Goal: Task Accomplishment & Management: Manage account settings

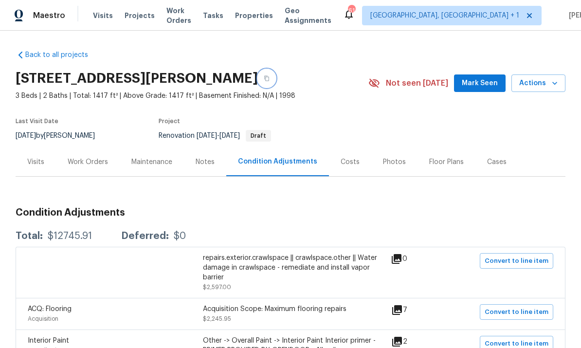
click at [275, 81] on button "button" at bounding box center [267, 79] width 18 height 18
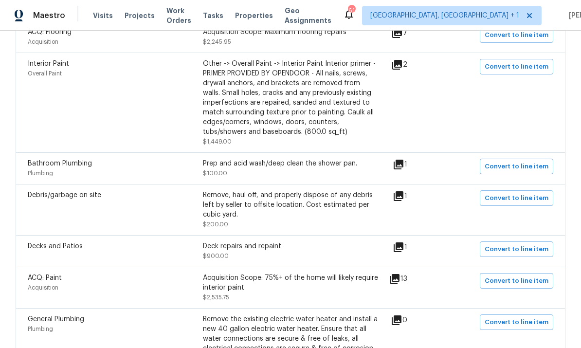
scroll to position [277, 0]
click at [403, 61] on icon at bounding box center [397, 65] width 12 height 12
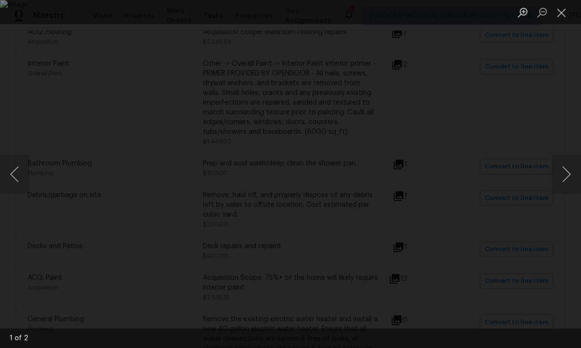
click at [576, 93] on div "Lightbox" at bounding box center [290, 174] width 581 height 348
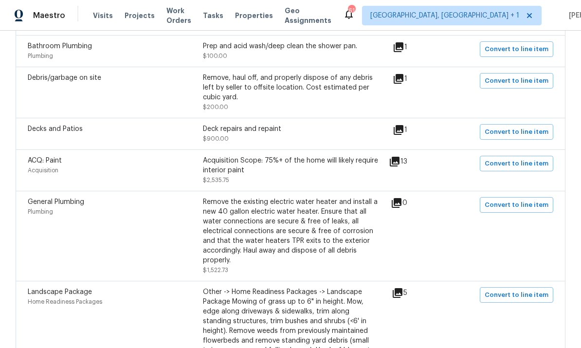
scroll to position [386, 0]
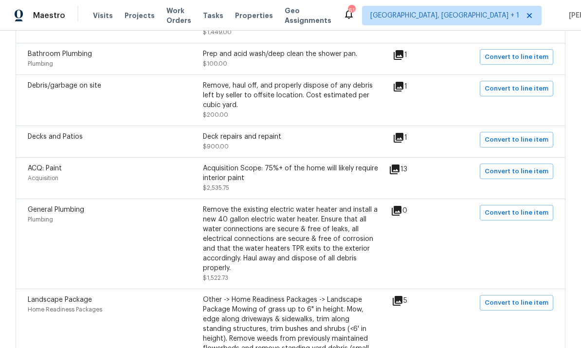
click at [400, 171] on icon at bounding box center [395, 169] width 10 height 10
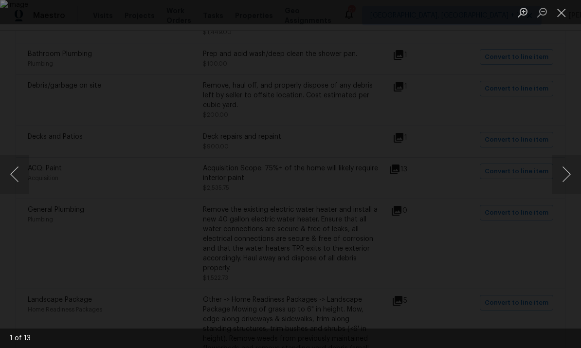
click at [570, 138] on div "Lightbox" at bounding box center [290, 174] width 581 height 348
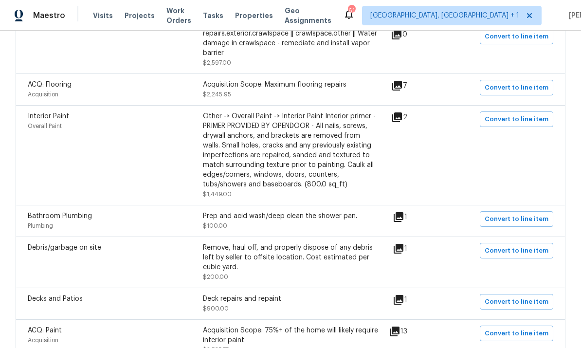
scroll to position [227, 0]
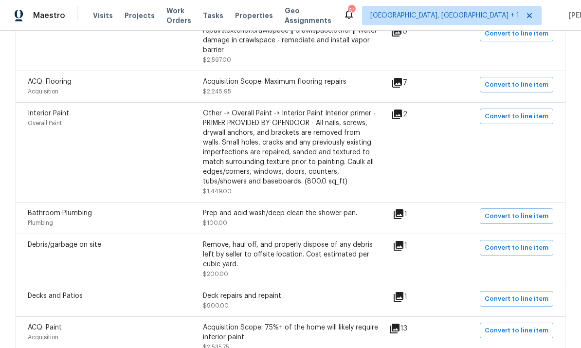
click at [324, 93] on div "Acquisition Scope: Maximum flooring repairs $2,245.95" at bounding box center [290, 86] width 175 height 19
click at [403, 83] on icon at bounding box center [397, 83] width 12 height 12
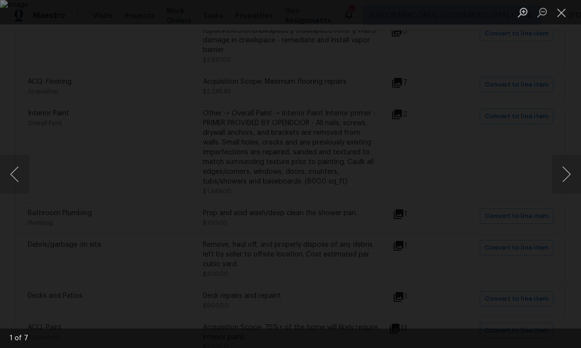
click at [566, 109] on div "Lightbox" at bounding box center [290, 174] width 581 height 348
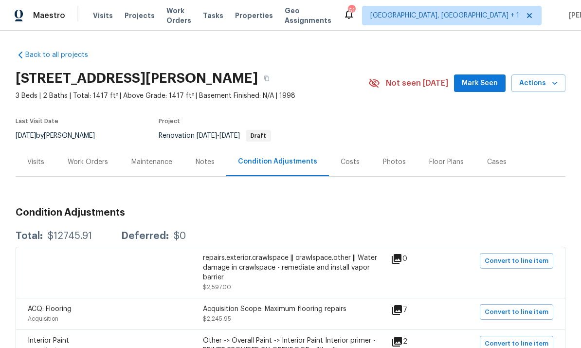
scroll to position [0, 0]
click at [89, 155] on div "Work Orders" at bounding box center [88, 161] width 64 height 29
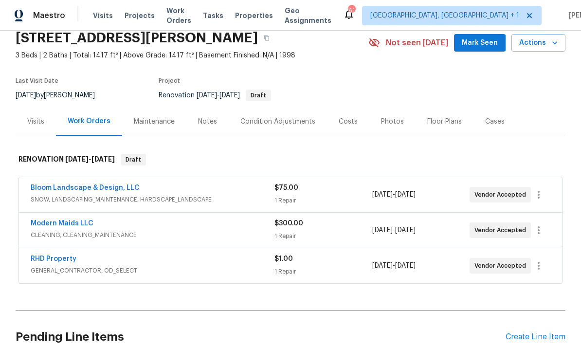
scroll to position [58, 0]
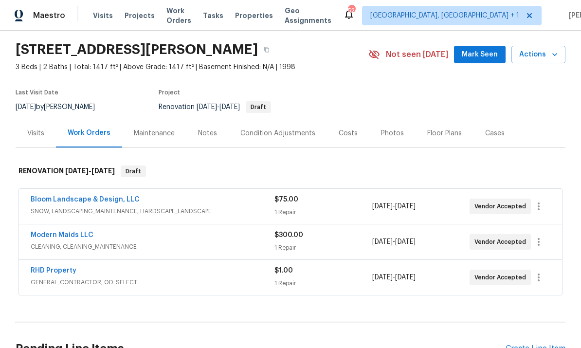
scroll to position [35, 0]
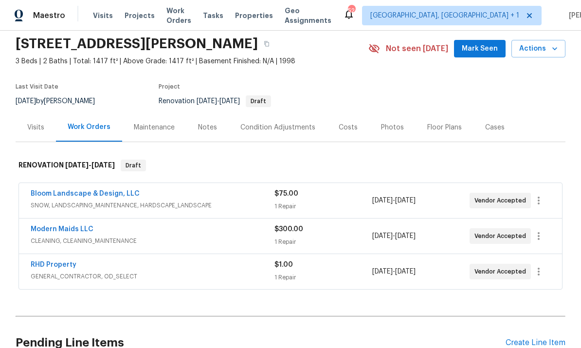
click at [114, 196] on link "Bloom Landscape & Design, LLC" at bounding box center [85, 193] width 109 height 7
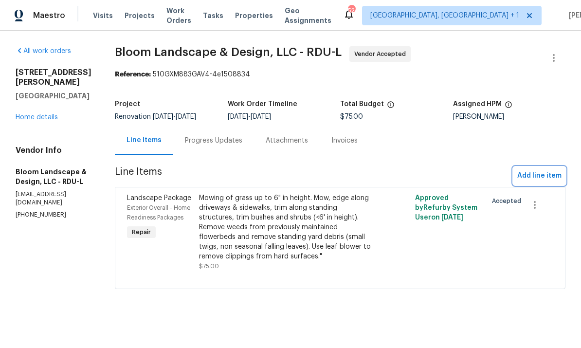
click at [541, 173] on span "Add line item" at bounding box center [539, 176] width 44 height 12
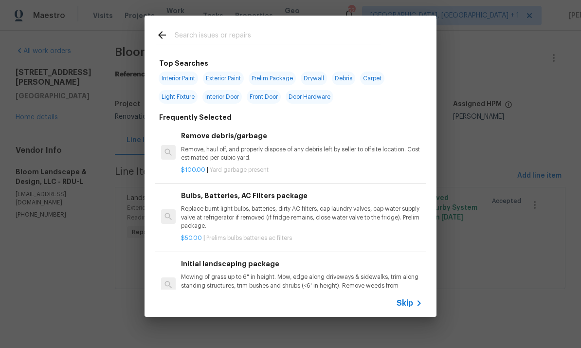
click at [191, 39] on input "text" at bounding box center [278, 36] width 206 height 15
click at [191, 38] on input "text" at bounding box center [278, 36] width 206 height 15
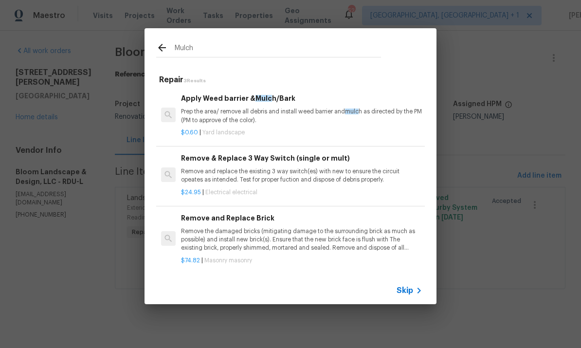
type input "Mulch"
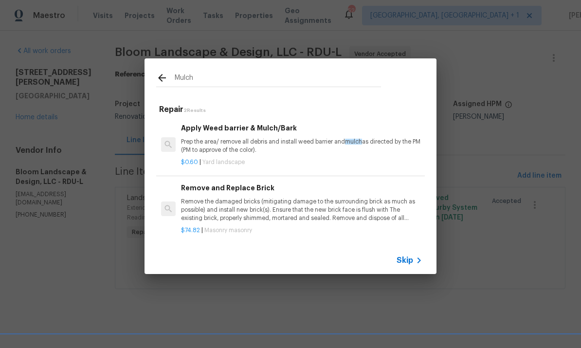
click at [242, 132] on h6 "Apply Weed barrier & Mulch/Bark" at bounding box center [301, 128] width 241 height 11
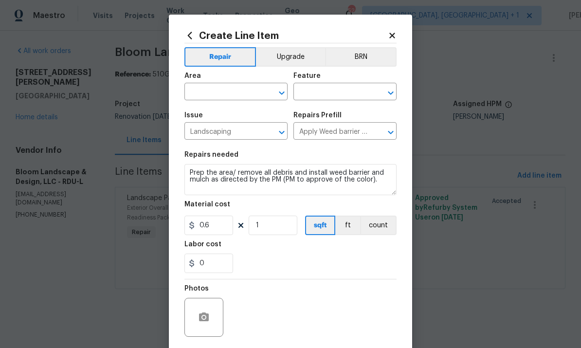
click at [222, 87] on input "text" at bounding box center [222, 92] width 76 height 15
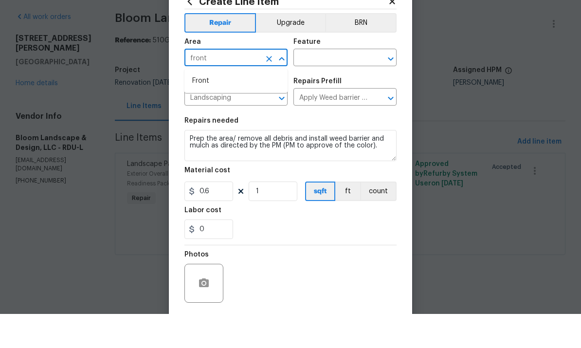
type input "front"
click at [327, 85] on input "text" at bounding box center [331, 92] width 76 height 15
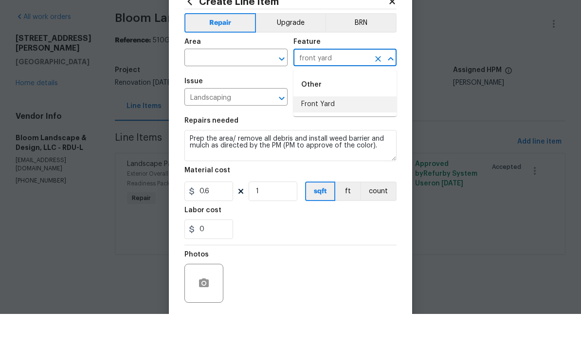
click at [325, 130] on li "Front Yard" at bounding box center [344, 138] width 103 height 16
type input "Front Yard"
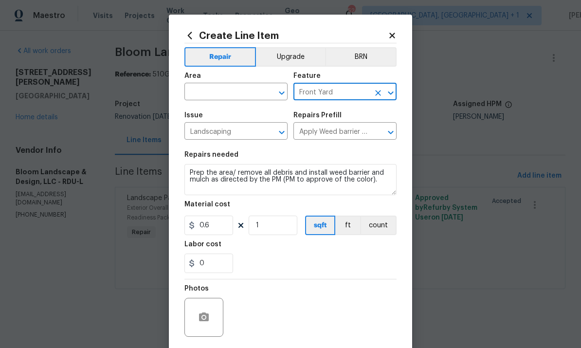
click at [240, 91] on input "text" at bounding box center [222, 92] width 76 height 15
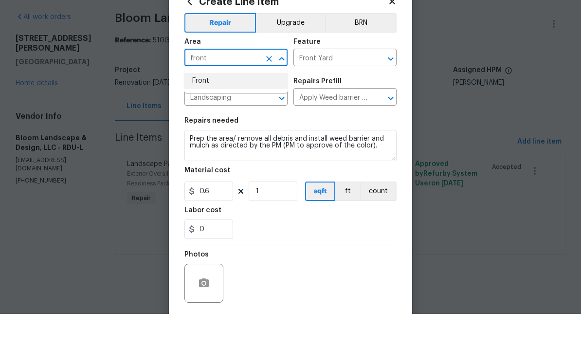
click at [211, 107] on li "Front" at bounding box center [235, 115] width 103 height 16
type input "Front"
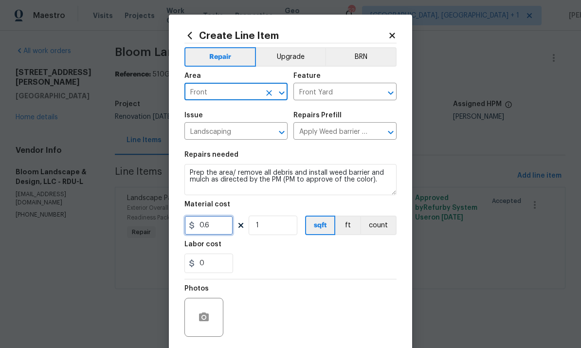
click at [219, 227] on input "0.6" at bounding box center [208, 225] width 49 height 19
type input "100"
click at [208, 316] on icon "button" at bounding box center [204, 316] width 10 height 9
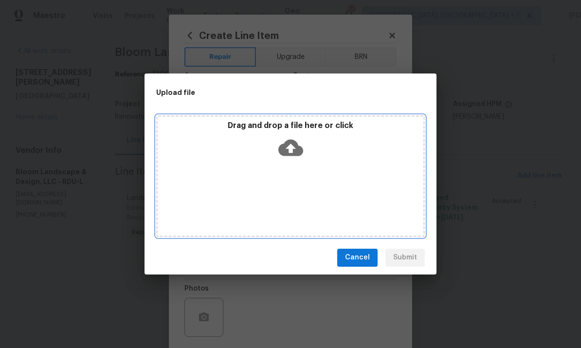
click at [291, 142] on icon at bounding box center [290, 147] width 25 height 17
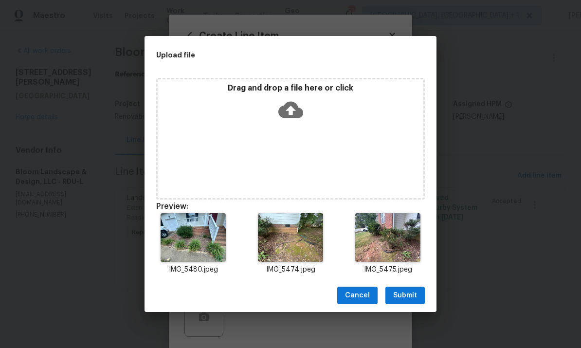
click at [407, 299] on span "Submit" at bounding box center [405, 296] width 24 height 12
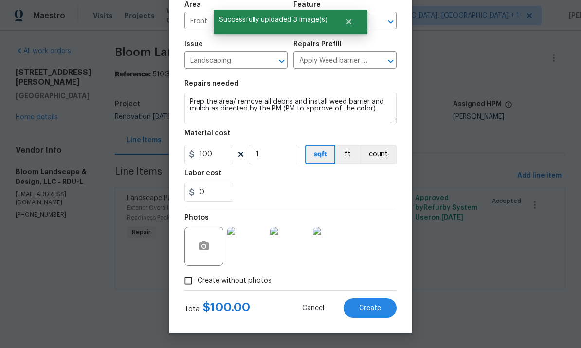
click at [372, 299] on button "Create" at bounding box center [370, 307] width 53 height 19
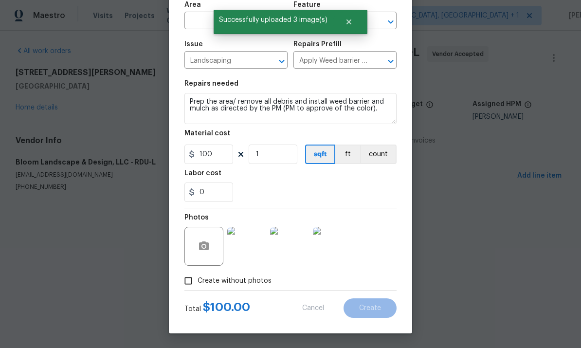
type input "0"
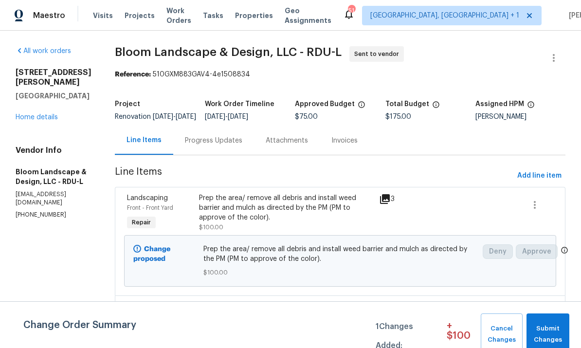
click at [41, 114] on link "Home details" at bounding box center [37, 117] width 42 height 7
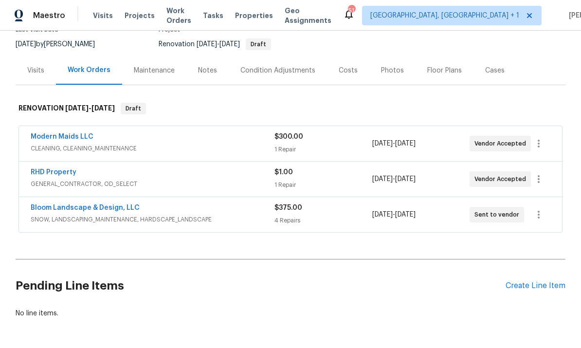
click at [526, 283] on div "Create Line Item" at bounding box center [536, 285] width 60 height 9
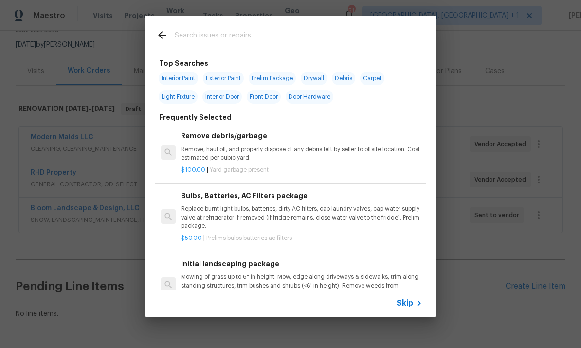
click at [213, 34] on input "text" at bounding box center [278, 36] width 206 height 15
type input "Flooring"
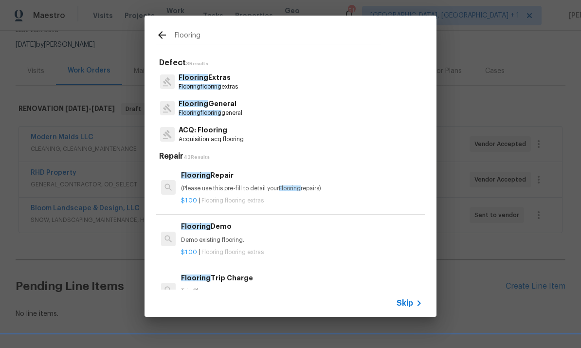
click at [219, 104] on p "Flooring General" at bounding box center [211, 104] width 64 height 10
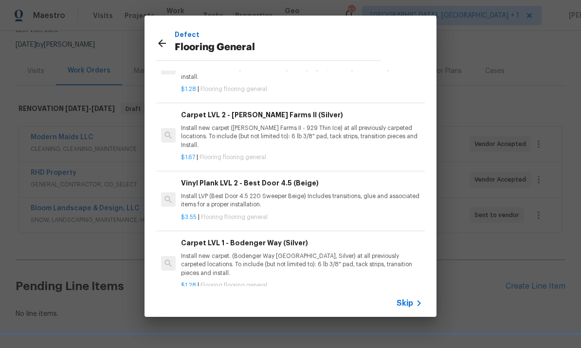
scroll to position [46, 0]
click at [266, 237] on h6 "Carpet LVL 1 - Bodenger Way (Silver)" at bounding box center [301, 242] width 241 height 11
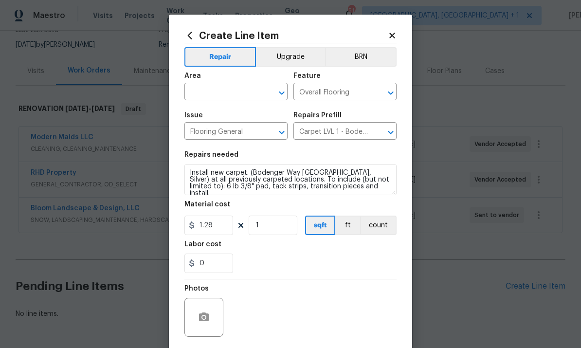
click at [222, 93] on input "text" at bounding box center [222, 92] width 76 height 15
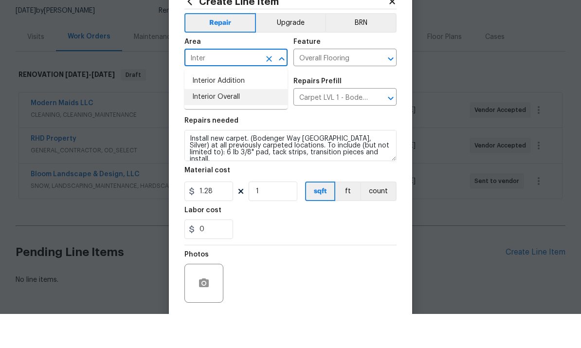
click at [231, 123] on li "Interior Overall" at bounding box center [235, 131] width 103 height 16
type input "Interior Overall"
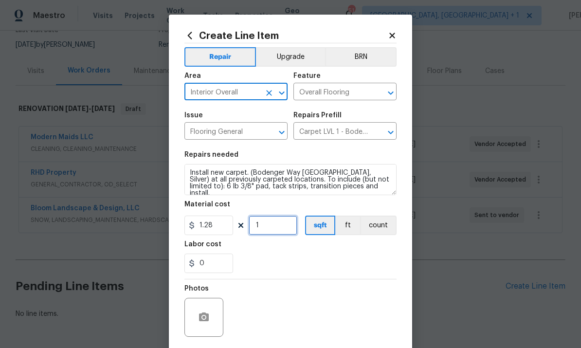
click at [276, 229] on input "1" at bounding box center [273, 225] width 49 height 19
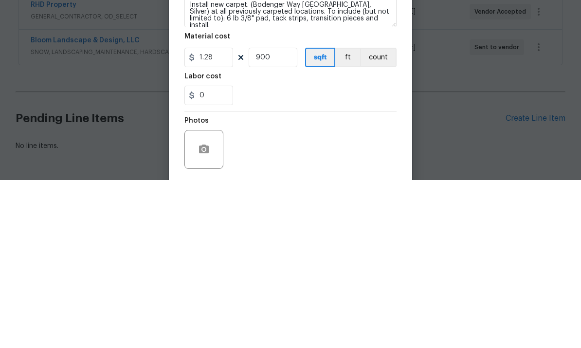
scroll to position [37, 0]
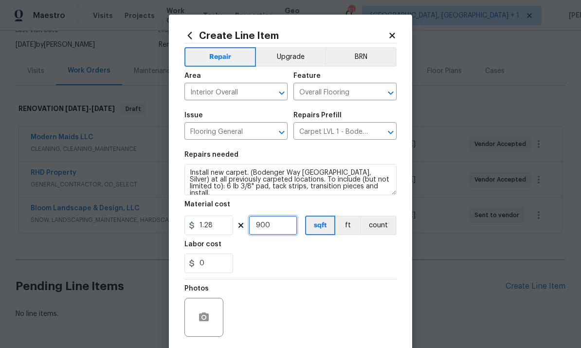
type input "900"
click at [210, 311] on button "button" at bounding box center [203, 317] width 23 height 23
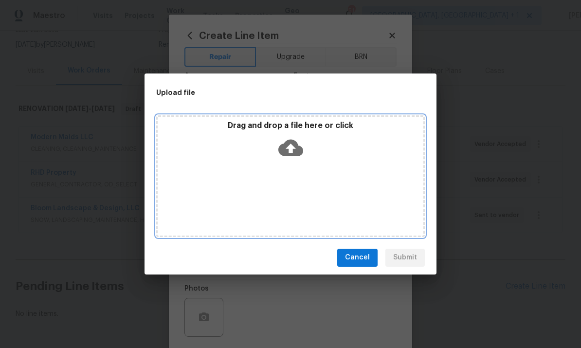
click at [296, 143] on icon at bounding box center [290, 147] width 25 height 17
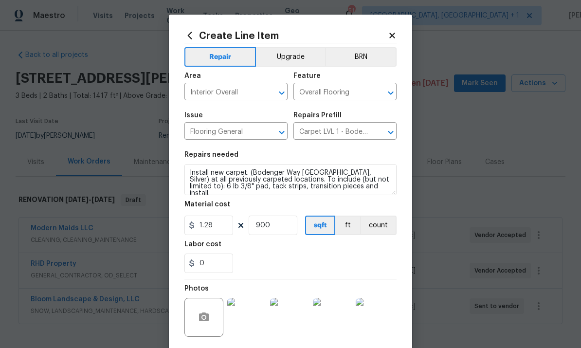
scroll to position [37, 0]
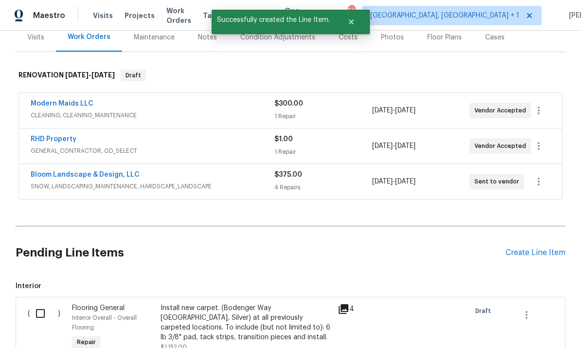
scroll to position [161, 0]
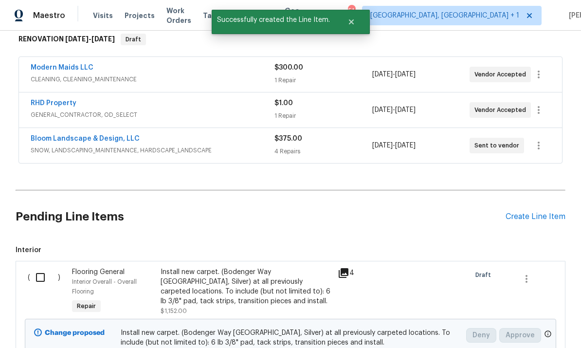
click at [39, 267] on input "checkbox" at bounding box center [44, 277] width 28 height 20
checkbox input "true"
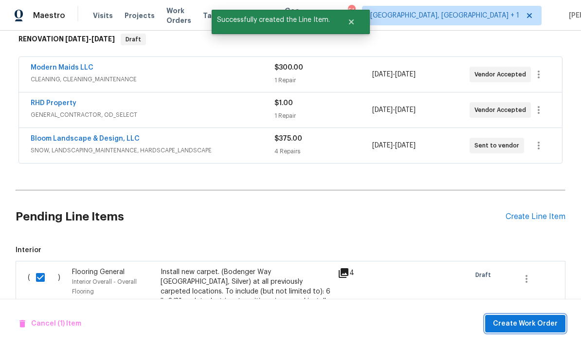
click at [537, 325] on span "Create Work Order" at bounding box center [525, 324] width 65 height 12
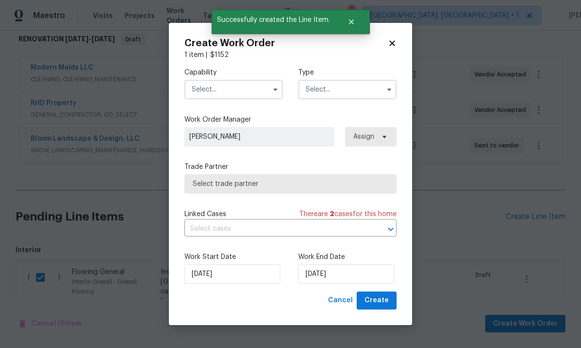
click at [246, 90] on input "text" at bounding box center [233, 89] width 98 height 19
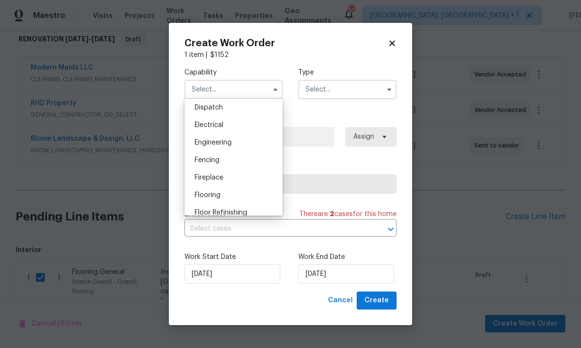
scroll to position [295, 0]
click at [226, 189] on div "Flooring" at bounding box center [233, 192] width 93 height 18
type input "Flooring"
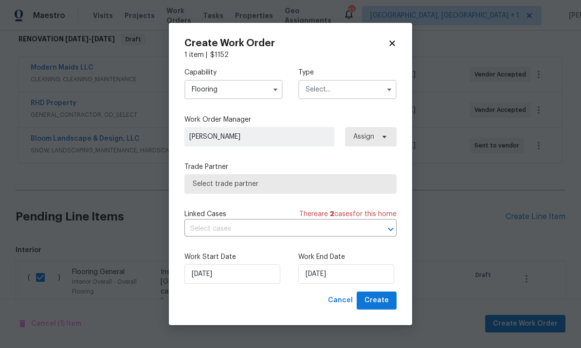
click at [357, 90] on input "text" at bounding box center [347, 89] width 98 height 19
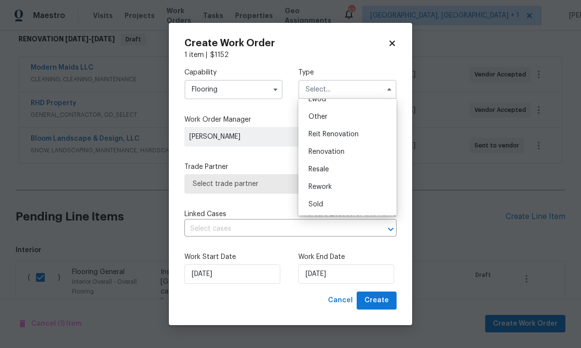
scroll to position [115, 0]
click at [343, 151] on span "Renovation" at bounding box center [327, 152] width 36 height 7
type input "Renovation"
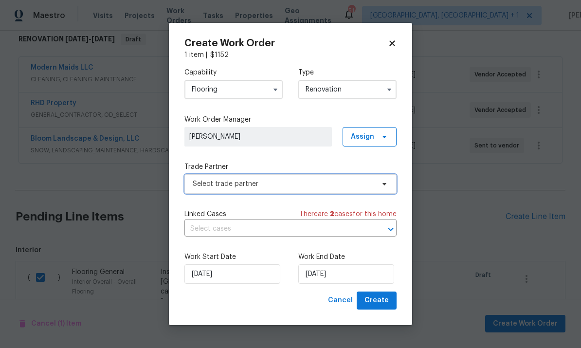
click at [383, 186] on icon at bounding box center [385, 184] width 8 height 8
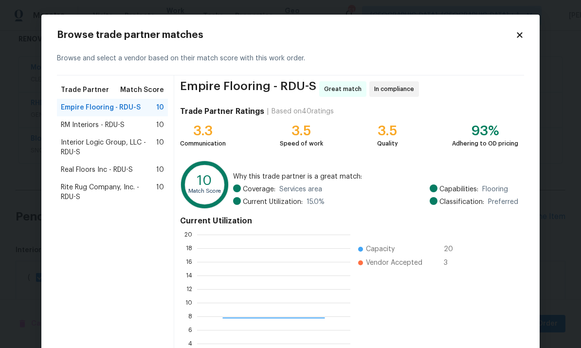
scroll to position [136, 153]
click at [120, 183] on span "Rite Rug Company, Inc. - RDU-S" at bounding box center [108, 192] width 95 height 19
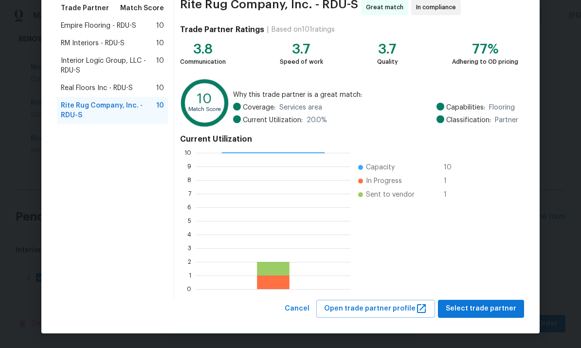
scroll to position [81, 0]
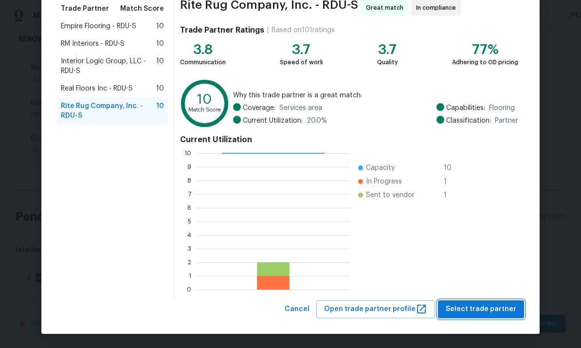
click at [478, 304] on span "Select trade partner" at bounding box center [481, 309] width 71 height 12
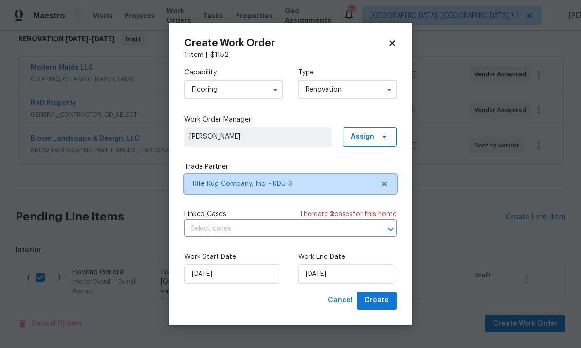
scroll to position [0, 0]
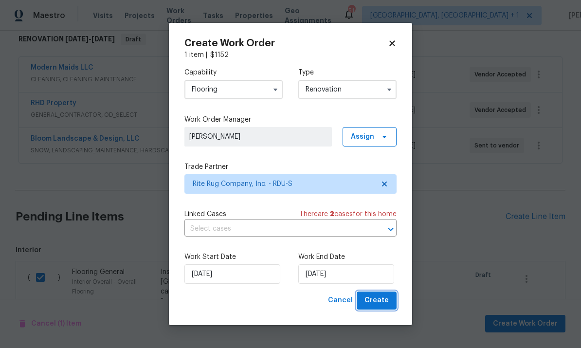
click at [384, 298] on span "Create" at bounding box center [377, 300] width 24 height 12
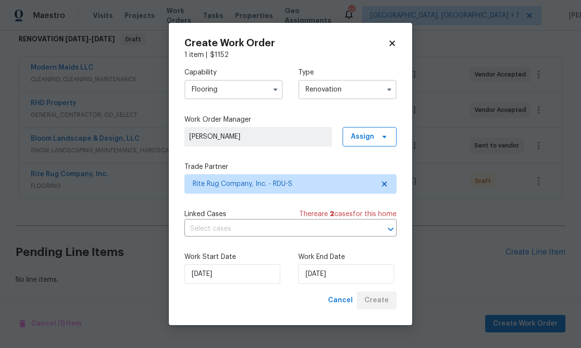
scroll to position [127, 0]
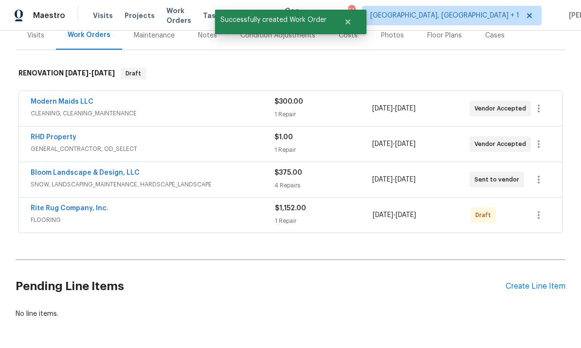
click at [87, 205] on link "Rite Rug Company, Inc." at bounding box center [70, 208] width 78 height 7
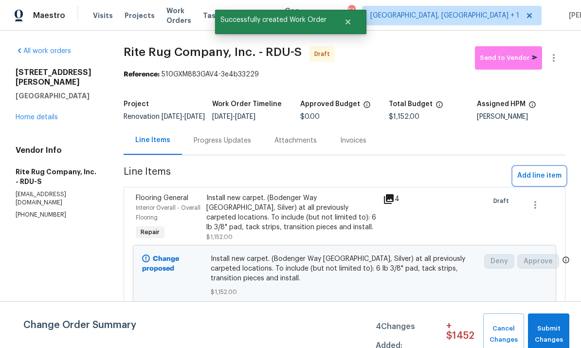
click at [544, 182] on span "Add line item" at bounding box center [539, 176] width 44 height 12
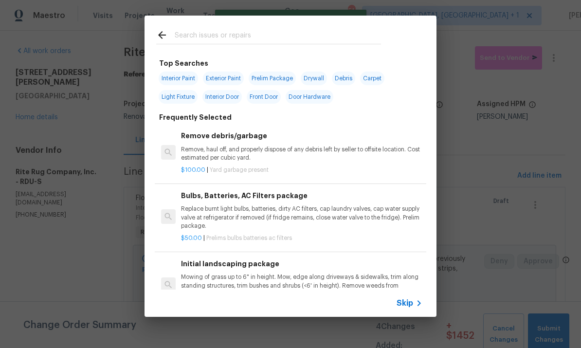
click at [197, 37] on input "text" at bounding box center [278, 36] width 206 height 15
type input "Floor"
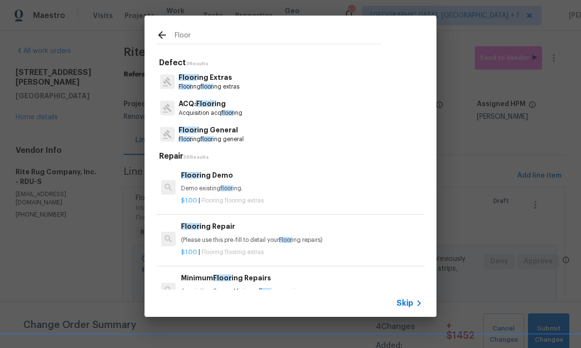
click at [201, 107] on span "Floor" at bounding box center [205, 103] width 18 height 7
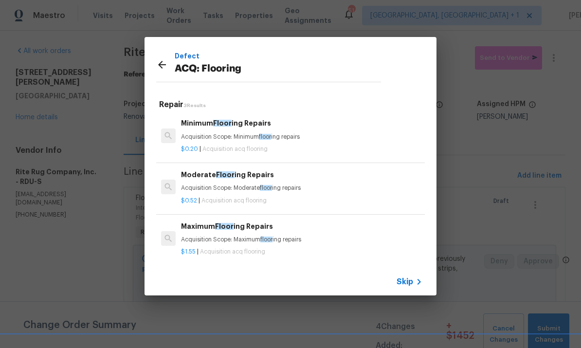
click at [160, 64] on icon at bounding box center [162, 65] width 8 height 8
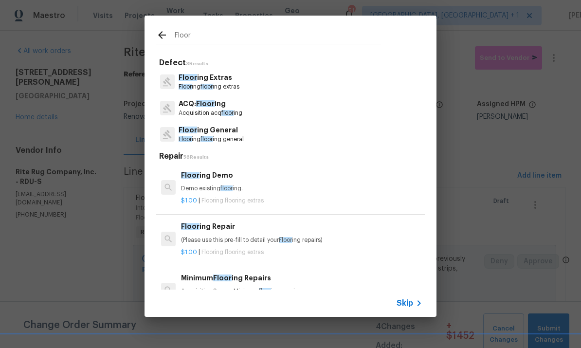
click at [222, 129] on p "Floor ing General" at bounding box center [211, 130] width 65 height 10
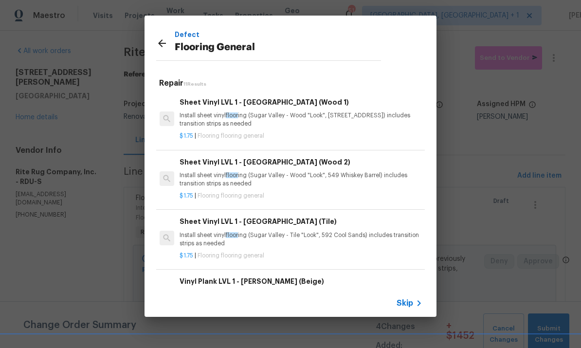
scroll to position [0, 1]
click at [282, 223] on h6 "Sheet Vinyl LVL 1 - Sugar Valley (Tile)" at bounding box center [300, 221] width 241 height 11
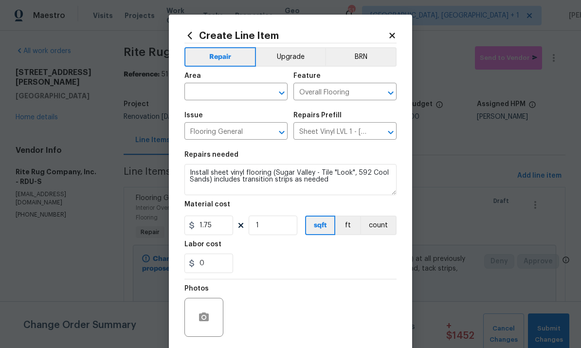
click at [226, 88] on input "text" at bounding box center [222, 92] width 76 height 15
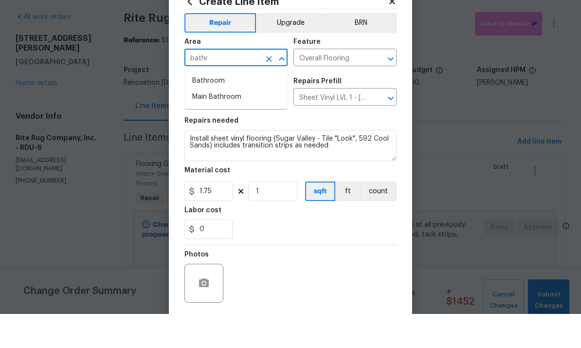
click at [223, 123] on li "Main Bathroom" at bounding box center [235, 131] width 103 height 16
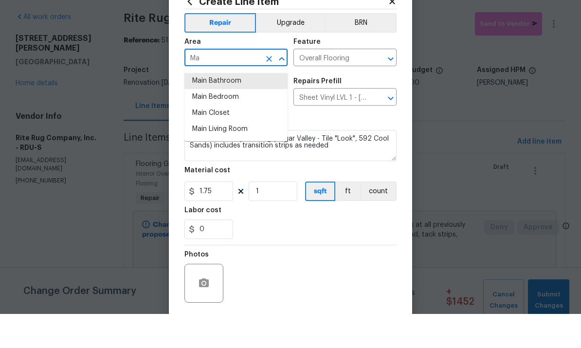
type input "M"
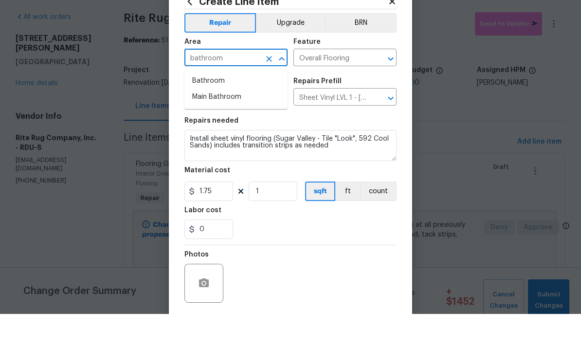
click at [207, 107] on li "Bathroom" at bounding box center [235, 115] width 103 height 16
type input "Bathroom"
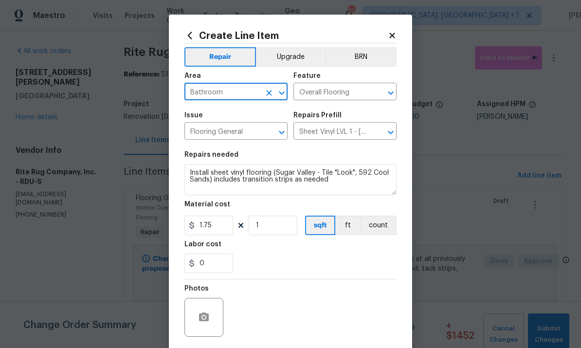
click at [211, 309] on div at bounding box center [203, 317] width 39 height 39
click at [212, 304] on div at bounding box center [203, 317] width 39 height 39
click at [208, 312] on button "button" at bounding box center [203, 317] width 23 height 23
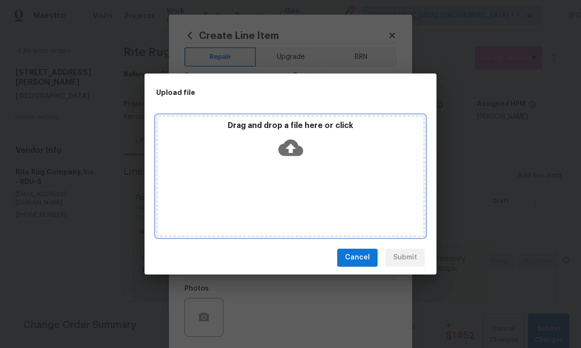
click at [292, 138] on icon at bounding box center [290, 147] width 25 height 25
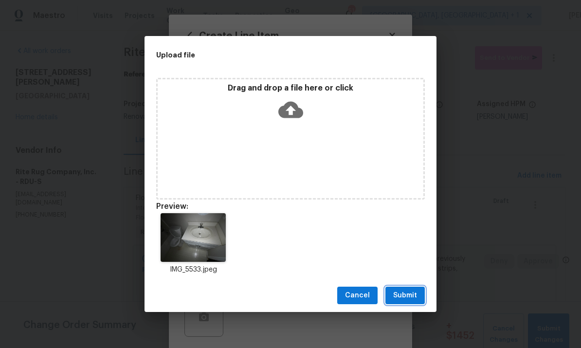
click at [412, 292] on span "Submit" at bounding box center [405, 296] width 24 height 12
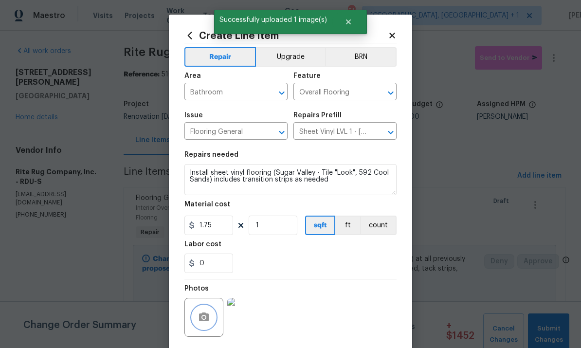
click at [204, 314] on icon "button" at bounding box center [204, 316] width 10 height 9
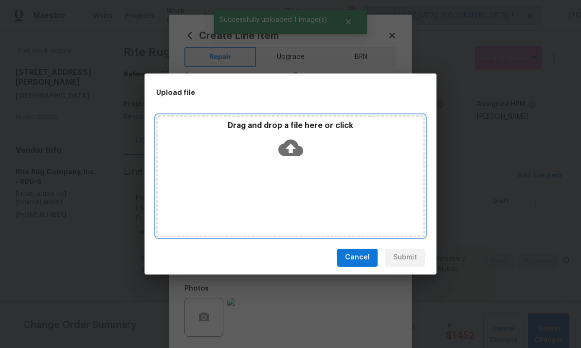
click at [299, 142] on icon at bounding box center [290, 147] width 25 height 25
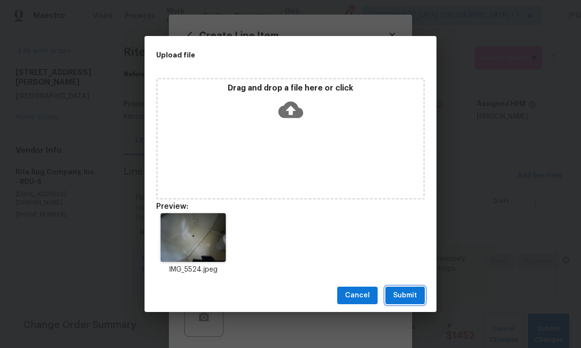
click at [402, 295] on span "Submit" at bounding box center [405, 296] width 24 height 12
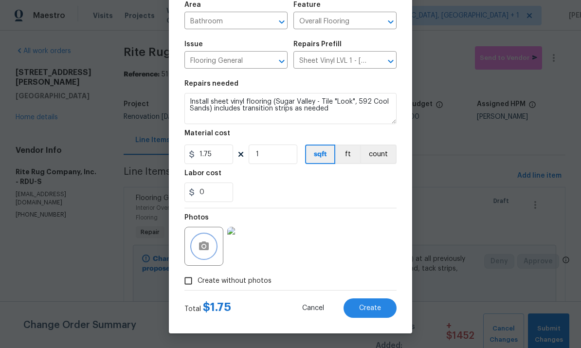
scroll to position [73, 0]
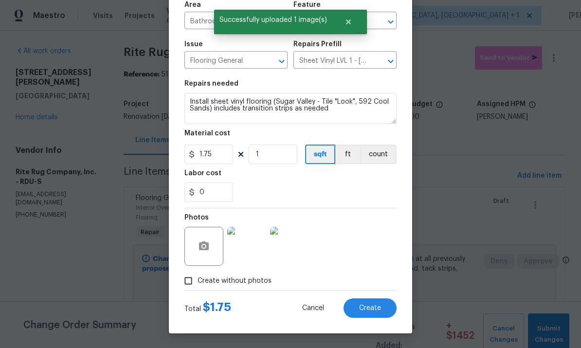
click at [256, 241] on img at bounding box center [246, 246] width 39 height 39
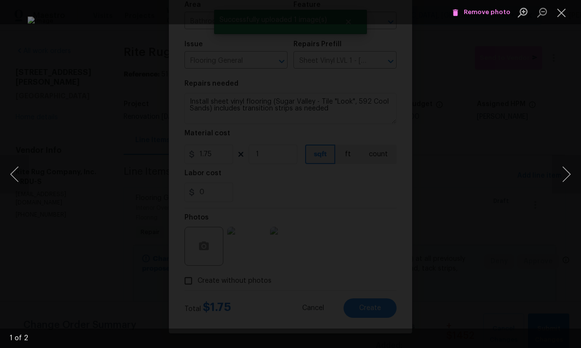
click at [561, 173] on button "Next image" at bounding box center [566, 174] width 29 height 39
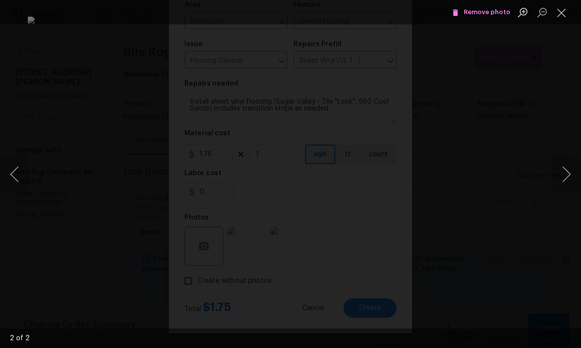
click at [564, 175] on button "Next image" at bounding box center [566, 174] width 29 height 39
click at [560, 240] on div "Lightbox" at bounding box center [290, 174] width 581 height 348
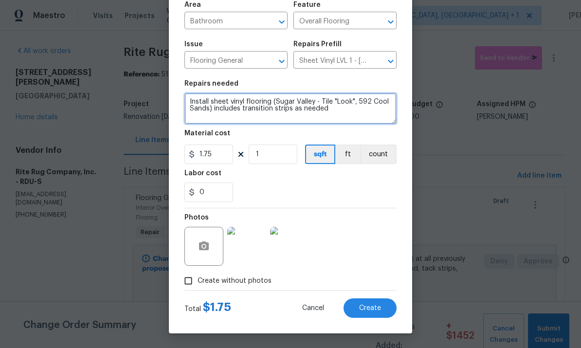
click at [192, 99] on textarea "Install sheet vinyl flooring (Sugar Valley - Tile "Look", 592 Cool Sands) inclu…" at bounding box center [290, 108] width 212 height 31
type textarea "Both bathrooms- Install sheet vinyl flooring (Sugar Valley - Tile "Look", 592 C…"
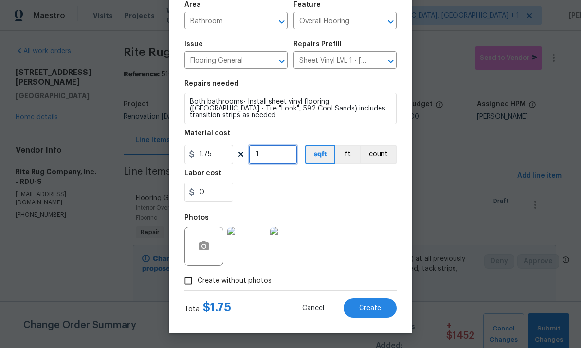
click at [274, 152] on input "1" at bounding box center [273, 154] width 49 height 19
click at [281, 158] on input "250" at bounding box center [273, 154] width 49 height 19
click at [372, 306] on span "Create" at bounding box center [370, 308] width 22 height 7
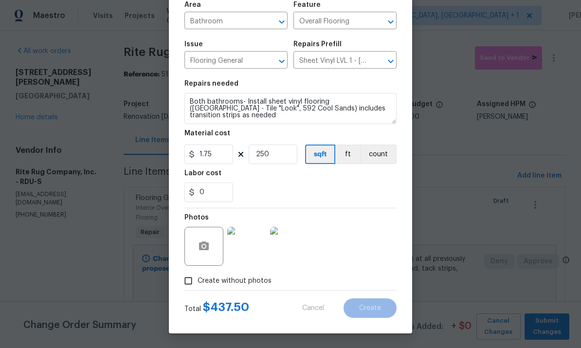
type input "0"
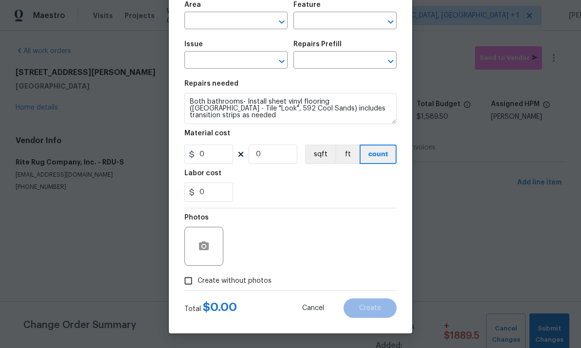
scroll to position [0, 0]
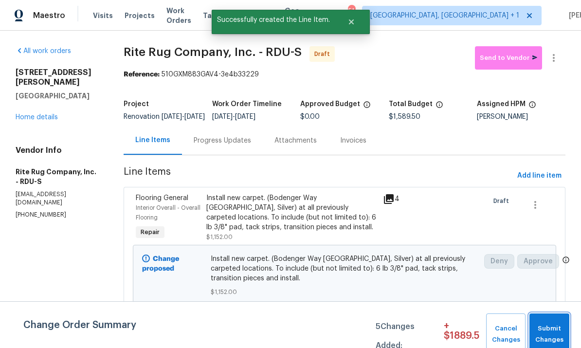
click at [560, 331] on span "Submit Changes" at bounding box center [549, 334] width 30 height 22
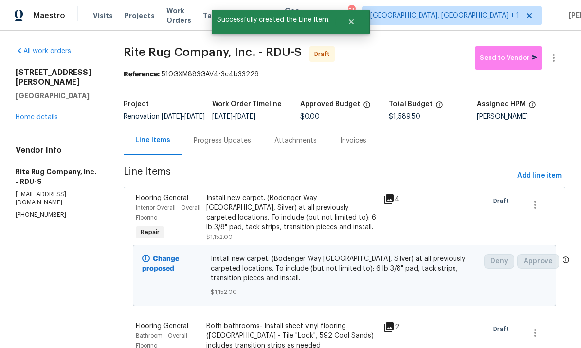
click at [47, 114] on link "Home details" at bounding box center [37, 117] width 42 height 7
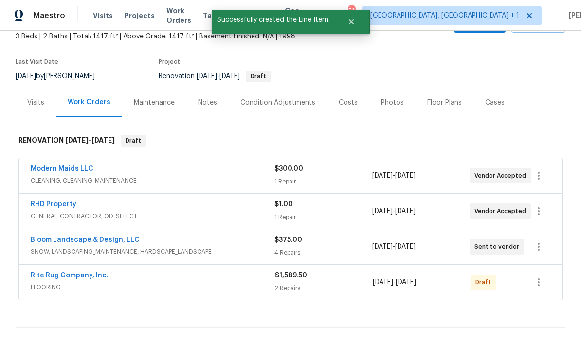
scroll to position [58, 0]
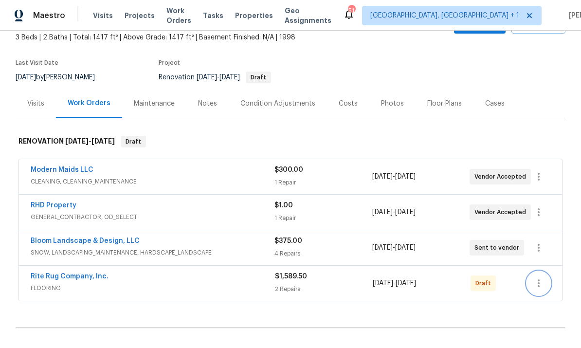
click at [540, 285] on icon "button" at bounding box center [539, 283] width 12 height 12
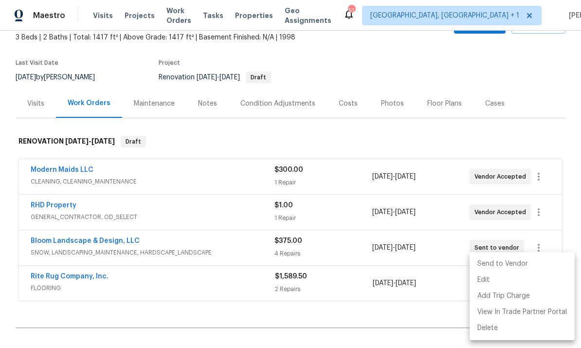
click at [503, 264] on li "Send to Vendor" at bounding box center [522, 264] width 105 height 16
click at [83, 277] on div at bounding box center [290, 174] width 581 height 348
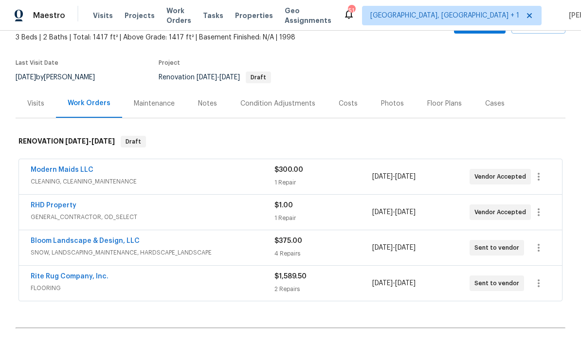
click at [92, 274] on link "Rite Rug Company, Inc." at bounding box center [70, 276] width 78 height 7
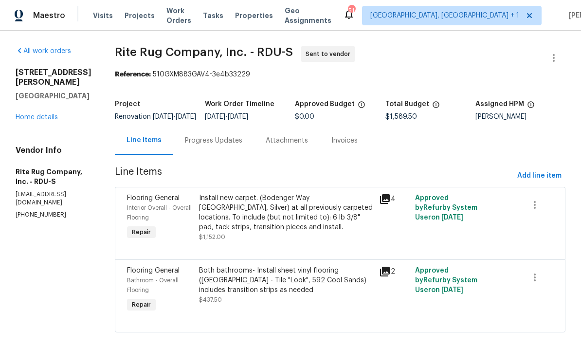
click at [229, 146] on div "Progress Updates" at bounding box center [213, 141] width 57 height 10
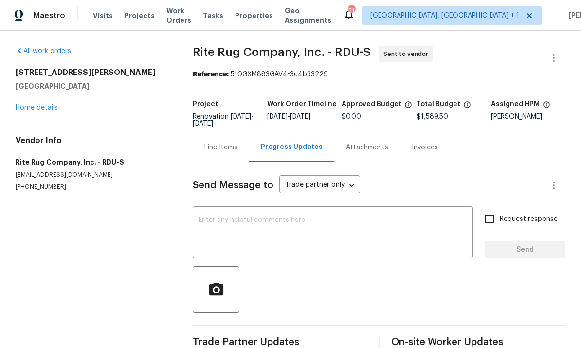
click at [226, 224] on textarea at bounding box center [333, 234] width 269 height 34
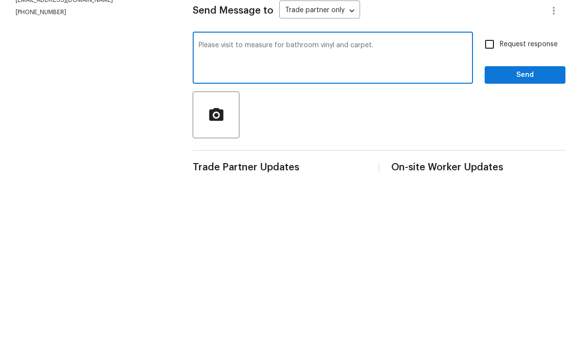
type textarea "Please visit to measure for bathroom vinyl and carpet."
click at [492, 209] on input "Request response" at bounding box center [489, 219] width 20 height 20
checkbox input "true"
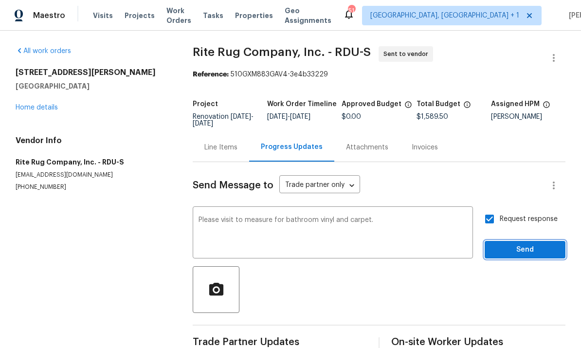
click at [531, 244] on span "Send" at bounding box center [525, 250] width 65 height 12
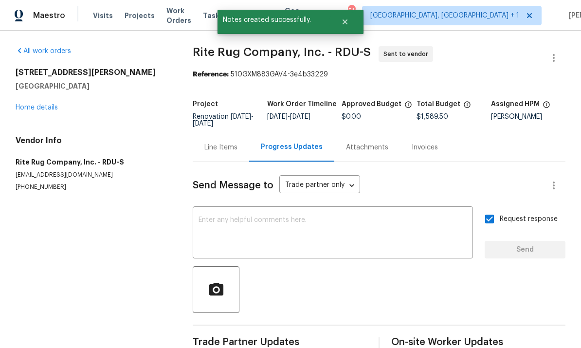
click at [45, 104] on link "Home details" at bounding box center [37, 107] width 42 height 7
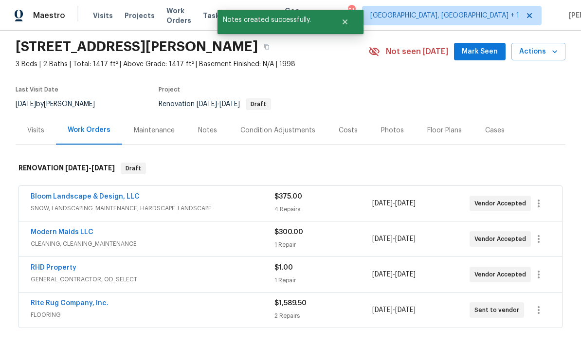
scroll to position [32, 0]
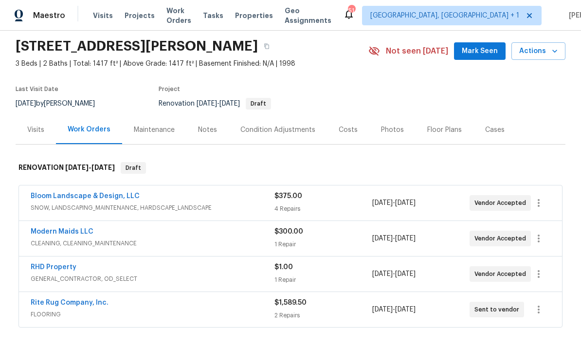
click at [98, 193] on link "Bloom Landscape & Design, LLC" at bounding box center [85, 196] width 109 height 7
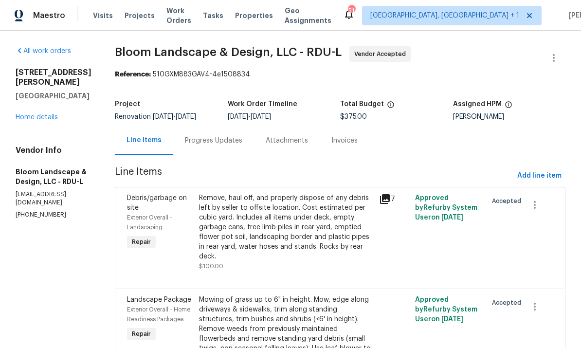
click at [49, 114] on link "Home details" at bounding box center [37, 117] width 42 height 7
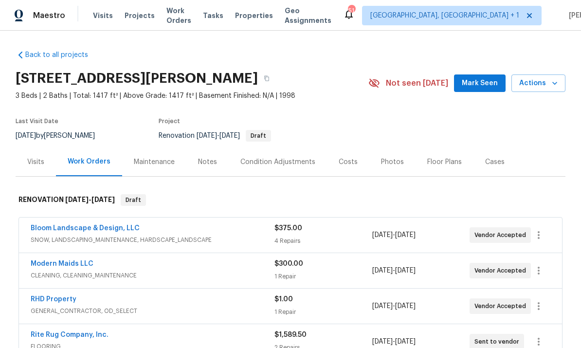
click at [69, 302] on link "RHD Property" at bounding box center [54, 299] width 46 height 7
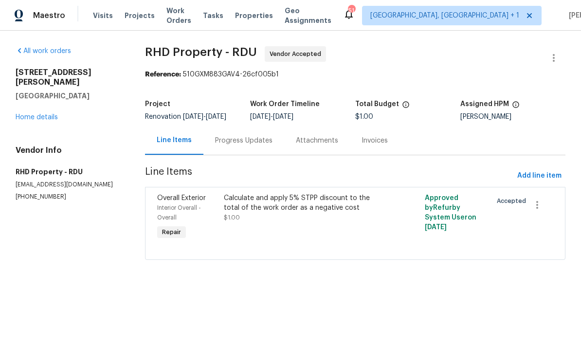
click at [49, 114] on link "Home details" at bounding box center [37, 117] width 42 height 7
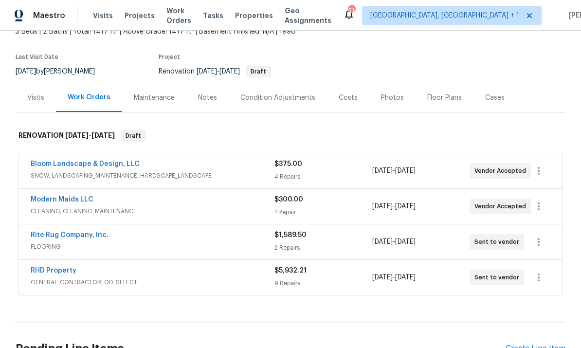
scroll to position [68, 0]
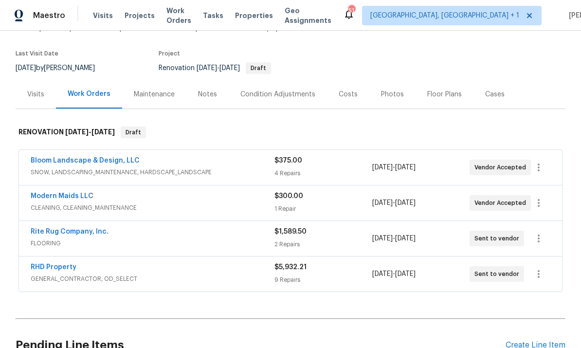
click at [531, 341] on div "Create Line Item" at bounding box center [536, 345] width 60 height 9
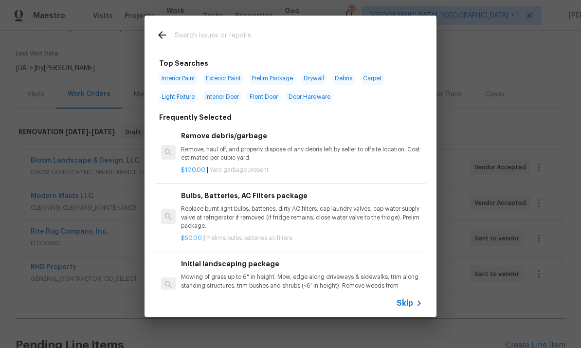
click at [210, 33] on input "text" at bounding box center [278, 36] width 206 height 15
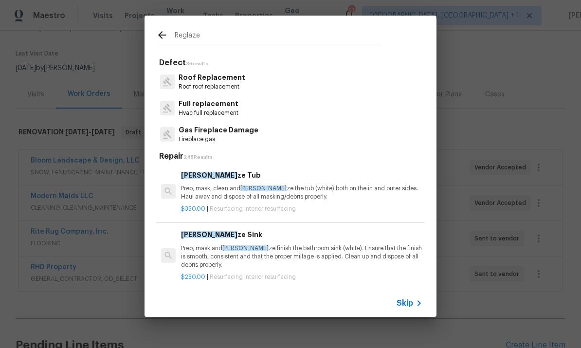
type input "Reglaze"
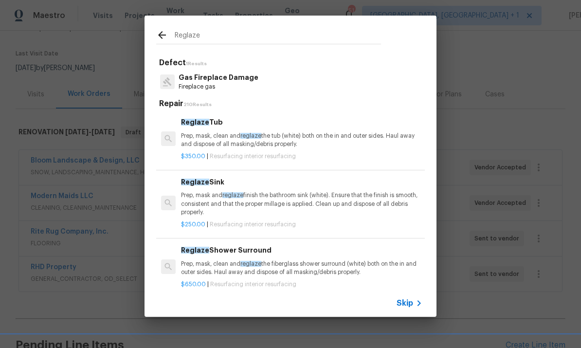
click at [221, 129] on div "Reglaze Tub Prep, mask, clean and reglaze the tub (white) both on the in and ou…" at bounding box center [301, 133] width 241 height 32
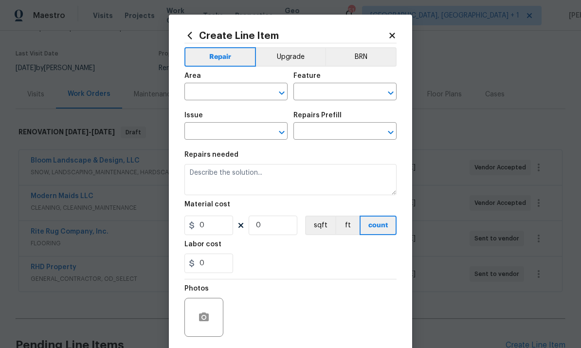
type input "Interior Resurfacing"
type input "Reglaze Tub $350.00"
type input "350"
type input "1"
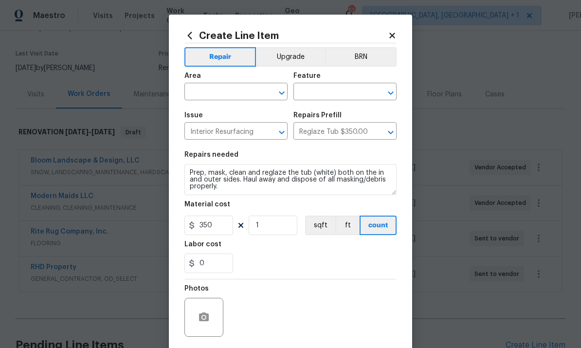
click at [211, 98] on input "text" at bounding box center [222, 92] width 76 height 15
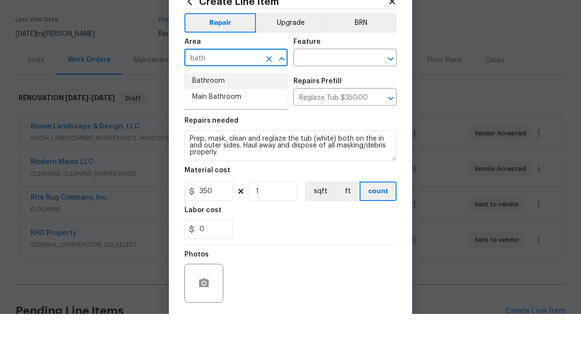
click at [204, 107] on li "Bathroom" at bounding box center [235, 115] width 103 height 16
type input "Bathroom"
click at [329, 85] on input "text" at bounding box center [331, 92] width 76 height 15
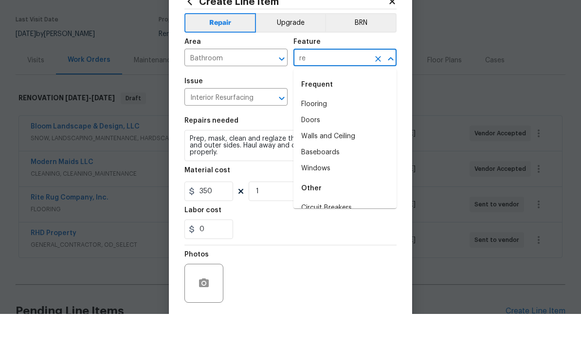
type input "r"
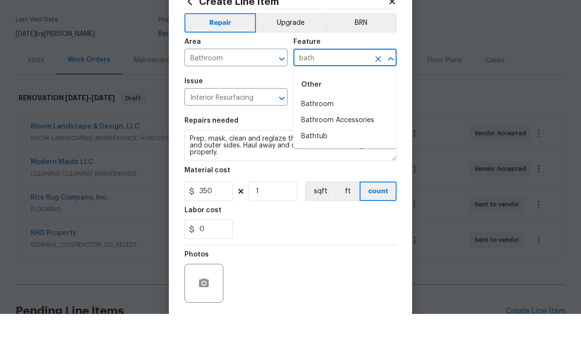
scroll to position [34, 0]
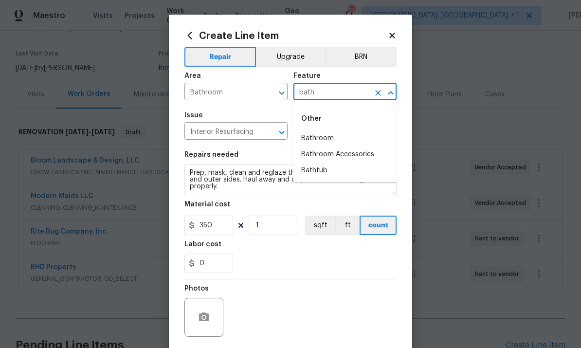
click at [322, 163] on li "Bathtub" at bounding box center [344, 171] width 103 height 16
type input "Bathtub"
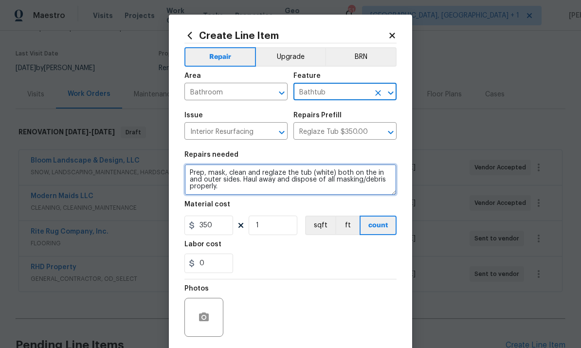
click at [193, 173] on textarea "Prep, mask, clean and reglaze the tub (white) both on the in and outer sides. H…" at bounding box center [290, 179] width 212 height 31
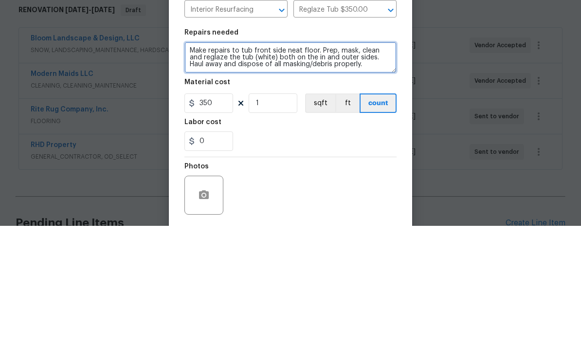
type textarea "Make repairs to tub front side neat floor. Prep, mask, clean and reglaze the tu…"
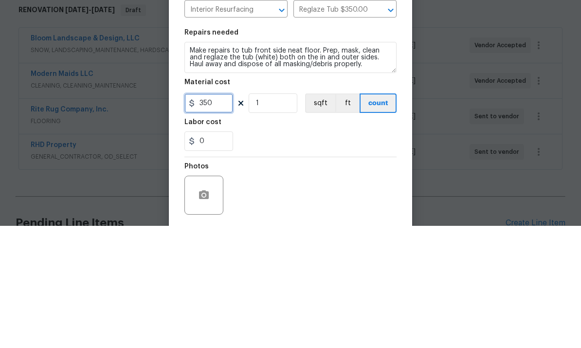
click at [223, 216] on input "350" at bounding box center [208, 225] width 49 height 19
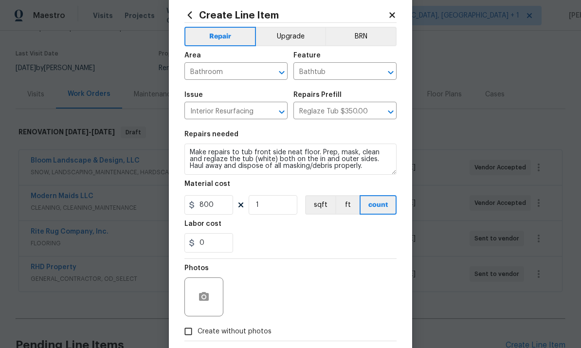
scroll to position [27, 0]
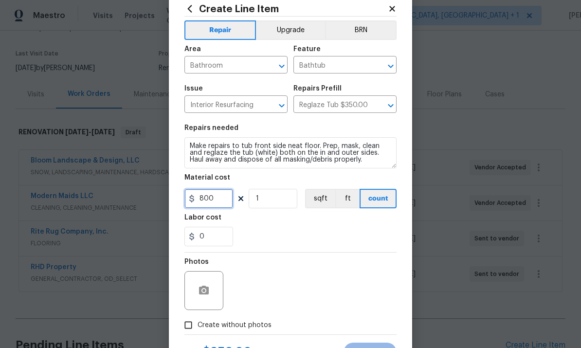
type input "800"
click at [206, 292] on icon "button" at bounding box center [204, 291] width 12 height 12
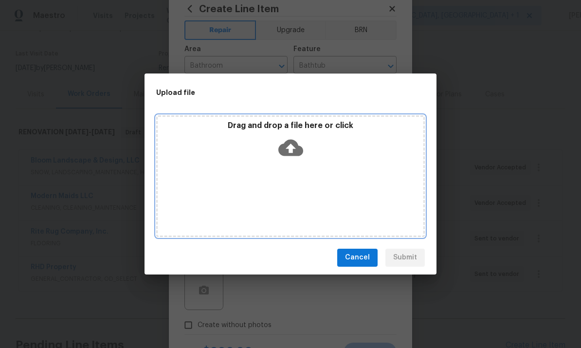
click at [296, 144] on icon at bounding box center [290, 147] width 25 height 17
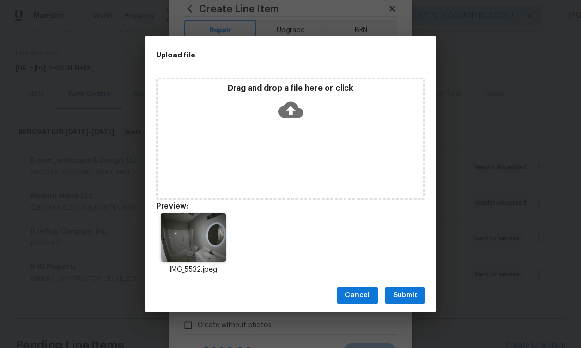
click at [280, 258] on div "IMG_5532.jpeg" at bounding box center [291, 243] width 292 height 85
click at [410, 297] on span "Submit" at bounding box center [405, 296] width 24 height 12
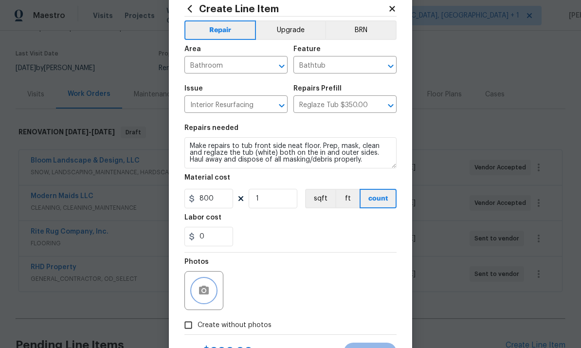
click at [208, 292] on icon "button" at bounding box center [204, 290] width 10 height 9
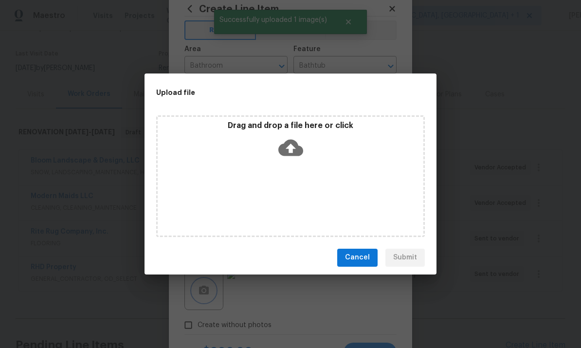
click at [509, 171] on div "Upload file Drag and drop a file here or click Cancel Submit" at bounding box center [290, 174] width 581 height 348
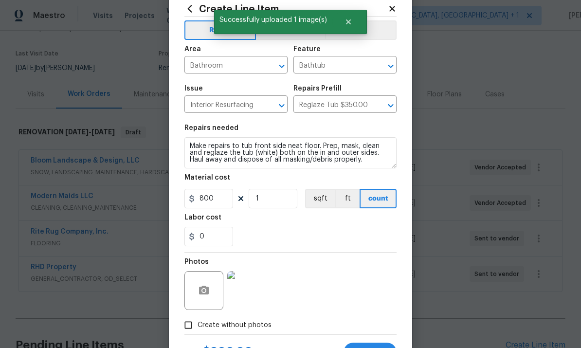
click at [252, 300] on img at bounding box center [246, 290] width 39 height 39
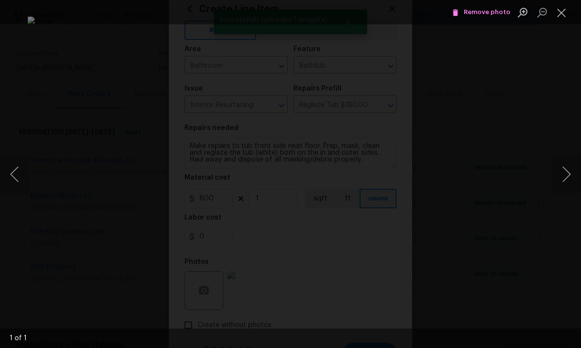
click at [569, 92] on div "Lightbox" at bounding box center [290, 174] width 581 height 348
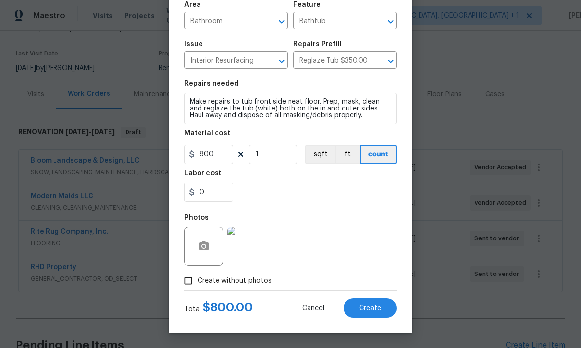
scroll to position [73, 0]
click at [371, 311] on span "Create" at bounding box center [370, 308] width 22 height 7
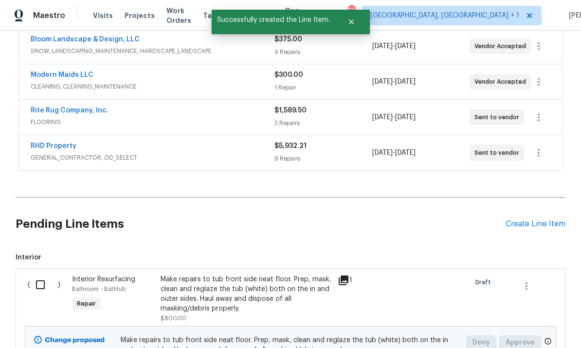
scroll to position [200, 0]
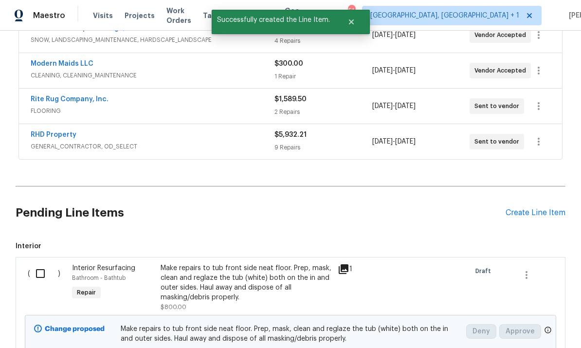
click at [42, 263] on input "checkbox" at bounding box center [44, 273] width 28 height 20
checkbox input "true"
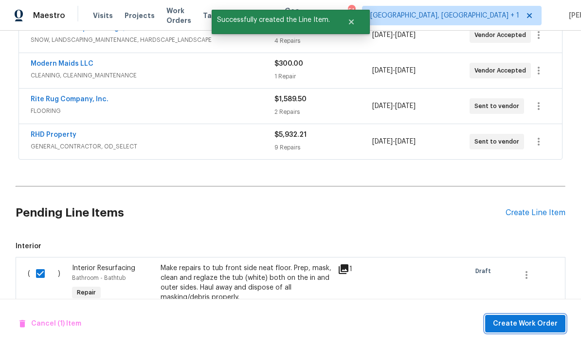
click at [530, 326] on span "Create Work Order" at bounding box center [525, 324] width 65 height 12
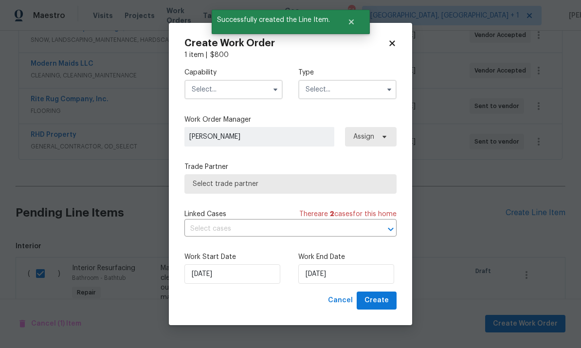
click at [245, 87] on input "text" at bounding box center [233, 89] width 98 height 19
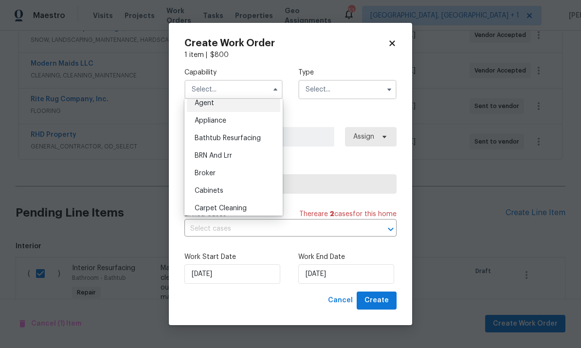
scroll to position [6, 0]
click at [253, 140] on span "Bathtub Resurfacing" at bounding box center [228, 139] width 66 height 7
type input "Bathtub Resurfacing"
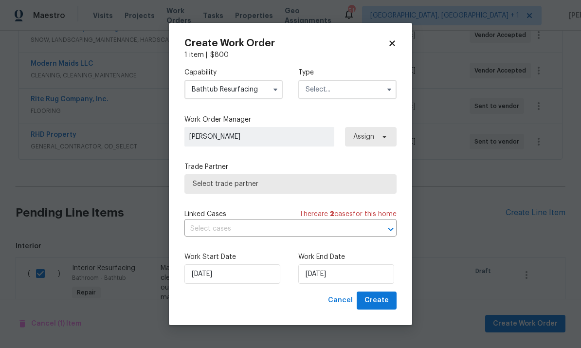
click at [379, 90] on input "text" at bounding box center [347, 89] width 98 height 19
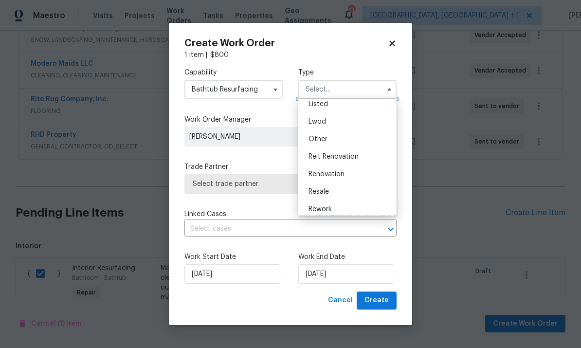
scroll to position [93, 0]
click at [348, 172] on div "Renovation" at bounding box center [347, 174] width 93 height 18
type input "Renovation"
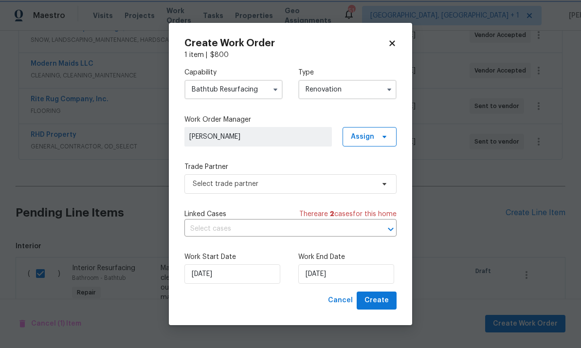
scroll to position [0, 0]
click at [388, 181] on icon at bounding box center [385, 184] width 8 height 8
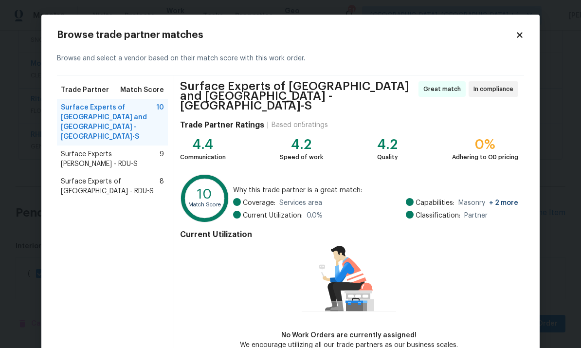
click at [150, 149] on span "Surface Experts Cary - RDU-S" at bounding box center [110, 158] width 99 height 19
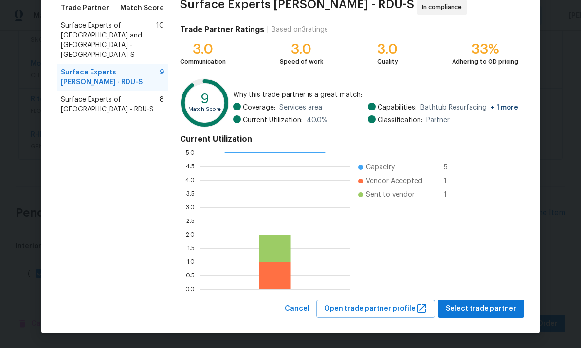
scroll to position [81, 0]
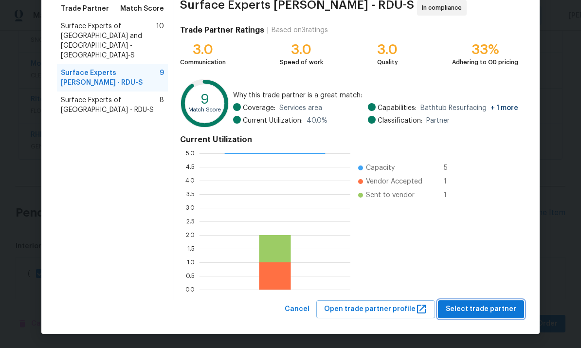
click at [491, 306] on span "Select trade partner" at bounding box center [481, 309] width 71 height 12
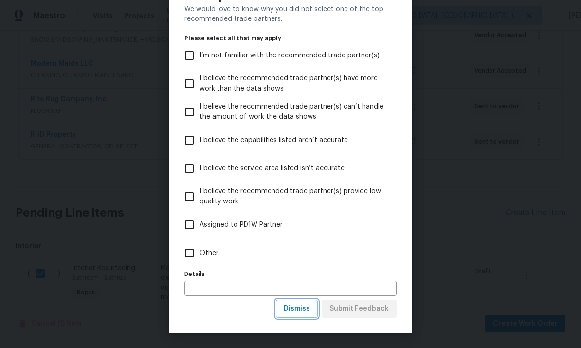
click at [305, 307] on span "Dismiss" at bounding box center [297, 309] width 26 height 12
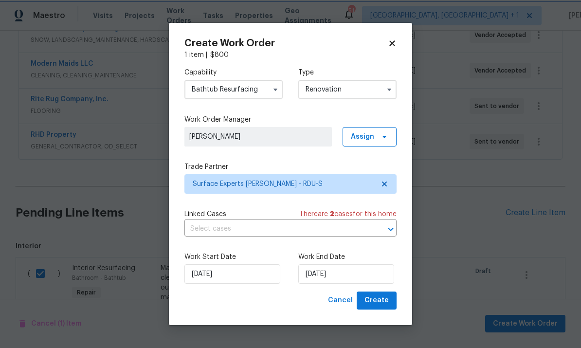
scroll to position [0, 0]
click at [369, 302] on span "Create" at bounding box center [377, 300] width 24 height 12
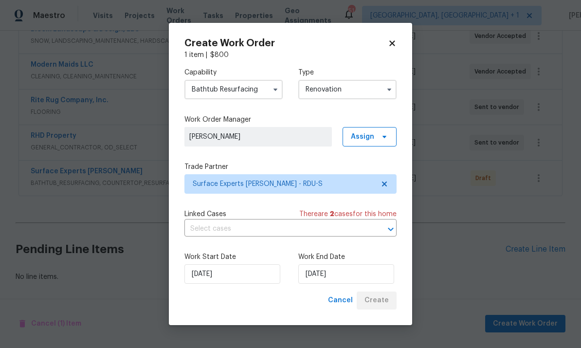
scroll to position [162, 0]
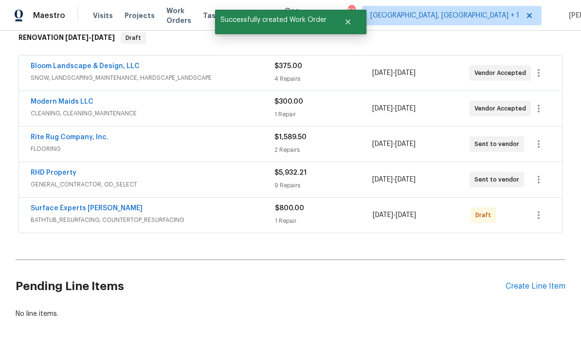
click at [84, 205] on link "Surface Experts [PERSON_NAME]" at bounding box center [87, 208] width 112 height 7
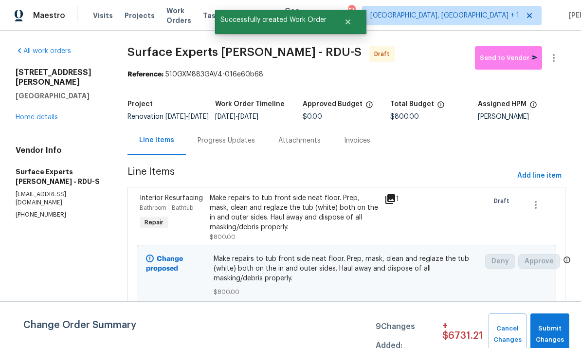
click at [234, 146] on div "Progress Updates" at bounding box center [226, 141] width 57 height 10
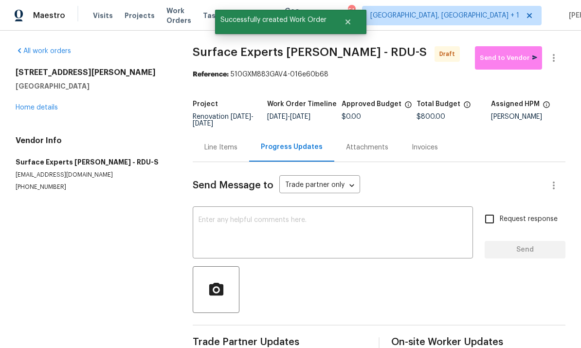
click at [245, 222] on textarea at bounding box center [333, 234] width 269 height 34
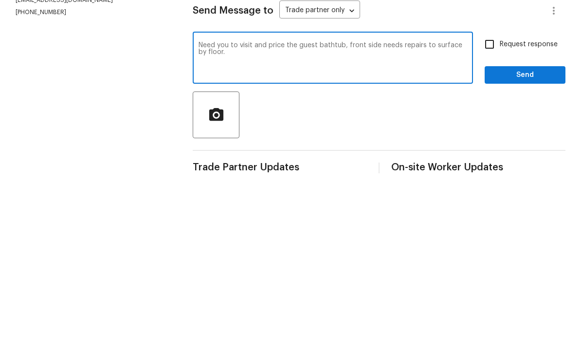
click at [342, 217] on textarea "Need you to visit and price the guest bathtub, front side needs repairs to surf…" at bounding box center [333, 234] width 269 height 34
click at [256, 217] on textarea "Need you to visit and price the guest bathtub asap front side needs repairs to …" at bounding box center [333, 234] width 269 height 34
type textarea "Need you to visit and price the guest bathtub asap front side needs repairs to …"
click at [490, 209] on input "Request response" at bounding box center [489, 219] width 20 height 20
checkbox input "true"
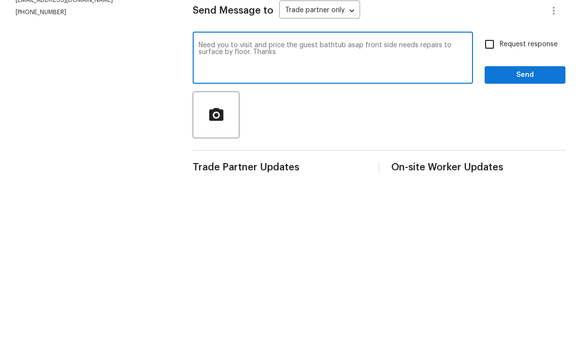
scroll to position [21, 0]
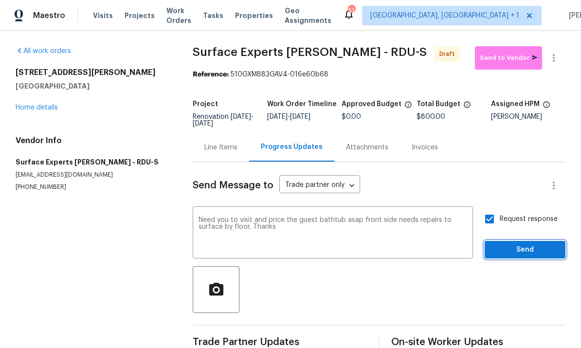
click at [529, 244] on span "Send" at bounding box center [525, 250] width 65 height 12
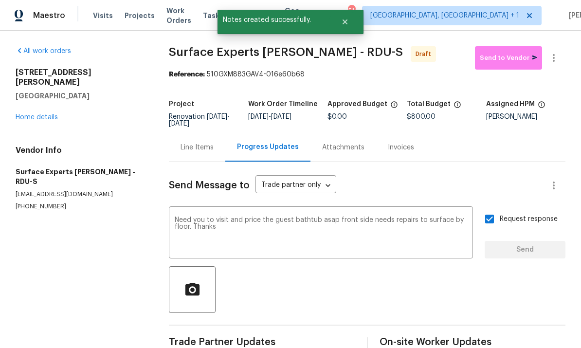
click at [47, 114] on link "Home details" at bounding box center [37, 117] width 42 height 7
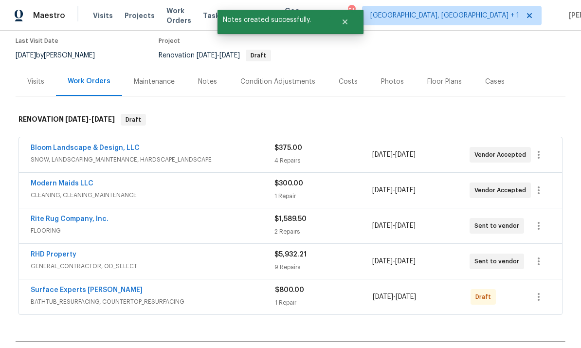
scroll to position [82, 0]
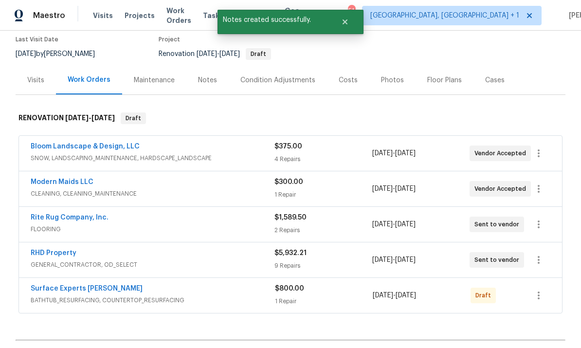
click at [90, 214] on link "Rite Rug Company, Inc." at bounding box center [70, 217] width 78 height 7
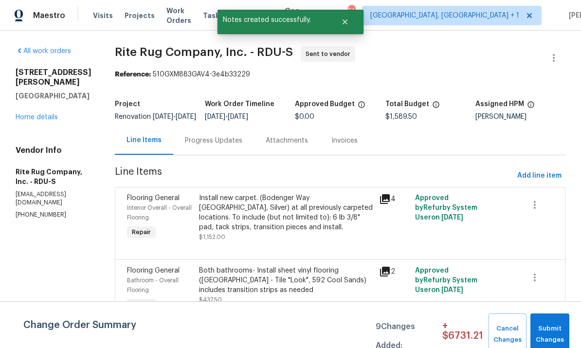
click at [218, 146] on div "Progress Updates" at bounding box center [213, 141] width 57 height 10
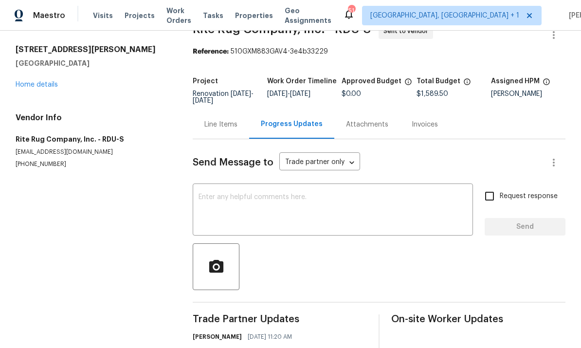
scroll to position [22, 0]
click at [37, 87] on link "Home details" at bounding box center [37, 85] width 42 height 7
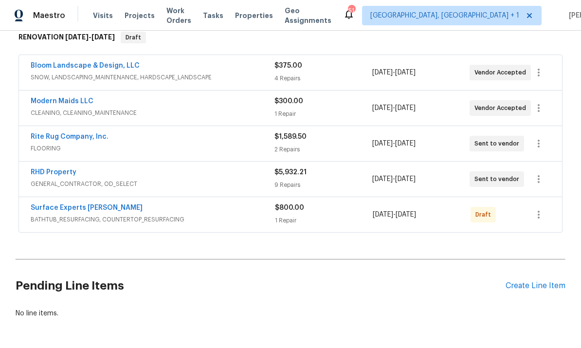
scroll to position [162, 0]
click at [541, 218] on icon "button" at bounding box center [539, 215] width 12 height 12
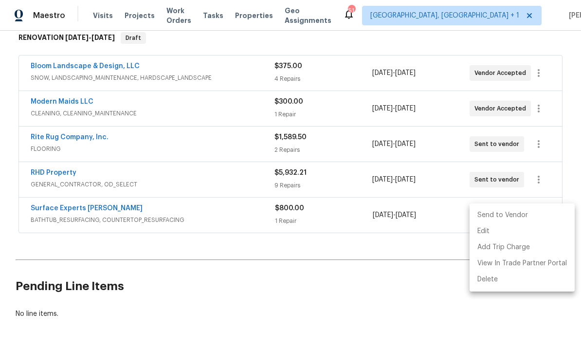
click at [511, 221] on li "Send to Vendor" at bounding box center [522, 215] width 105 height 16
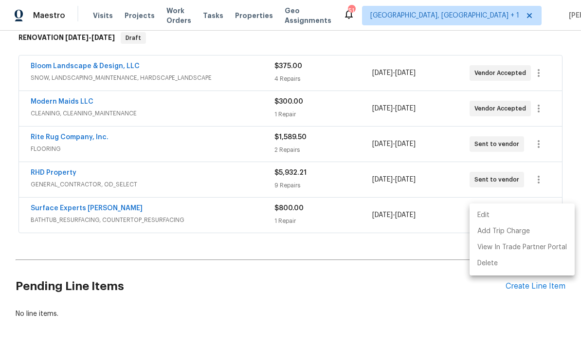
click at [420, 292] on div at bounding box center [290, 174] width 581 height 348
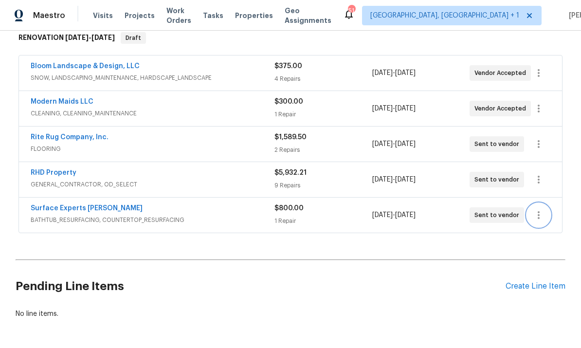
scroll to position [10, 0]
click at [63, 169] on link "RHD Property" at bounding box center [54, 172] width 46 height 7
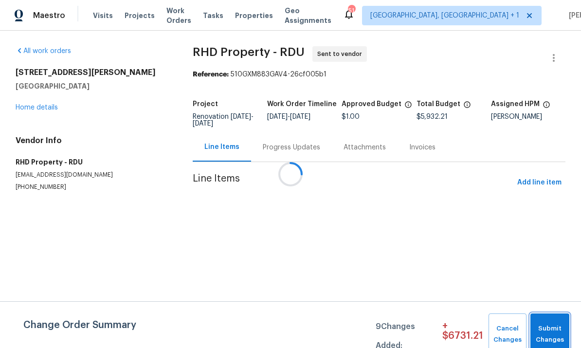
click at [555, 336] on span "Submit Changes" at bounding box center [549, 334] width 29 height 22
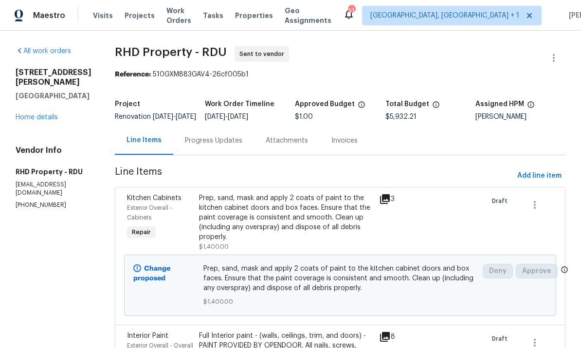
click at [45, 114] on link "Home details" at bounding box center [37, 117] width 42 height 7
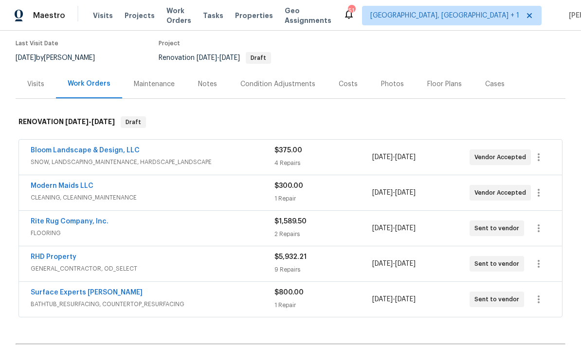
scroll to position [82, 0]
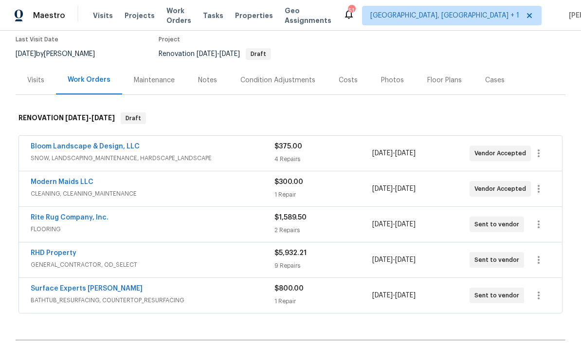
click at [344, 80] on div "Costs" at bounding box center [348, 80] width 19 height 10
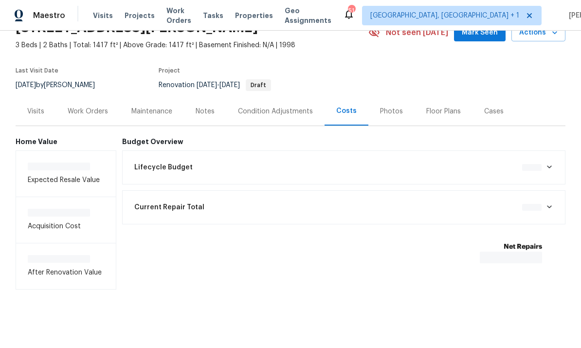
scroll to position [14, 0]
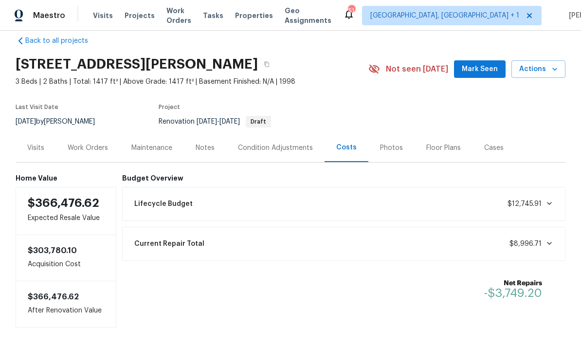
click at [89, 148] on div "Work Orders" at bounding box center [88, 148] width 40 height 10
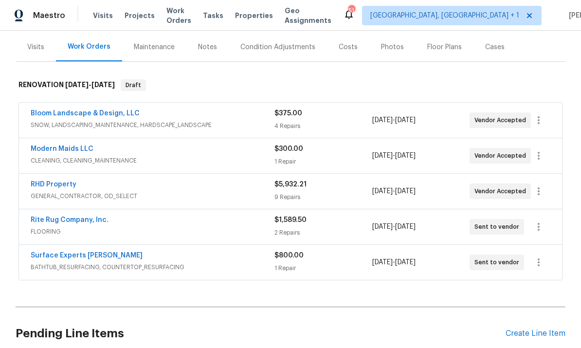
scroll to position [138, 0]
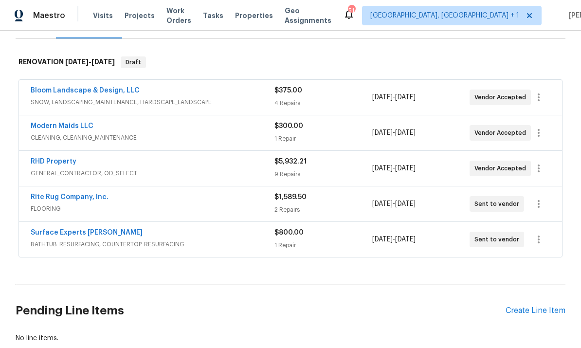
click at [59, 164] on link "RHD Property" at bounding box center [54, 161] width 46 height 7
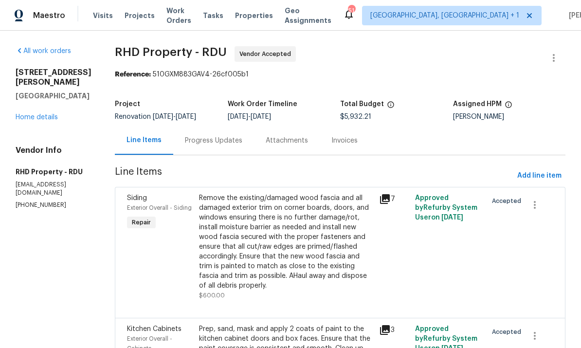
click at [37, 114] on link "Home details" at bounding box center [37, 117] width 42 height 7
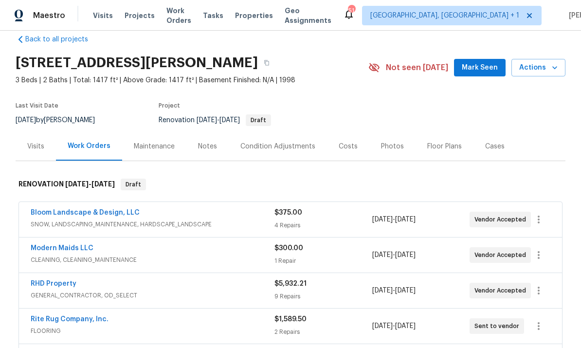
scroll to position [30, 0]
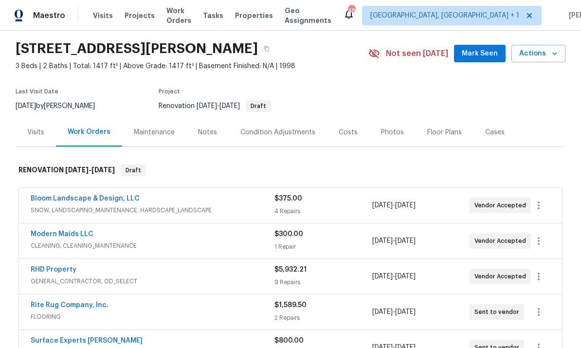
click at [69, 266] on link "RHD Property" at bounding box center [54, 269] width 46 height 7
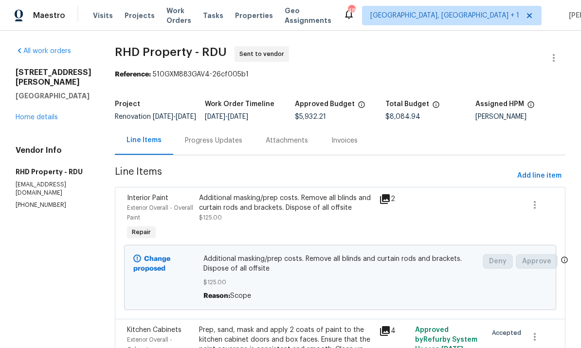
click at [231, 142] on div "Progress Updates" at bounding box center [213, 140] width 81 height 29
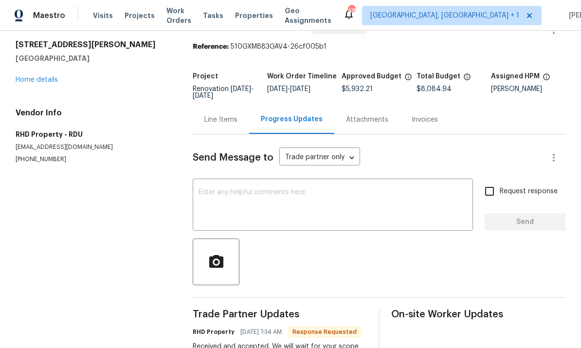
scroll to position [42, 0]
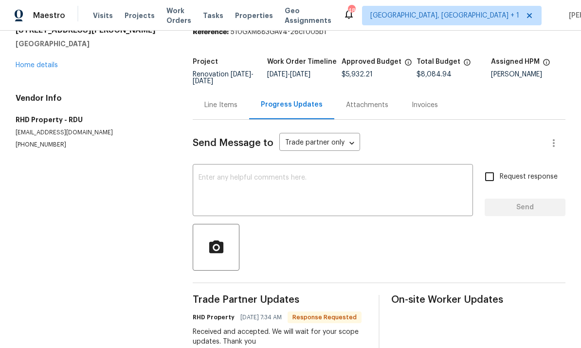
click at [245, 180] on textarea at bounding box center [333, 191] width 269 height 34
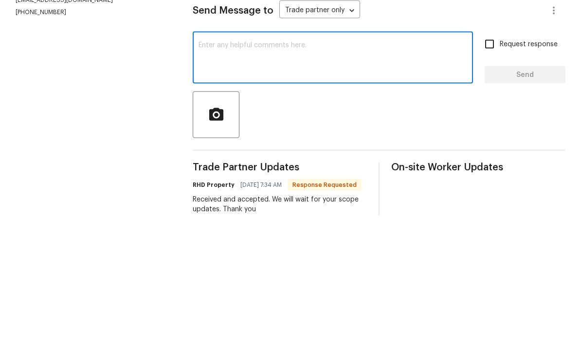
scroll to position [37, 0]
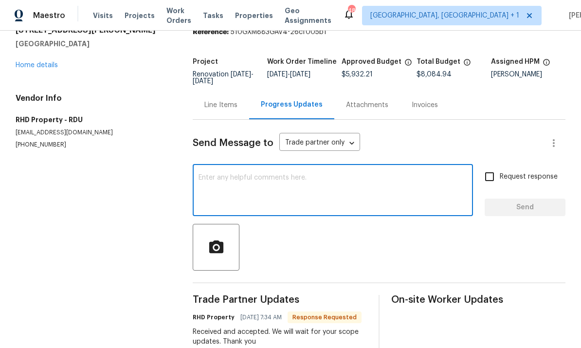
click at [221, 174] on textarea at bounding box center [333, 191] width 269 height 34
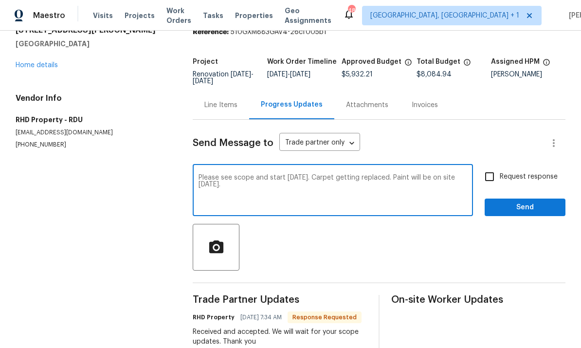
type textarea "Please see scope and start tomorrow. Carpet getting replaced. Paint will be on …"
click at [493, 166] on input "Request response" at bounding box center [489, 176] width 20 height 20
checkbox input "true"
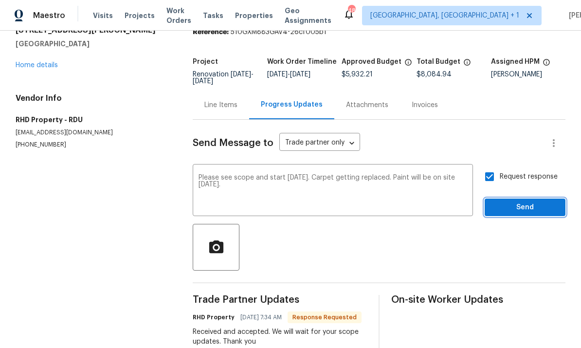
click at [532, 201] on span "Send" at bounding box center [525, 207] width 65 height 12
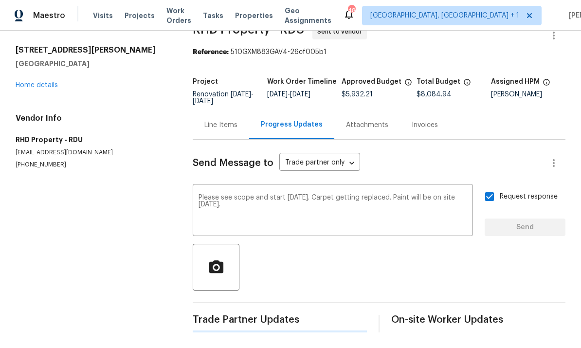
scroll to position [0, 0]
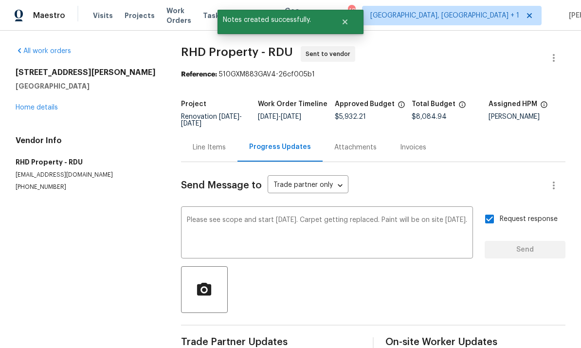
click at [46, 104] on link "Home details" at bounding box center [37, 107] width 42 height 7
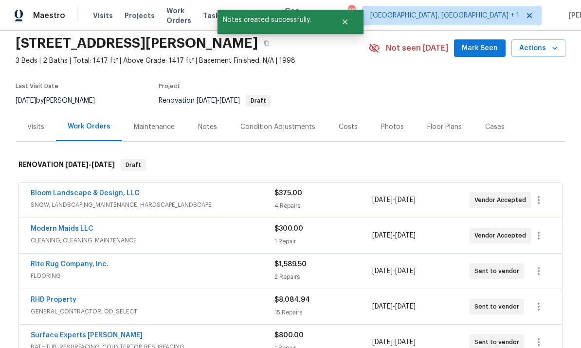
scroll to position [39, 0]
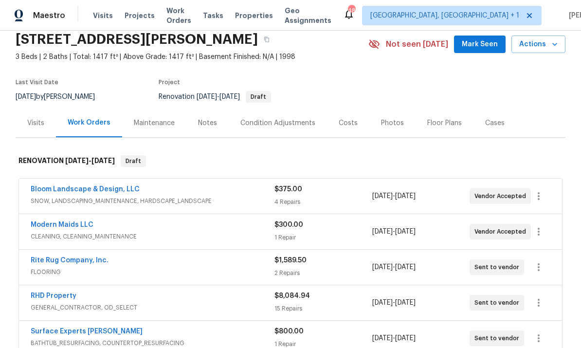
click at [344, 118] on div "Costs" at bounding box center [348, 123] width 19 height 10
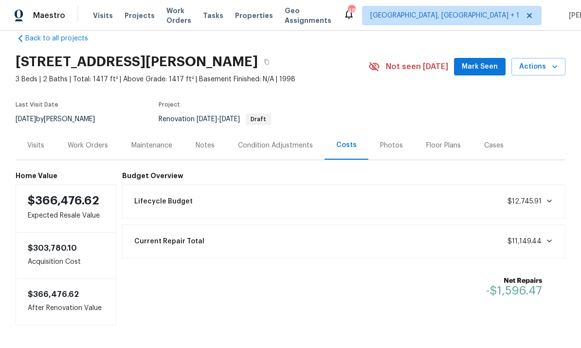
click at [86, 141] on div "Work Orders" at bounding box center [88, 146] width 40 height 10
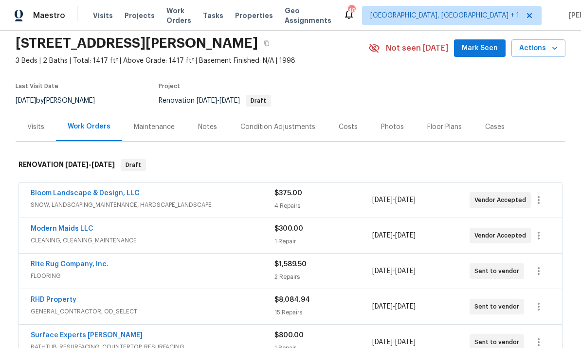
scroll to position [48, 0]
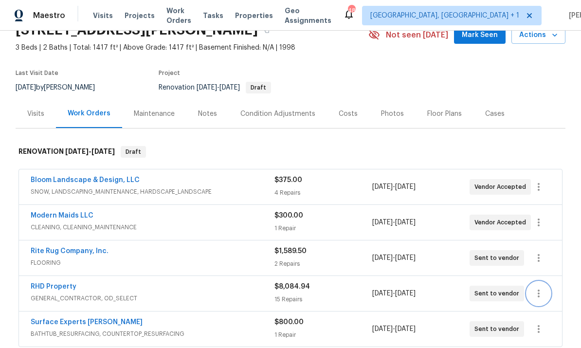
click at [541, 288] on icon "button" at bounding box center [539, 294] width 12 height 12
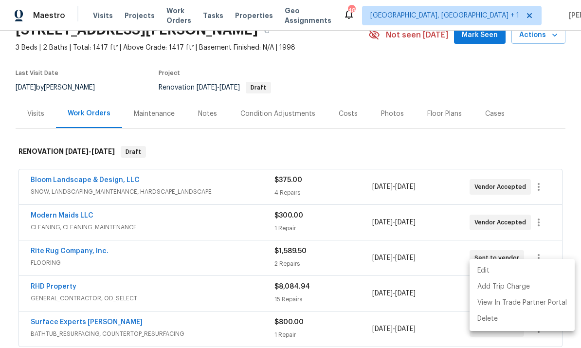
click at [490, 267] on li "Edit" at bounding box center [522, 271] width 105 height 16
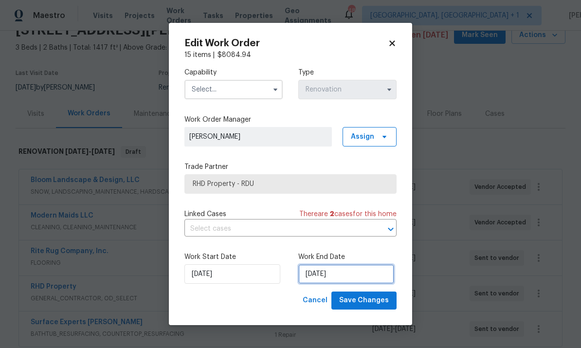
click at [352, 275] on input "[DATE]" at bounding box center [346, 273] width 96 height 19
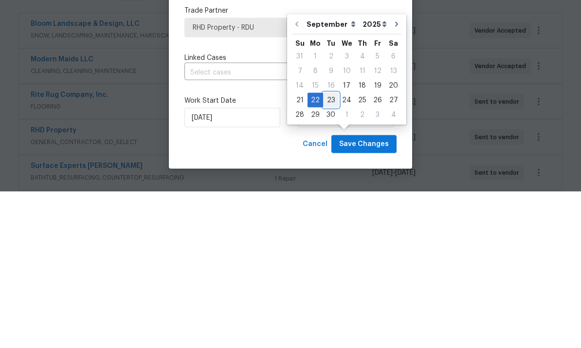
click at [331, 250] on div "23" at bounding box center [331, 257] width 16 height 14
type input "[DATE]"
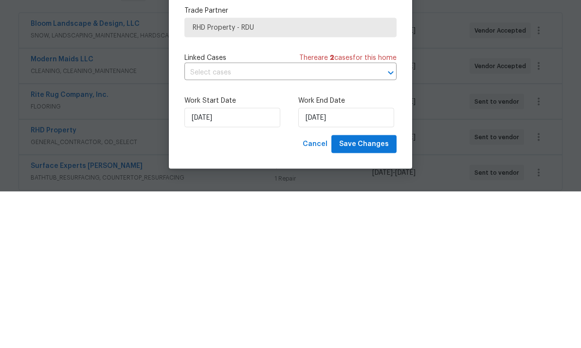
scroll to position [37, 0]
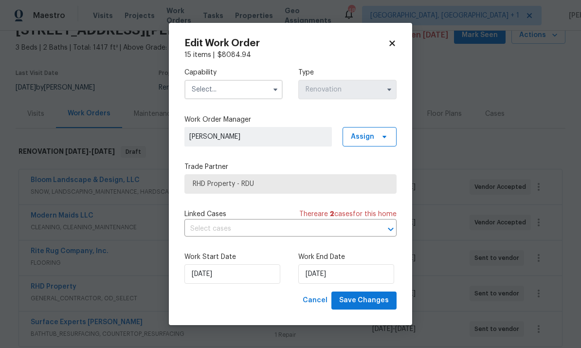
click at [265, 93] on input "text" at bounding box center [233, 89] width 98 height 19
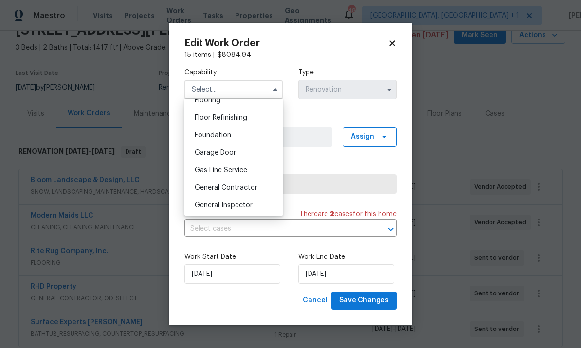
scroll to position [387, 0]
click at [257, 191] on div "General Contractor" at bounding box center [233, 188] width 93 height 18
type input "General Contractor"
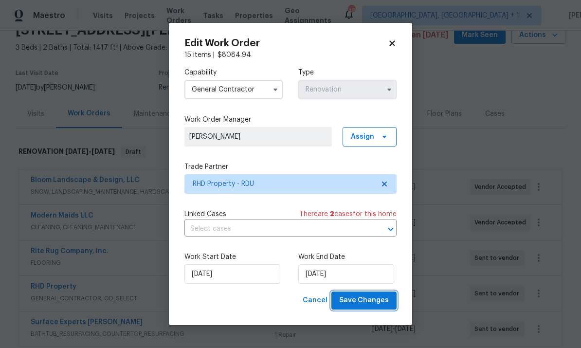
click at [368, 300] on span "Save Changes" at bounding box center [364, 300] width 50 height 12
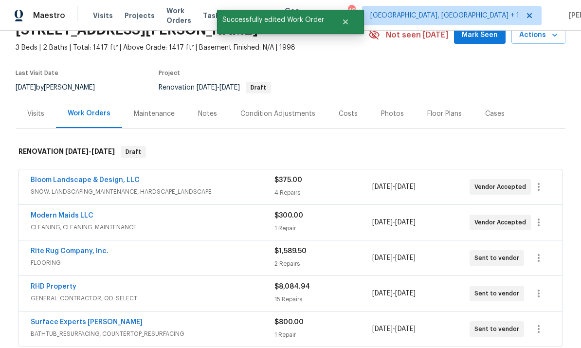
click at [80, 248] on link "Rite Rug Company, Inc." at bounding box center [70, 251] width 78 height 7
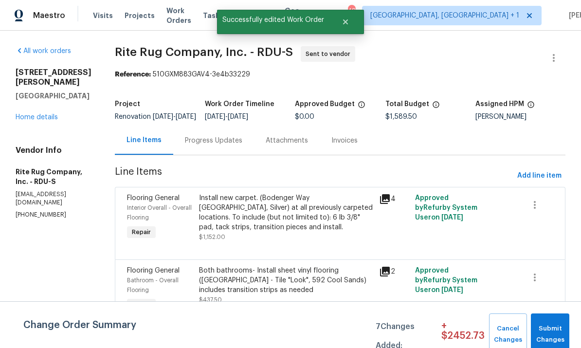
click at [225, 146] on div "Progress Updates" at bounding box center [213, 141] width 57 height 10
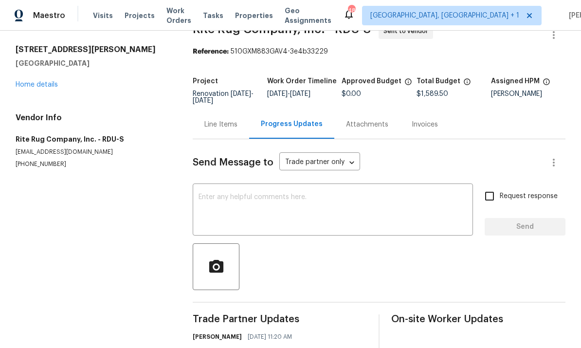
click at [233, 200] on textarea at bounding box center [333, 211] width 269 height 34
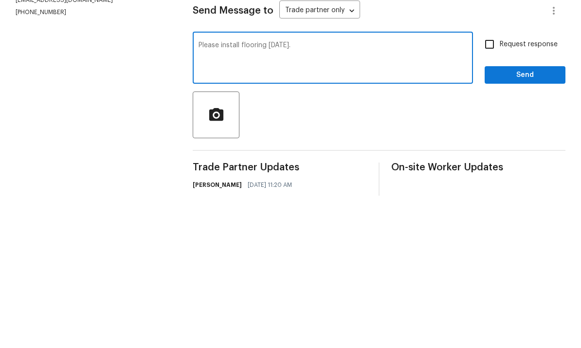
type textarea "Please install flooring next Wednesday."
click at [493, 186] on input "Request response" at bounding box center [489, 196] width 20 height 20
checkbox input "true"
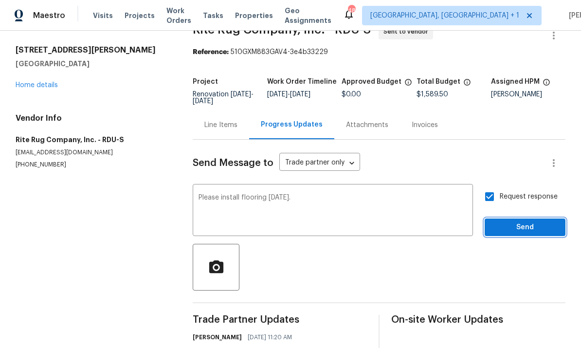
click at [543, 221] on span "Send" at bounding box center [525, 227] width 65 height 12
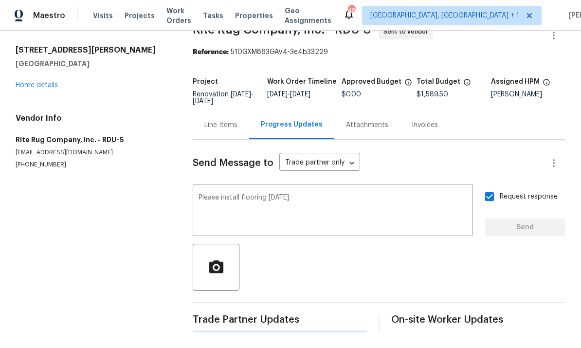
scroll to position [0, 0]
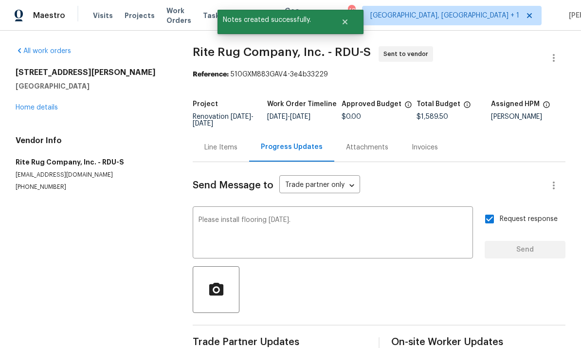
click at [47, 104] on link "Home details" at bounding box center [37, 107] width 42 height 7
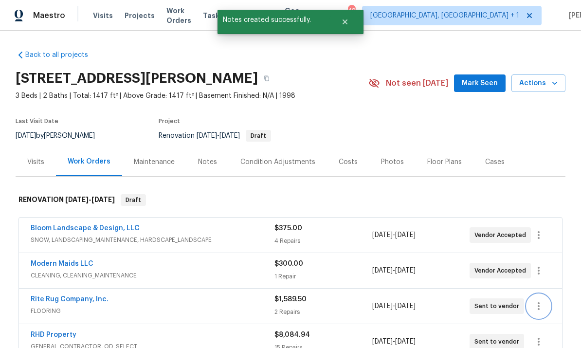
click at [540, 300] on icon "button" at bounding box center [539, 306] width 12 height 12
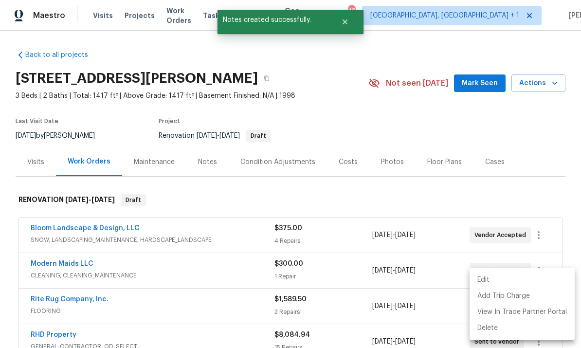
click at [488, 279] on li "Edit" at bounding box center [522, 280] width 105 height 16
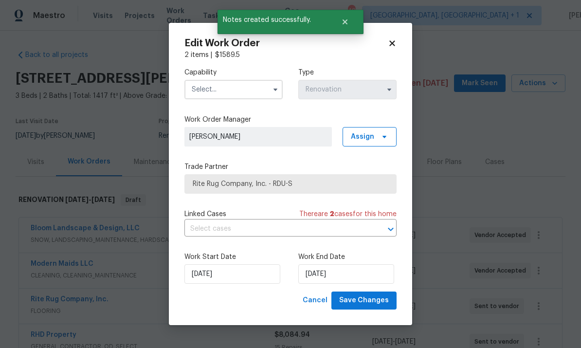
click at [259, 92] on input "text" at bounding box center [233, 89] width 98 height 19
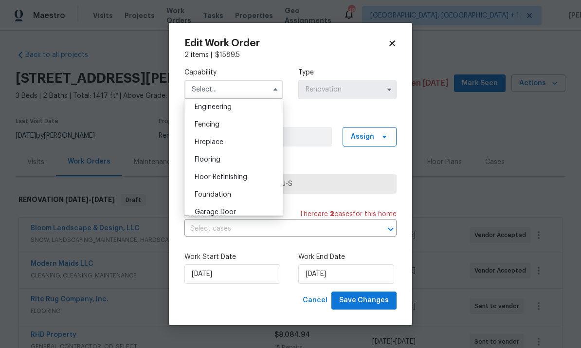
scroll to position [333, 0]
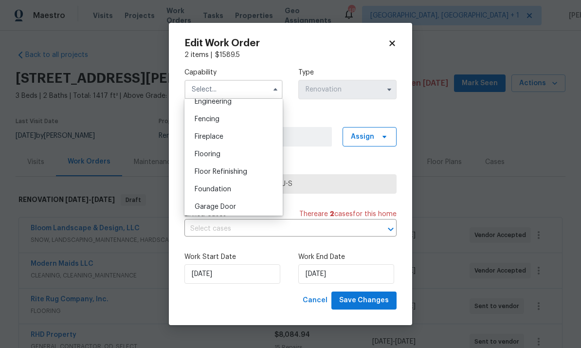
click at [228, 154] on div "Flooring" at bounding box center [233, 155] width 93 height 18
type input "Flooring"
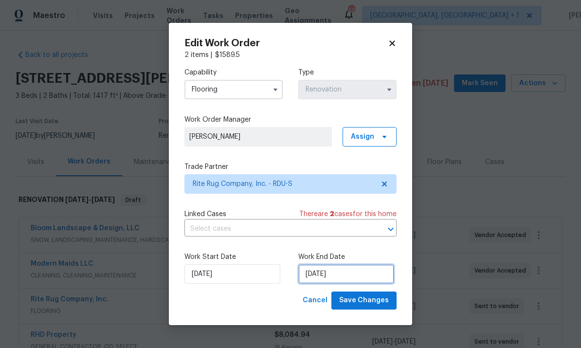
click at [356, 274] on input "[DATE]" at bounding box center [346, 273] width 96 height 19
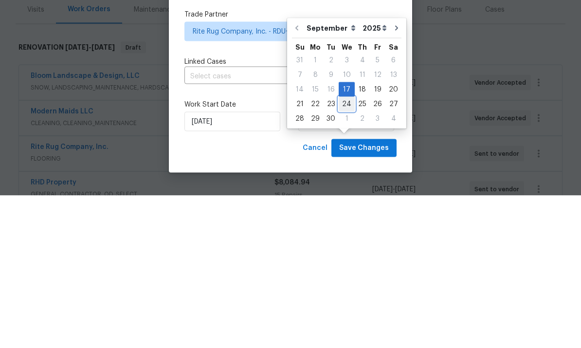
click at [346, 250] on div "24" at bounding box center [347, 257] width 16 height 14
type input "[DATE]"
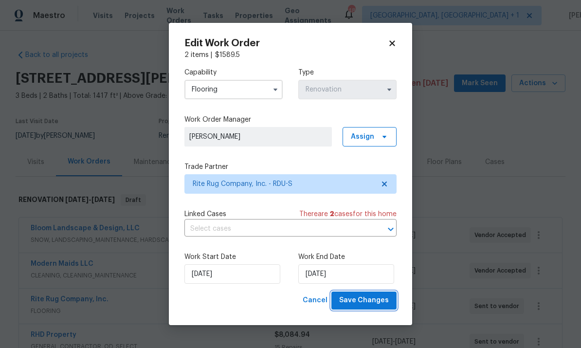
click at [369, 299] on span "Save Changes" at bounding box center [364, 300] width 50 height 12
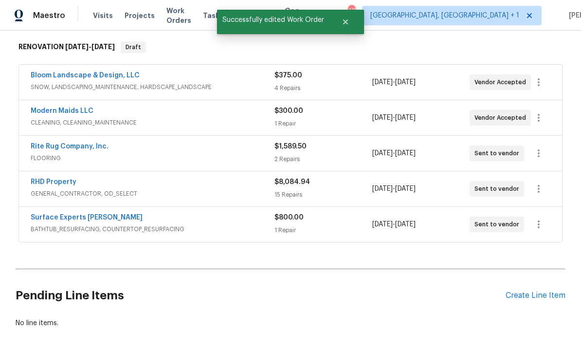
scroll to position [153, 0]
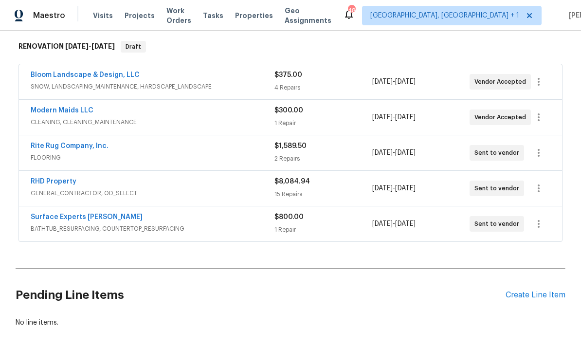
click at [532, 212] on button "button" at bounding box center [538, 223] width 23 height 23
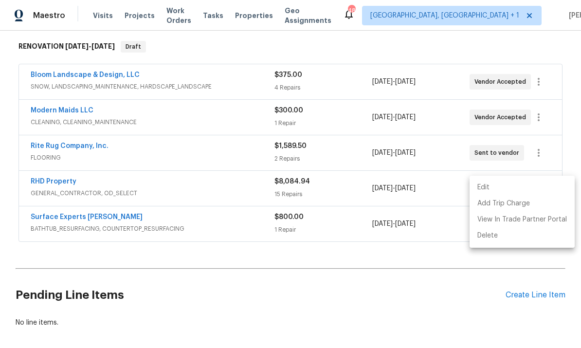
click at [486, 190] on li "Edit" at bounding box center [522, 188] width 105 height 16
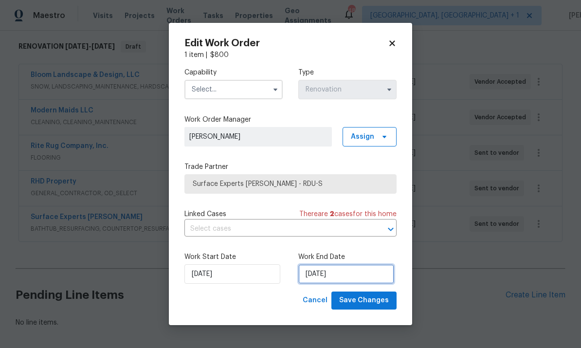
click at [374, 277] on input "[DATE]" at bounding box center [346, 273] width 96 height 19
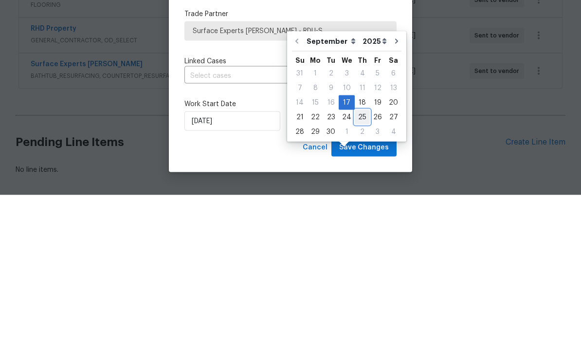
click at [359, 263] on div "25" at bounding box center [362, 270] width 15 height 14
type input "[DATE]"
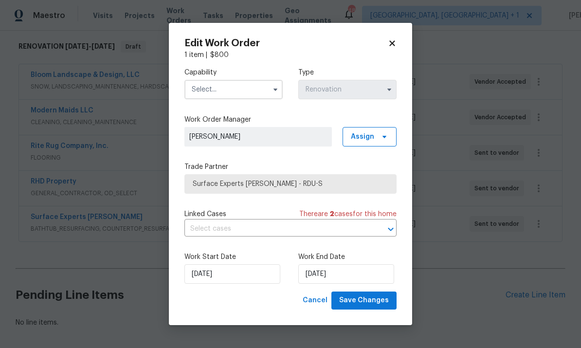
click at [278, 90] on icon "button" at bounding box center [276, 90] width 8 height 8
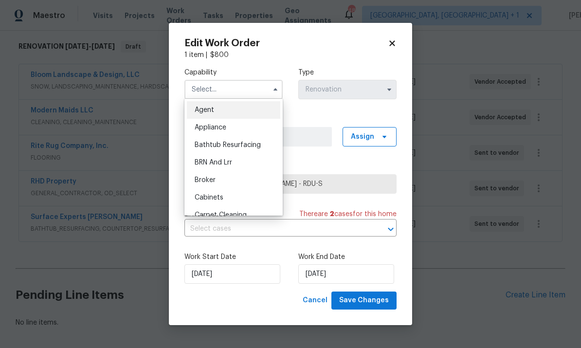
scroll to position [0, 0]
click at [249, 143] on span "Bathtub Resurfacing" at bounding box center [228, 145] width 66 height 7
type input "Bathtub Resurfacing"
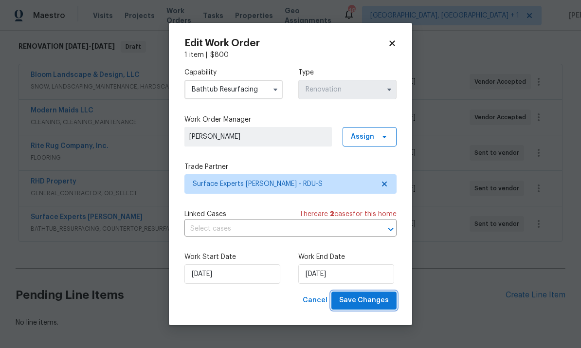
click at [384, 298] on span "Save Changes" at bounding box center [364, 300] width 50 height 12
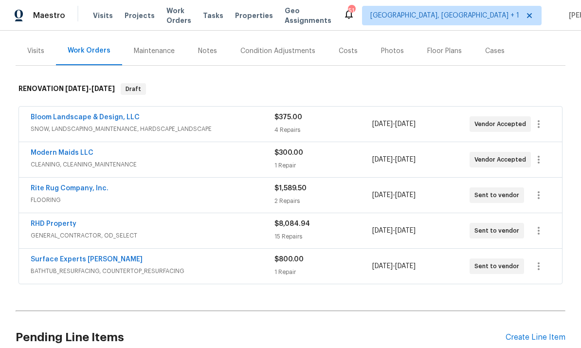
scroll to position [110, 0]
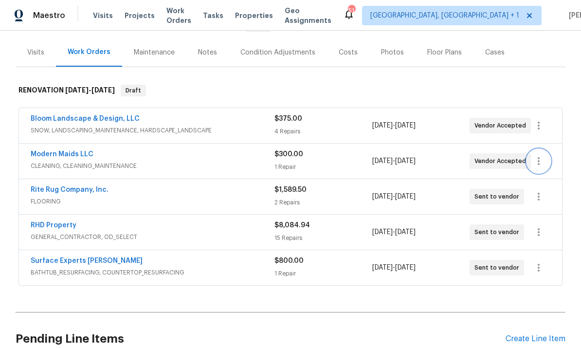
click at [542, 161] on icon "button" at bounding box center [539, 161] width 12 height 12
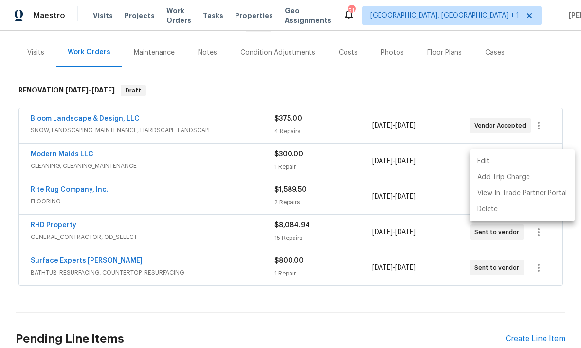
click at [487, 160] on li "Edit" at bounding box center [522, 161] width 105 height 16
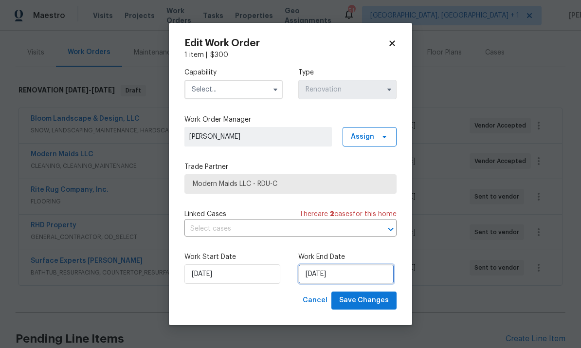
click at [352, 274] on input "[DATE]" at bounding box center [346, 273] width 96 height 19
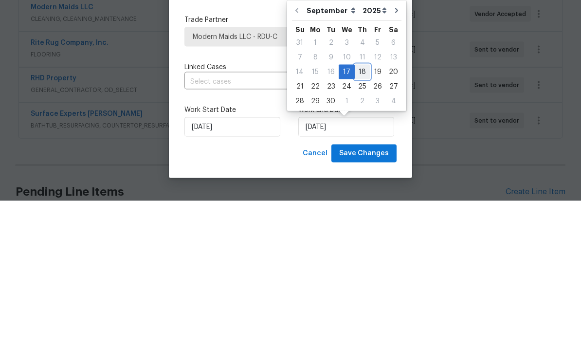
click at [362, 212] on div "18" at bounding box center [362, 219] width 15 height 14
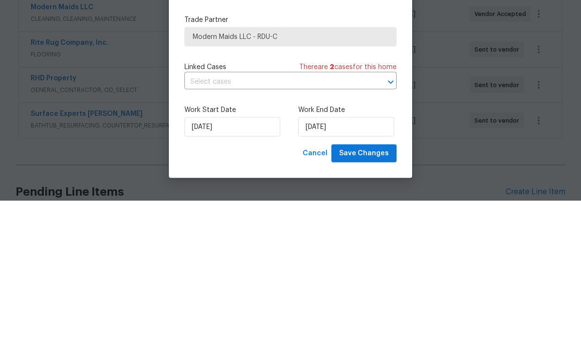
scroll to position [37, 0]
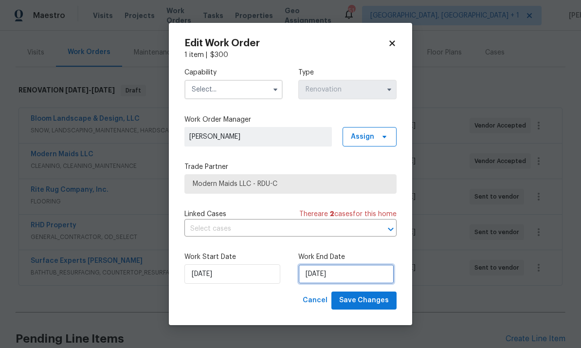
click at [346, 277] on input "9/18/2025" at bounding box center [346, 273] width 96 height 19
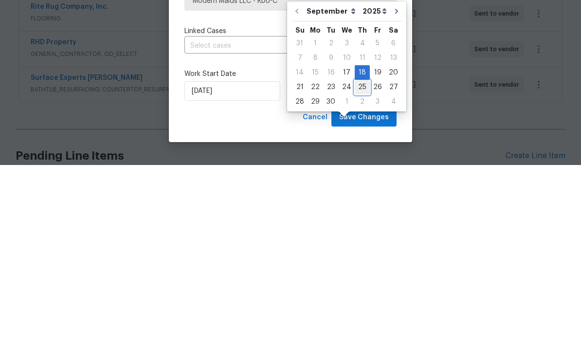
click at [364, 263] on div "25" at bounding box center [362, 270] width 15 height 14
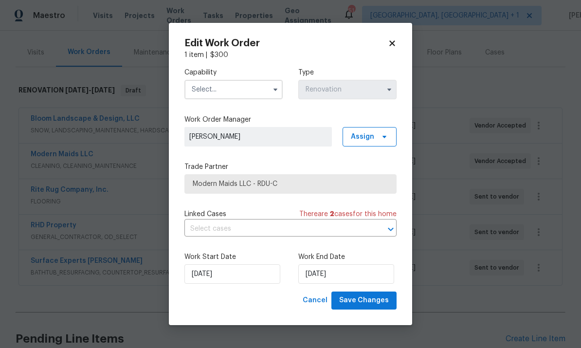
click at [267, 92] on input "text" at bounding box center [233, 89] width 98 height 19
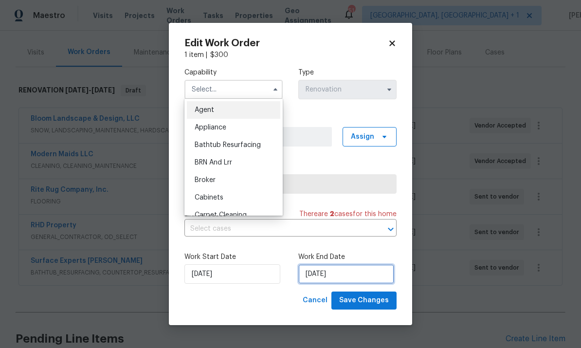
click at [368, 275] on input "9/25/2025" at bounding box center [346, 273] width 96 height 19
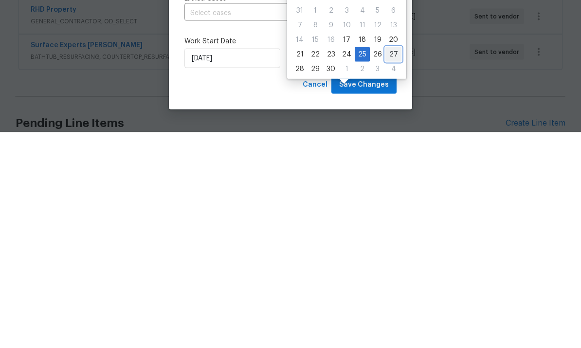
click at [392, 263] on div "27" at bounding box center [393, 270] width 16 height 14
type input "9/27/2025"
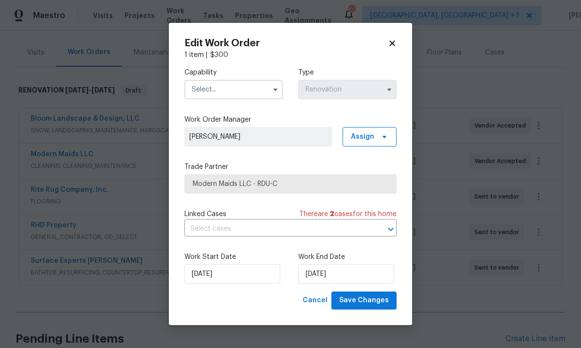
click at [278, 89] on icon "button" at bounding box center [276, 90] width 8 height 8
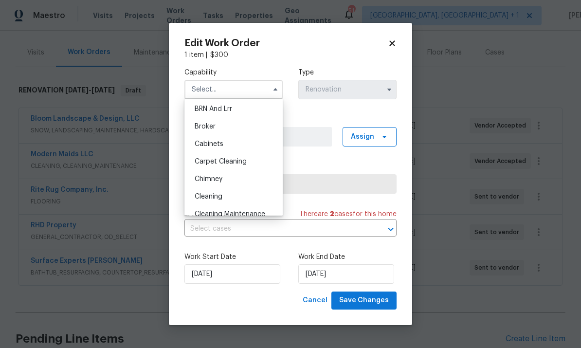
scroll to position [54, 0]
click at [226, 201] on div "Cleaning" at bounding box center [233, 196] width 93 height 18
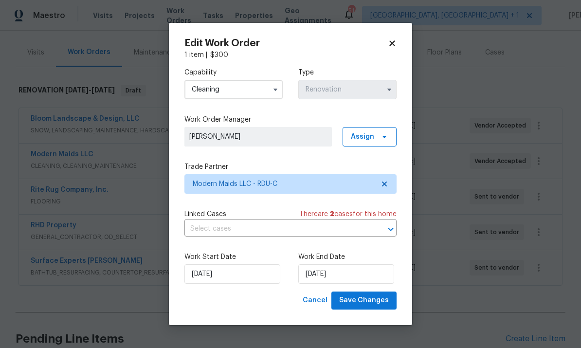
type input "Cleaning"
click at [366, 299] on span "Save Changes" at bounding box center [364, 300] width 50 height 12
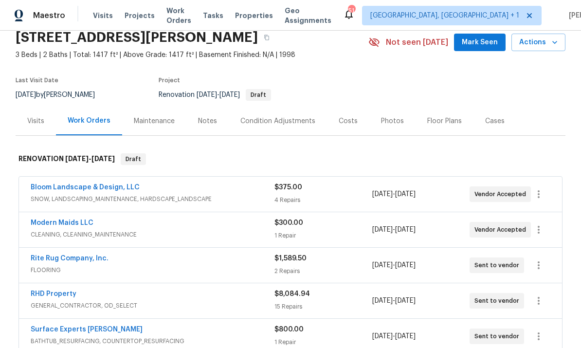
scroll to position [50, 0]
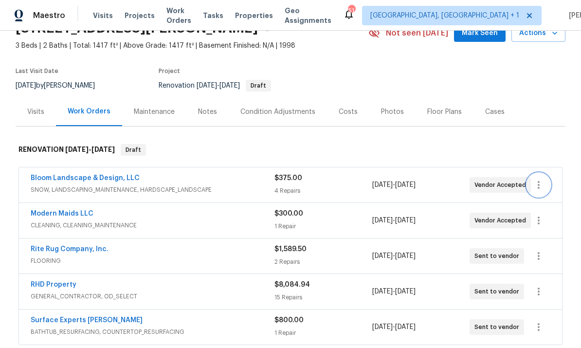
click at [543, 187] on icon "button" at bounding box center [539, 185] width 12 height 12
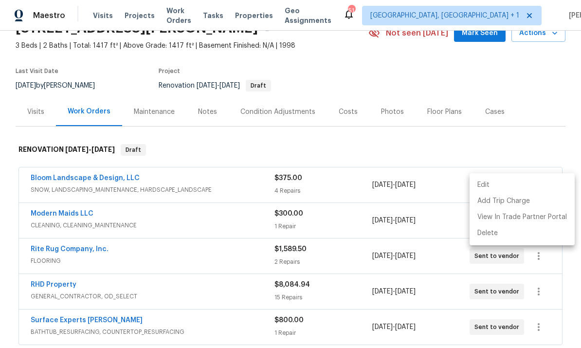
click at [485, 186] on li "Edit" at bounding box center [522, 185] width 105 height 16
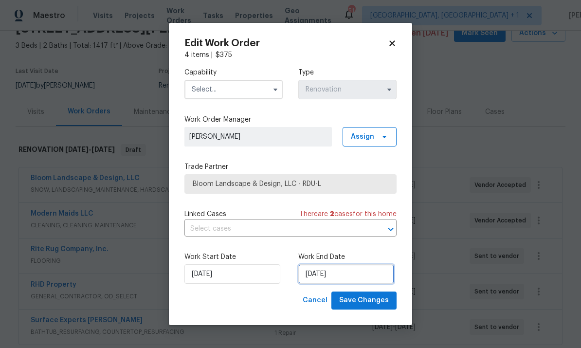
click at [352, 277] on input "[DATE]" at bounding box center [346, 273] width 96 height 19
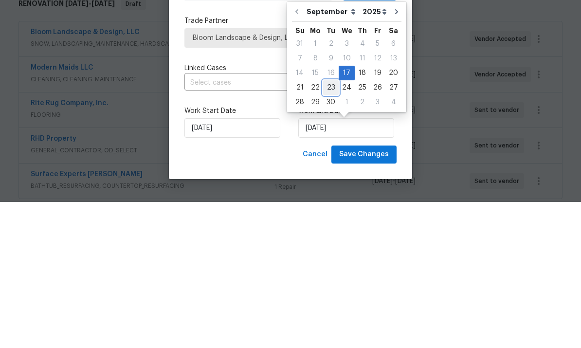
click at [329, 227] on div "23" at bounding box center [331, 234] width 16 height 14
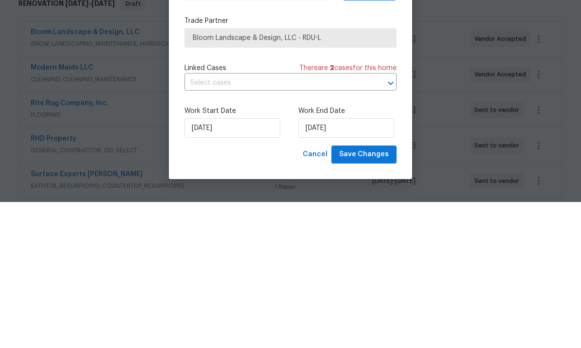
type input "[DATE]"
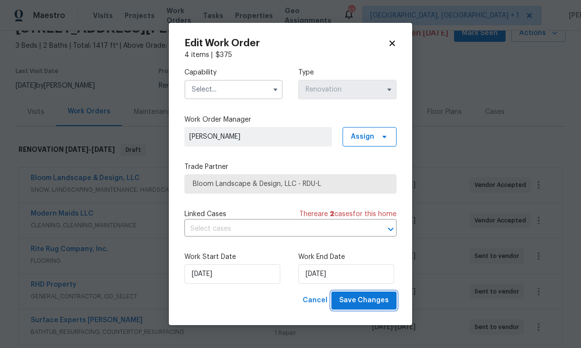
click at [371, 304] on span "Save Changes" at bounding box center [364, 300] width 50 height 12
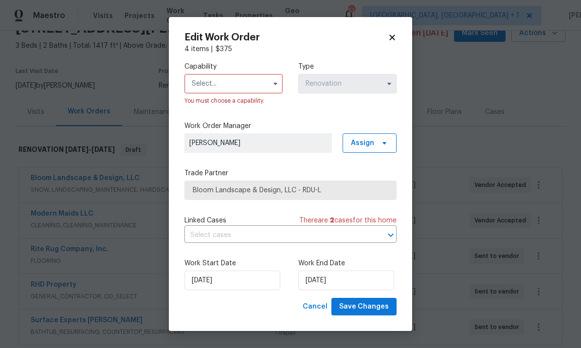
click at [273, 91] on input "text" at bounding box center [233, 83] width 98 height 19
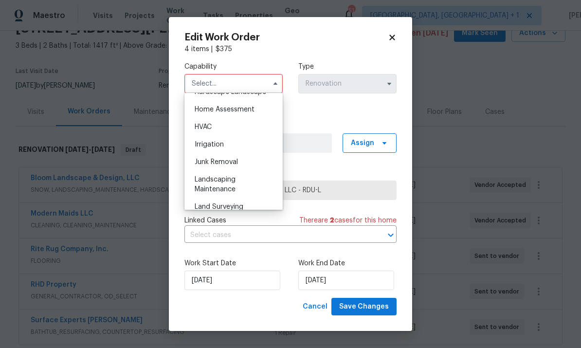
scroll to position [566, 0]
click at [232, 182] on span "Landscaping Maintenance" at bounding box center [215, 183] width 41 height 17
type input "Landscaping Maintenance"
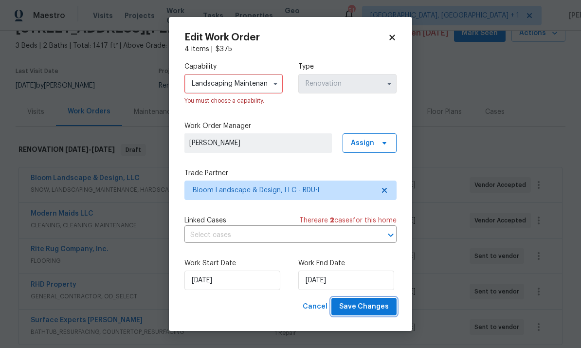
click at [378, 311] on span "Save Changes" at bounding box center [364, 307] width 50 height 12
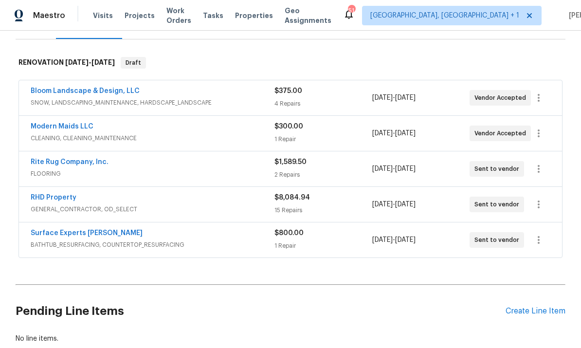
scroll to position [142, 0]
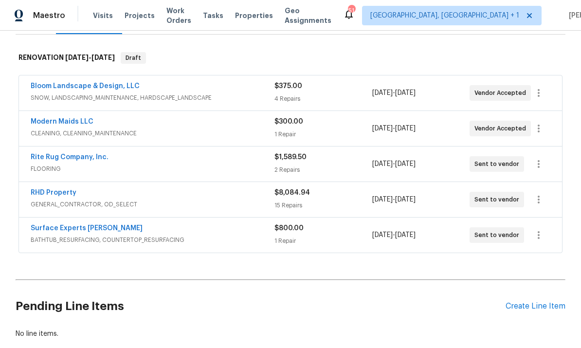
click at [535, 303] on div "Create Line Item" at bounding box center [536, 306] width 60 height 9
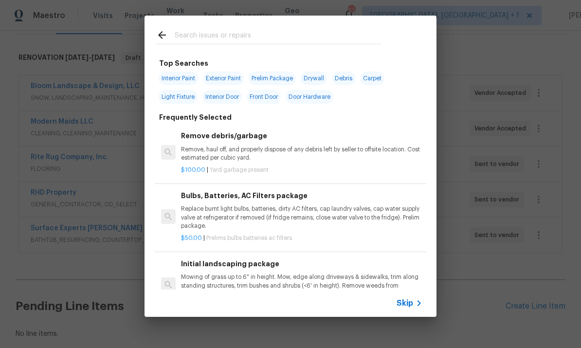
click at [184, 36] on input "text" at bounding box center [278, 36] width 206 height 15
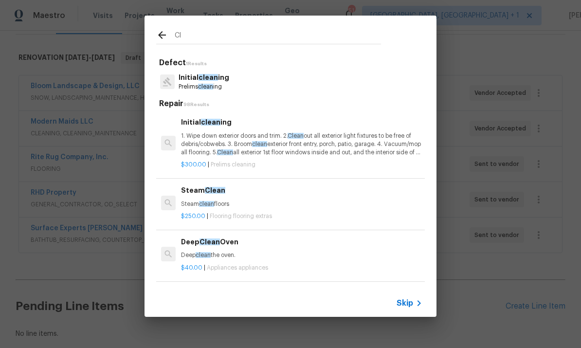
type input "C"
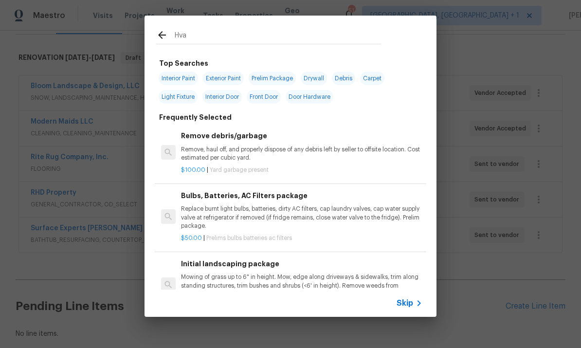
type input "Hvac"
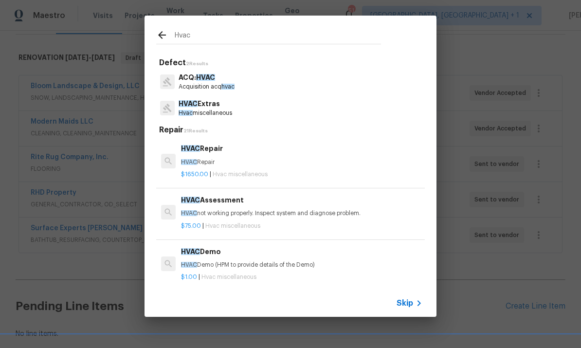
click at [209, 104] on p "HVAC Extras" at bounding box center [206, 104] width 54 height 10
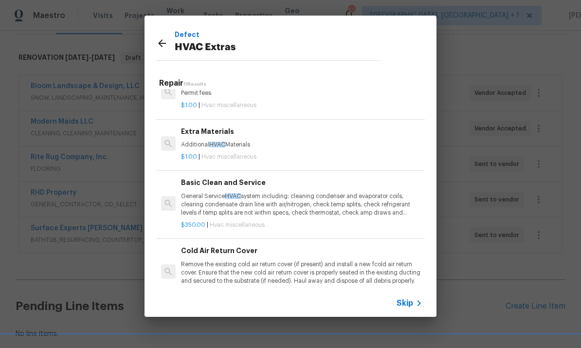
scroll to position [180, 0]
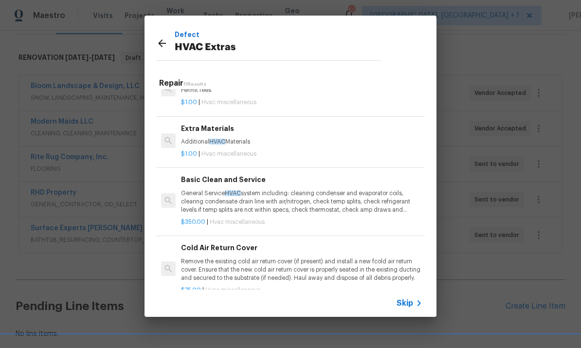
click at [284, 198] on p "General Service HVAC system including: cleaning condenser and evaporator coils,…" at bounding box center [301, 201] width 241 height 25
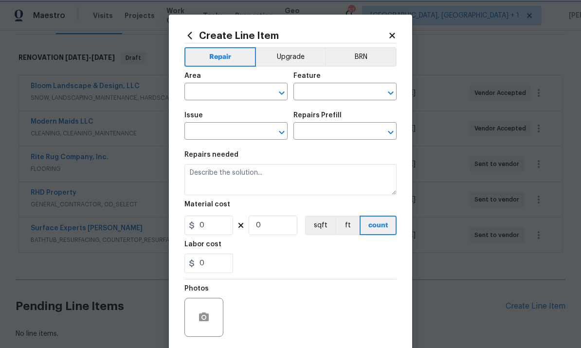
type input "HVAC"
type input "HVAC Extras"
type input "Basic Clean and Service $350.00"
type textarea "General Service HVAC system including: cleaning condenser and evaporator coils,…"
type input "350"
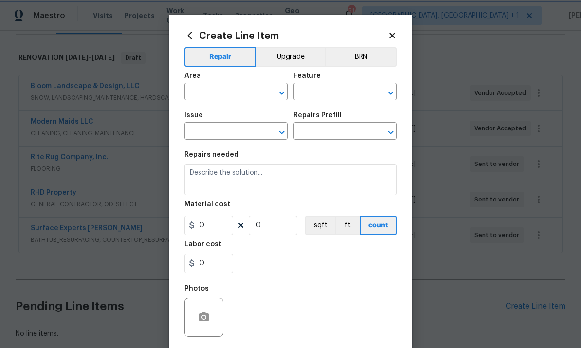
type input "1"
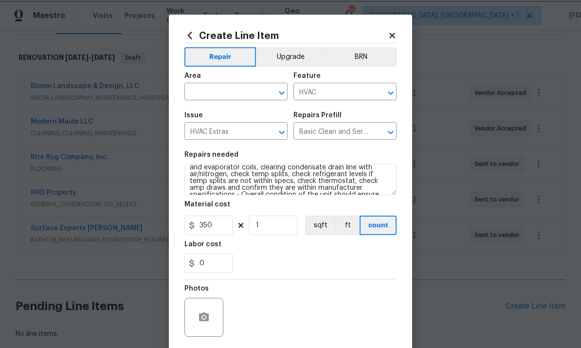
scroll to position [12, 0]
click at [224, 87] on input "text" at bounding box center [222, 92] width 76 height 15
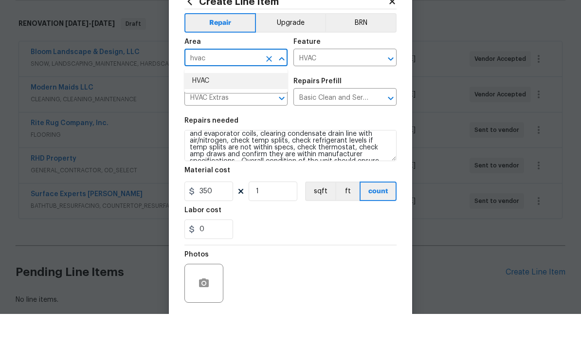
click at [205, 107] on li "HVAC" at bounding box center [235, 115] width 103 height 16
type input "HVAC"
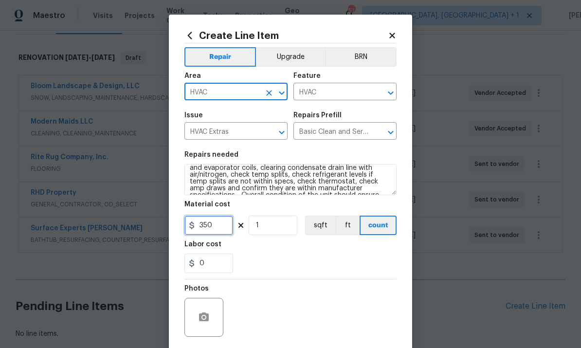
click at [219, 227] on input "350" at bounding box center [208, 225] width 49 height 19
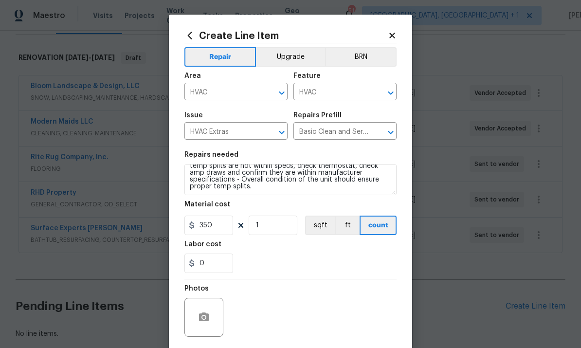
scroll to position [27, 0]
click at [212, 308] on div at bounding box center [203, 317] width 39 height 39
click at [212, 311] on button "button" at bounding box center [203, 317] width 23 height 23
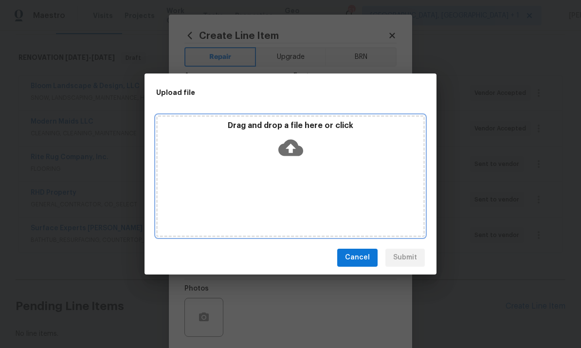
click at [288, 147] on icon at bounding box center [290, 147] width 25 height 25
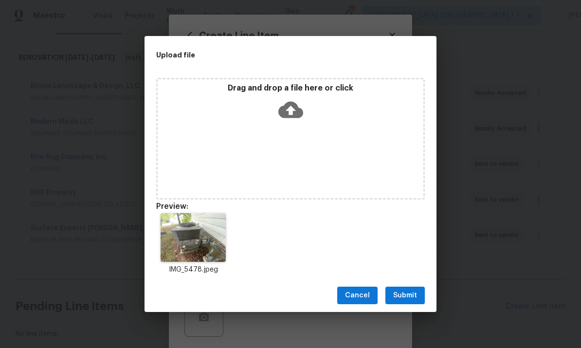
click at [406, 292] on span "Submit" at bounding box center [405, 296] width 24 height 12
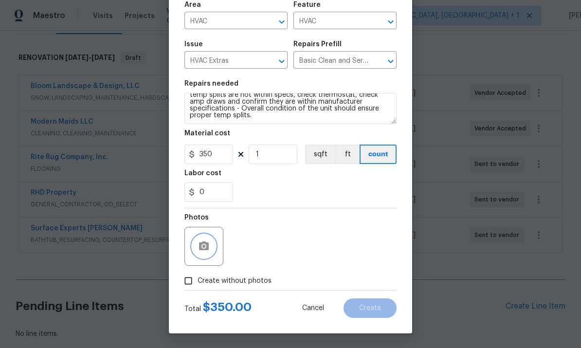
scroll to position [73, 0]
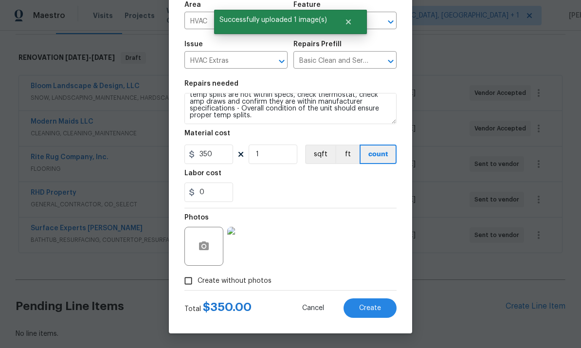
click at [369, 308] on span "Create" at bounding box center [370, 308] width 22 height 7
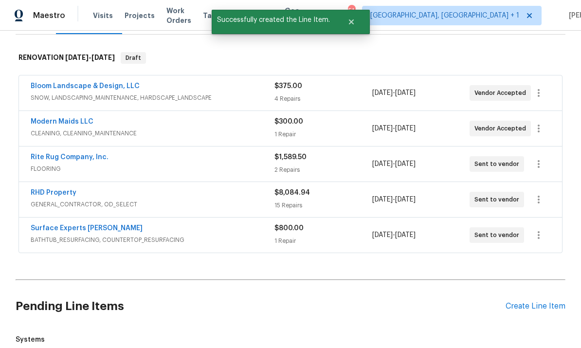
click at [530, 302] on div "Create Line Item" at bounding box center [536, 306] width 60 height 9
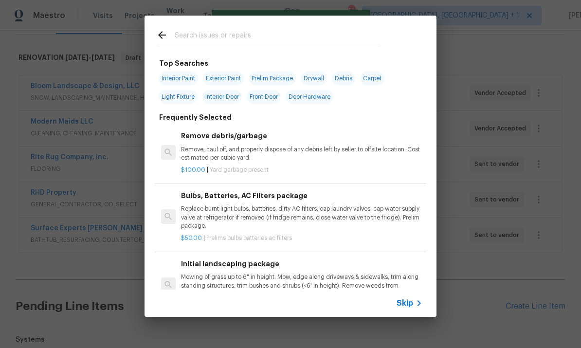
click at [197, 37] on input "text" at bounding box center [278, 36] width 206 height 15
type input "W"
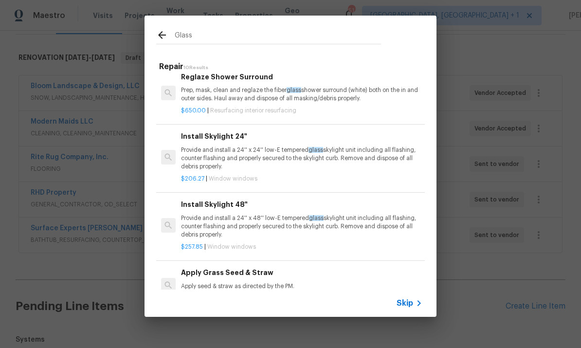
scroll to position [287, 0]
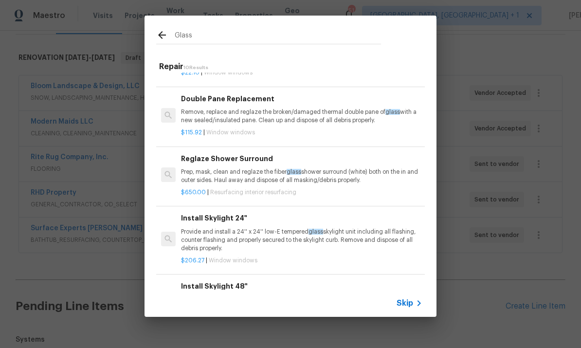
click at [210, 40] on input "Glass" at bounding box center [278, 36] width 206 height 15
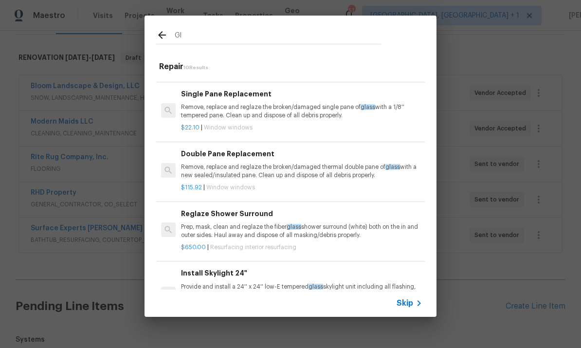
type input "G"
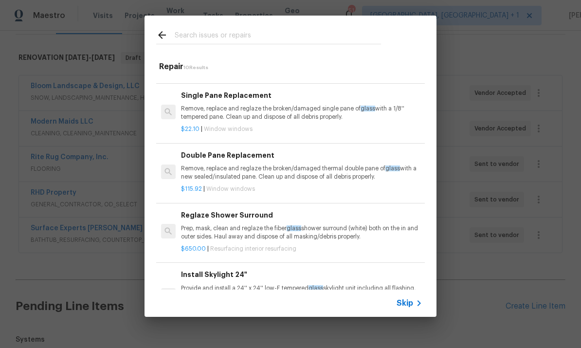
scroll to position [194, 0]
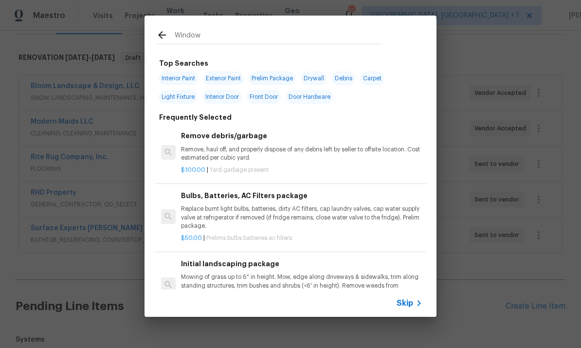
type input "Windows"
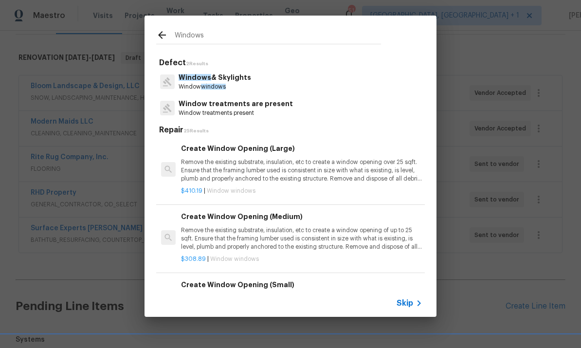
click at [235, 83] on p "Window windows" at bounding box center [215, 87] width 73 height 8
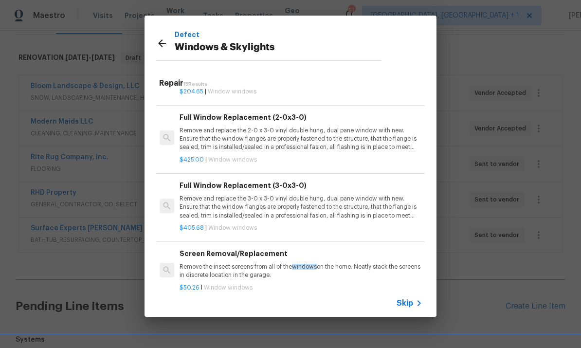
scroll to position [190, 1]
click at [253, 204] on p "Remove and replace the 3-0 x 3-0 vinyl double hung, dual pane window with new. …" at bounding box center [300, 206] width 241 height 25
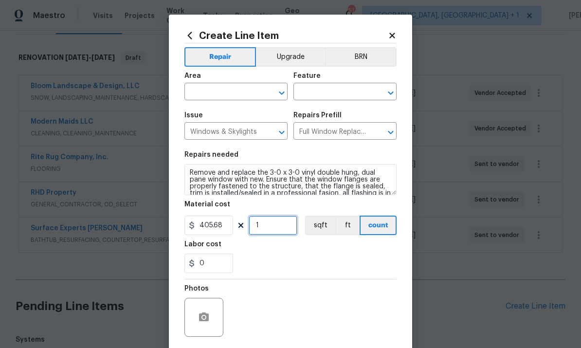
click at [274, 230] on input "1" at bounding box center [273, 225] width 49 height 19
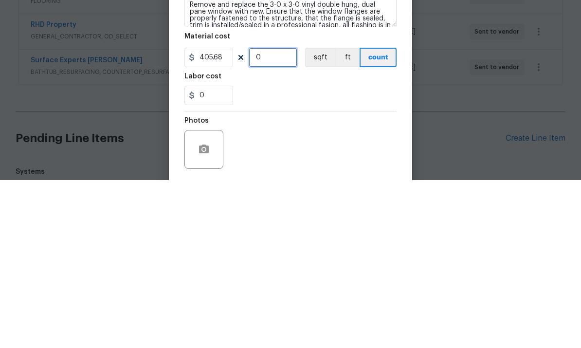
type input "2"
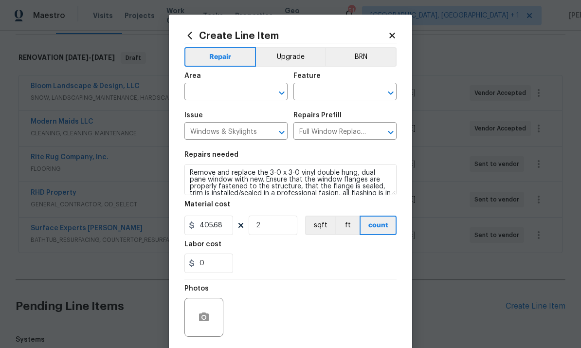
click at [221, 92] on input "text" at bounding box center [222, 92] width 76 height 15
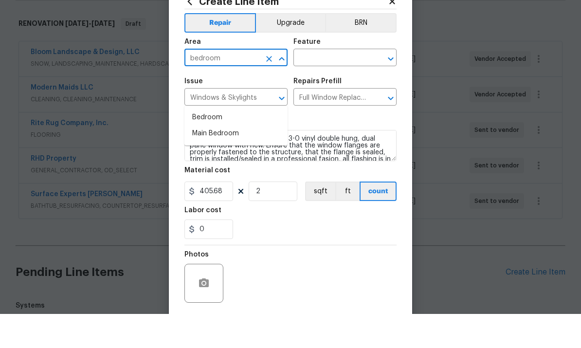
click at [216, 144] on li "Bedroom" at bounding box center [235, 152] width 103 height 16
type input "Bedroom"
click at [330, 85] on input "text" at bounding box center [331, 92] width 76 height 15
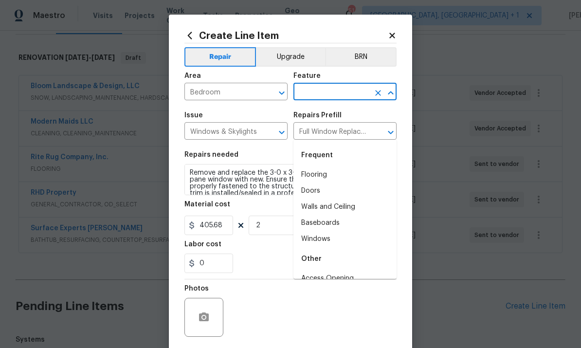
click at [321, 95] on input "text" at bounding box center [331, 92] width 76 height 15
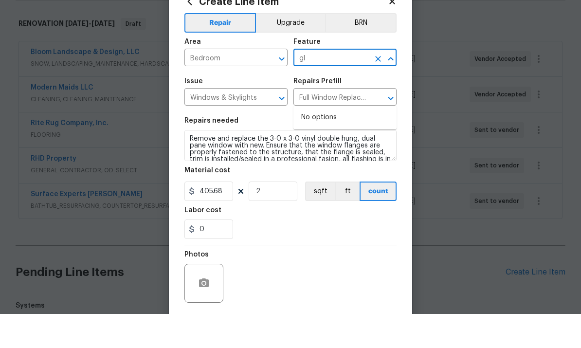
type input "g"
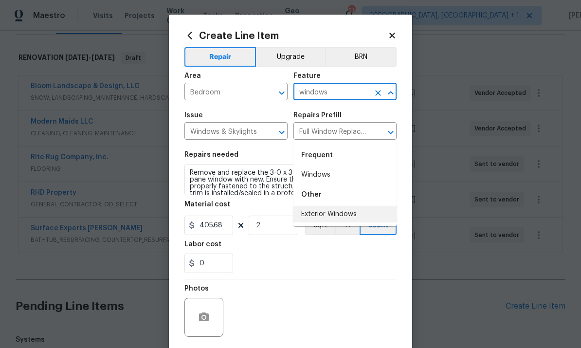
click at [336, 206] on li "Exterior Windows" at bounding box center [344, 214] width 103 height 16
type input "Exterior Windows"
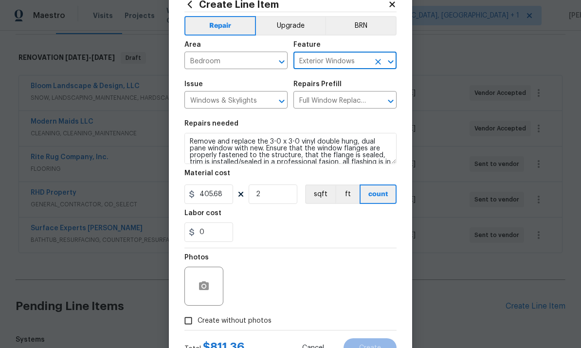
scroll to position [32, 0]
click at [206, 281] on icon "button" at bounding box center [204, 285] width 12 height 12
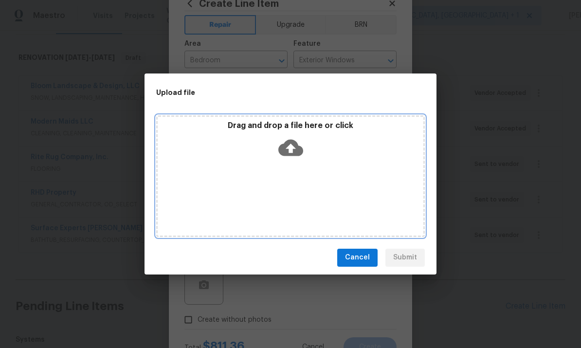
click at [292, 148] on icon at bounding box center [290, 147] width 25 height 25
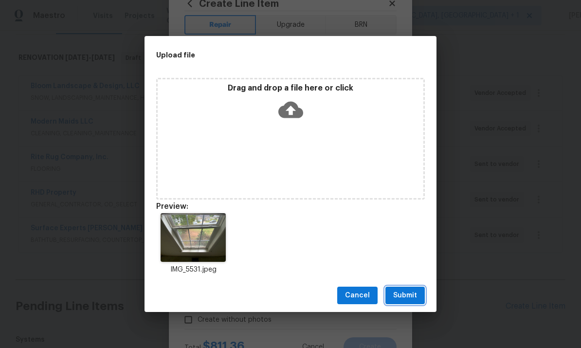
click at [413, 296] on span "Submit" at bounding box center [405, 296] width 24 height 12
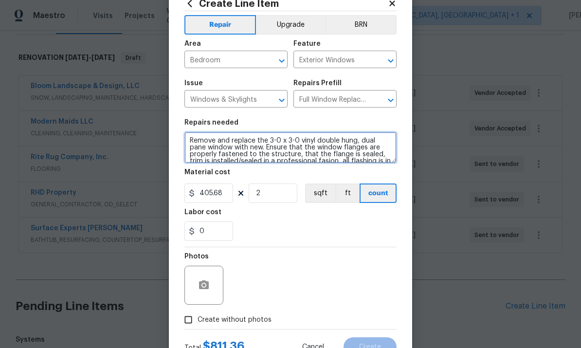
click at [190, 144] on textarea "Remove and replace the 3-0 x 3-0 vinyl double hung, dual pane window with new. …" at bounding box center [290, 147] width 212 height 31
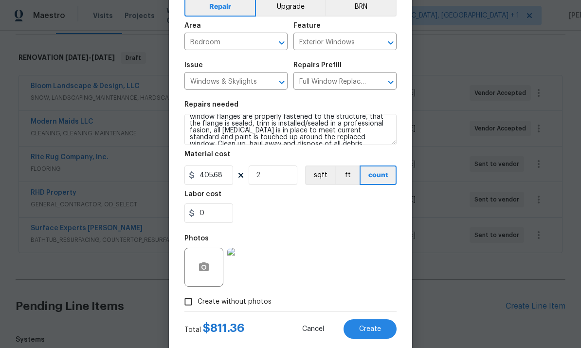
scroll to position [58, 0]
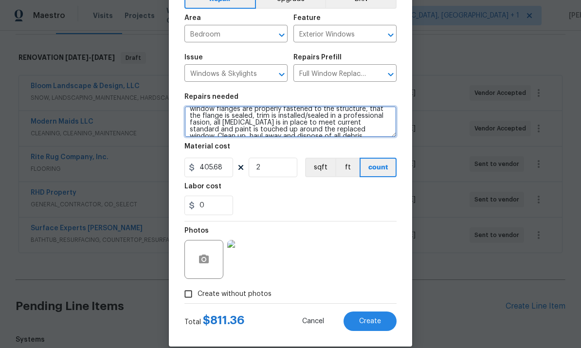
type textarea "Front right bedroom Remove and replace the 3-0 x 3-0 vinyl double hung, dual pa…"
click at [252, 267] on img at bounding box center [246, 259] width 39 height 39
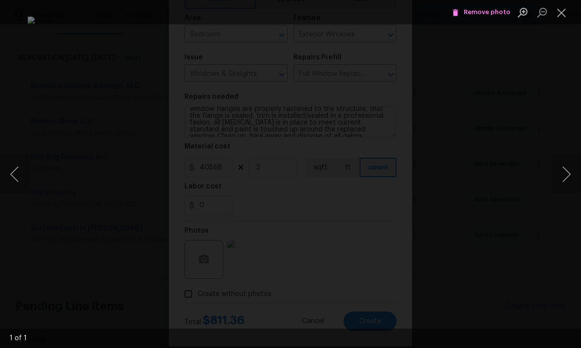
click at [546, 109] on div "Lightbox" at bounding box center [290, 174] width 581 height 348
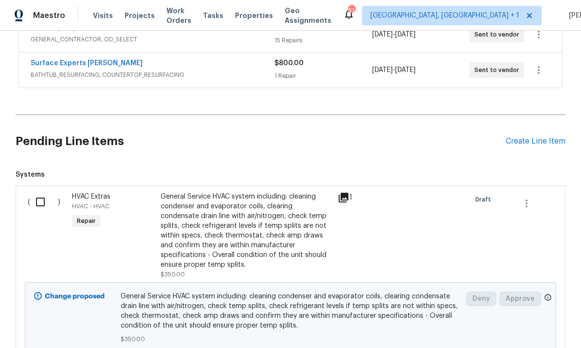
scroll to position [306, 0]
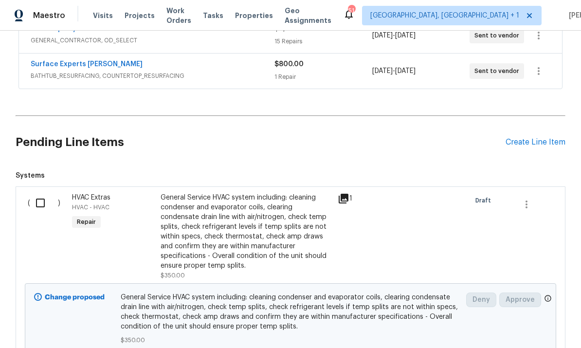
click at [38, 193] on input "checkbox" at bounding box center [44, 203] width 28 height 20
checkbox input "true"
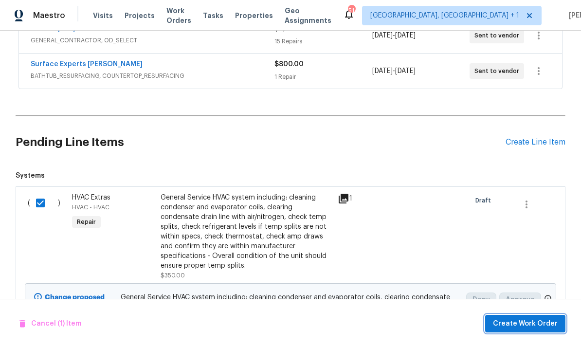
click at [526, 322] on span "Create Work Order" at bounding box center [525, 324] width 65 height 12
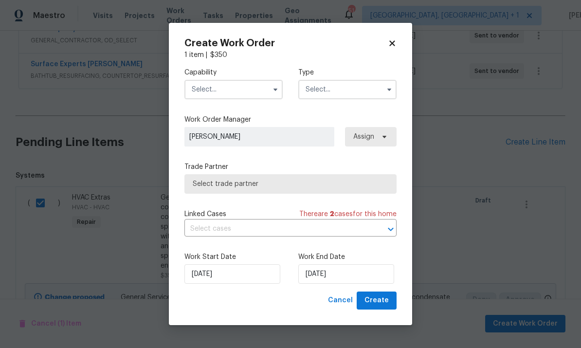
click at [248, 89] on input "text" at bounding box center [233, 89] width 98 height 19
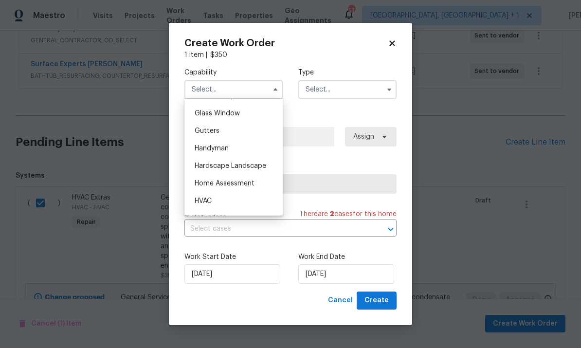
scroll to position [545, 0]
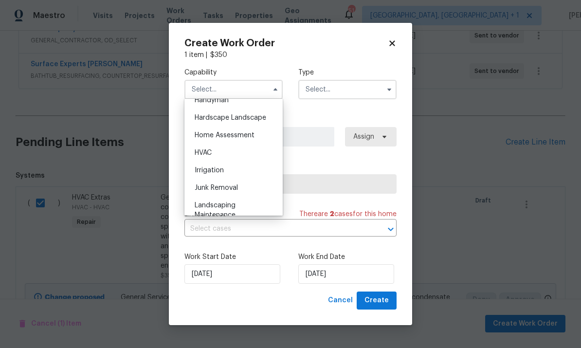
click at [218, 152] on div "HVAC" at bounding box center [233, 153] width 93 height 18
type input "HVAC"
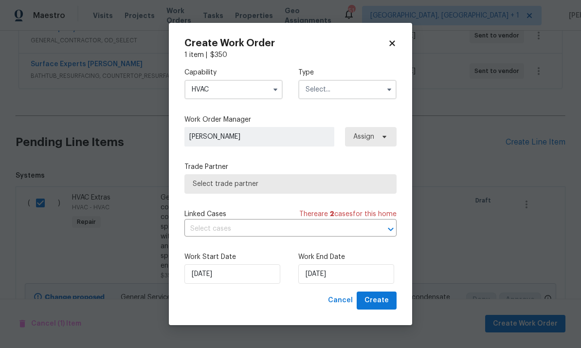
click at [382, 92] on input "text" at bounding box center [347, 89] width 98 height 19
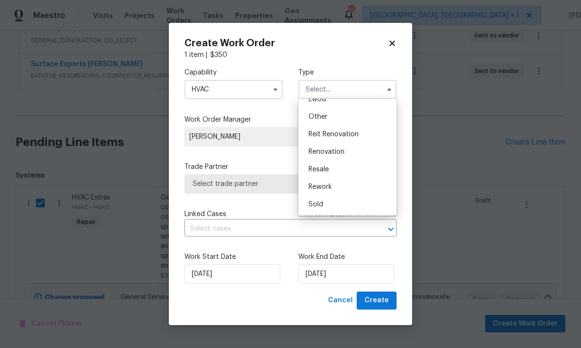
scroll to position [116, 0]
click at [340, 154] on span "Renovation" at bounding box center [327, 151] width 36 height 7
type input "Renovation"
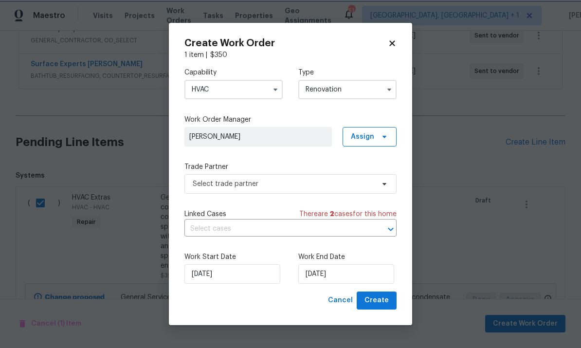
scroll to position [0, 0]
click at [389, 187] on span "Select trade partner" at bounding box center [290, 183] width 212 height 19
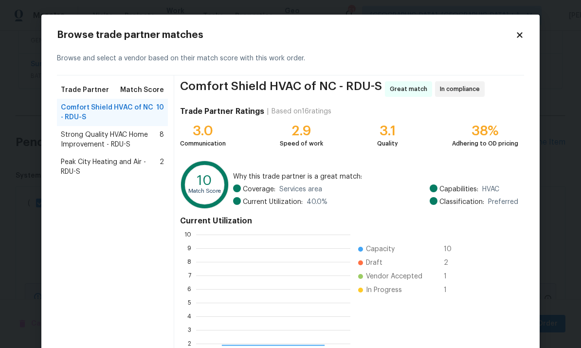
scroll to position [136, 154]
click at [134, 169] on span "Peak City Heating and Air - RDU-S" at bounding box center [110, 166] width 99 height 19
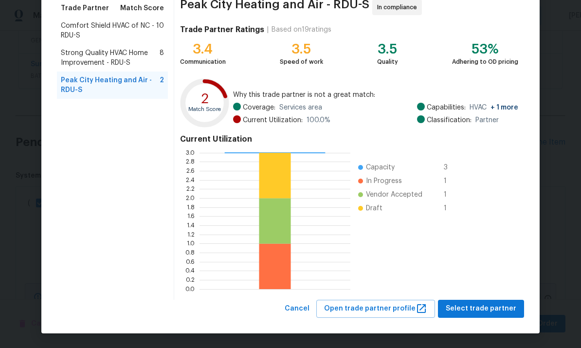
scroll to position [81, 0]
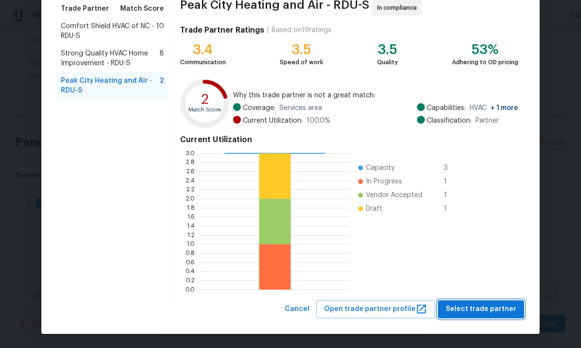
click at [495, 311] on span "Select trade partner" at bounding box center [481, 309] width 71 height 12
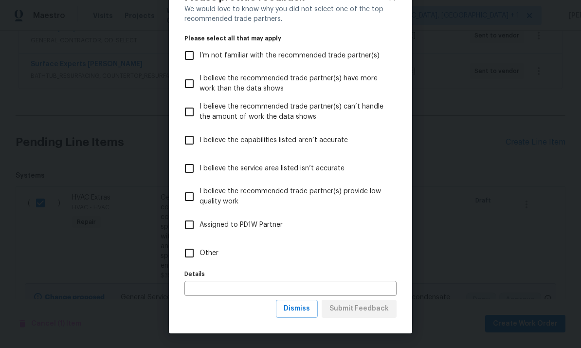
scroll to position [38, 0]
click at [313, 304] on button "Dismiss" at bounding box center [297, 309] width 42 height 18
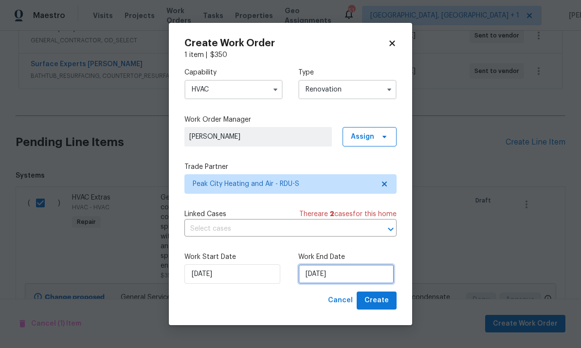
click at [357, 278] on input "[DATE]" at bounding box center [346, 273] width 96 height 19
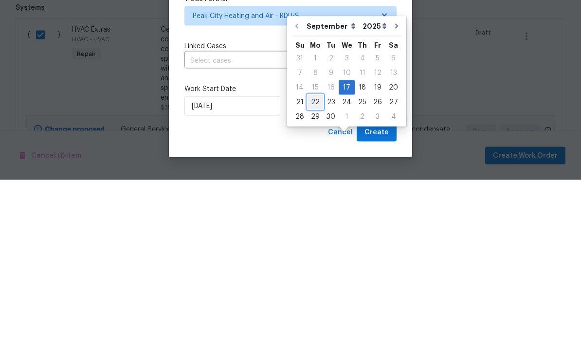
click at [318, 263] on div "22" at bounding box center [316, 270] width 16 height 14
type input "[DATE]"
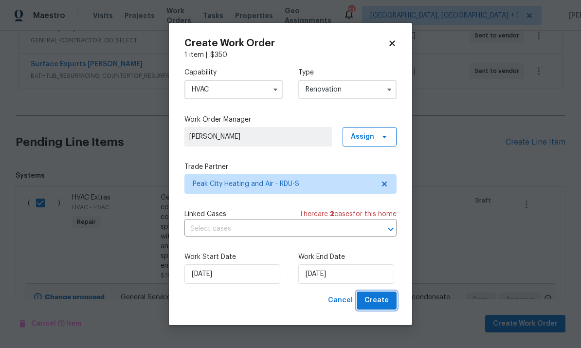
click at [387, 302] on span "Create" at bounding box center [377, 300] width 24 height 12
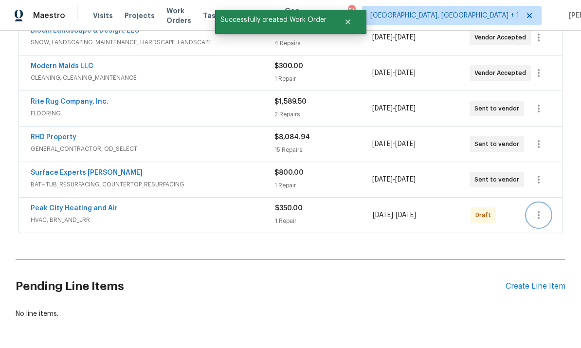
click at [536, 209] on icon "button" at bounding box center [539, 215] width 12 height 12
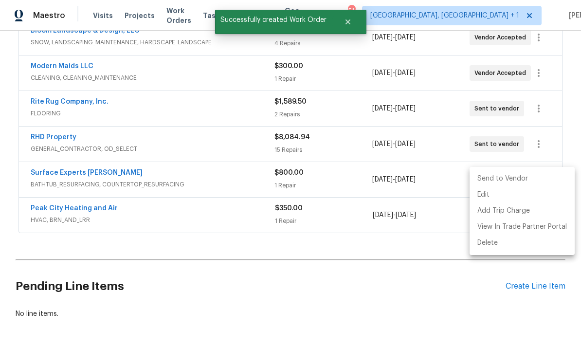
click at [496, 179] on li "Send to Vendor" at bounding box center [522, 179] width 105 height 16
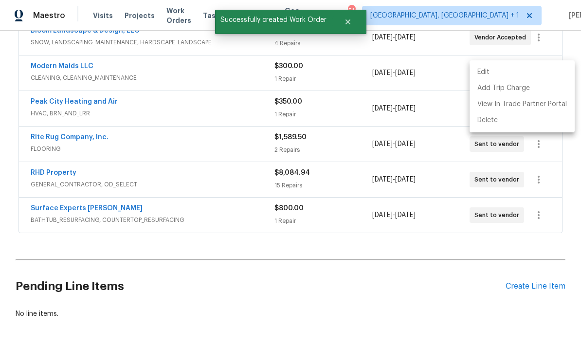
click at [94, 174] on div at bounding box center [290, 174] width 581 height 348
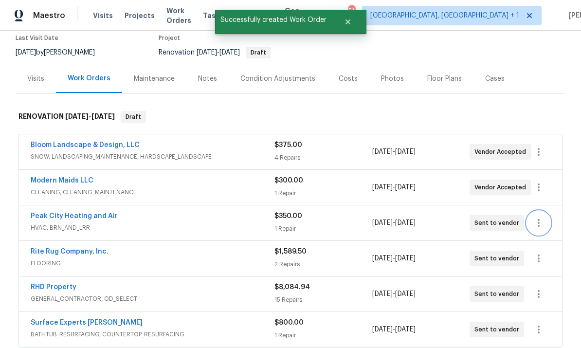
scroll to position [82, 0]
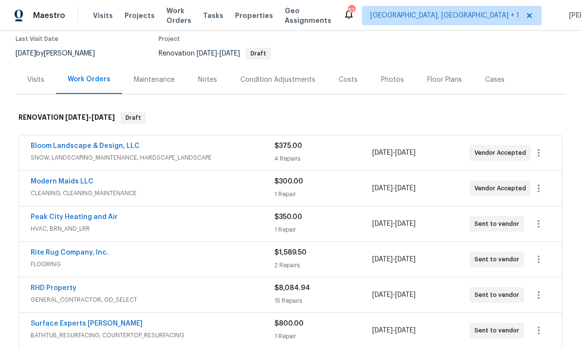
click at [112, 214] on link "Peak City Heating and Air" at bounding box center [74, 217] width 87 height 7
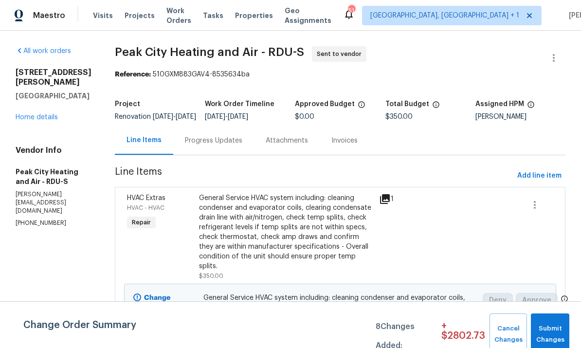
click at [220, 145] on div "Progress Updates" at bounding box center [213, 141] width 57 height 10
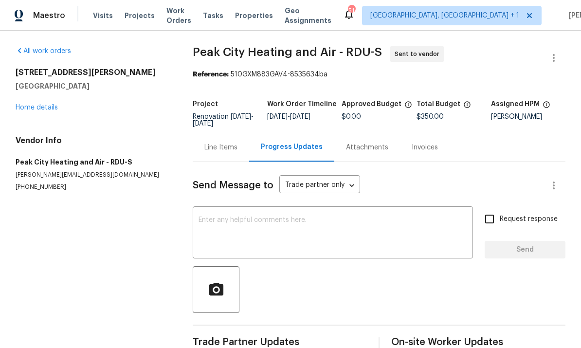
scroll to position [21, 0]
click at [247, 217] on textarea at bounding box center [333, 234] width 269 height 34
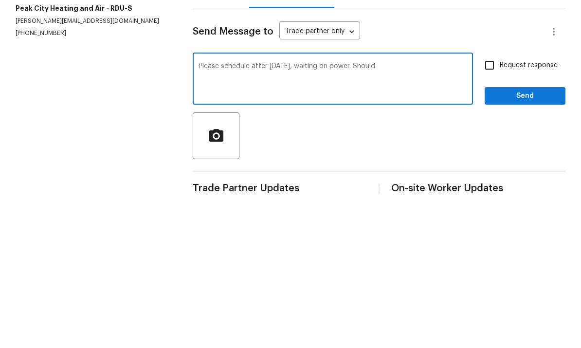
click at [292, 217] on textarea "Please schedule after Thursday, waiting on power. Should" at bounding box center [333, 234] width 269 height 34
click at [354, 217] on textarea "Please schedule , waiting on power. Should" at bounding box center [333, 234] width 269 height 34
click at [390, 217] on textarea "Please schedule , waiting on power. Should be goon on thursdsy." at bounding box center [333, 234] width 269 height 34
type textarea "Please schedule , waiting on power. Should be goon on Thursday. Thanks ."
click at [488, 209] on input "Request response" at bounding box center [489, 219] width 20 height 20
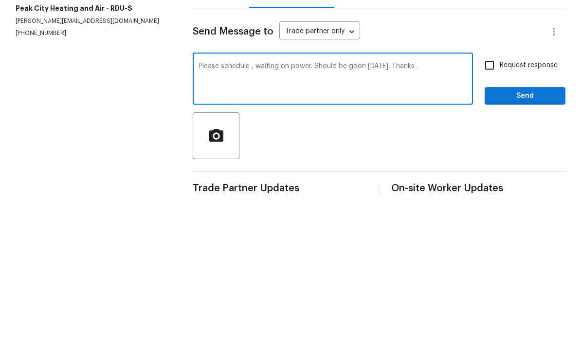
checkbox input "true"
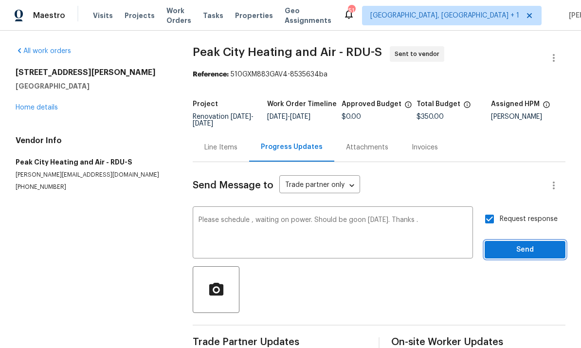
click at [532, 244] on span "Send" at bounding box center [525, 250] width 65 height 12
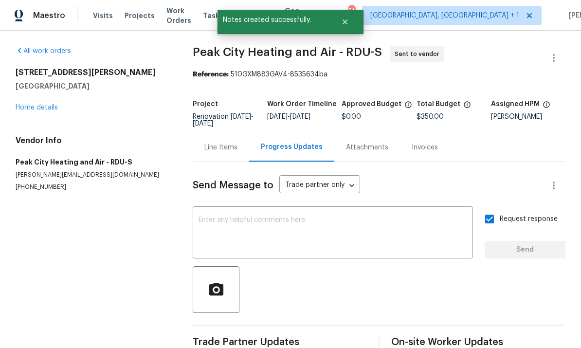
click at [41, 104] on link "Home details" at bounding box center [37, 107] width 42 height 7
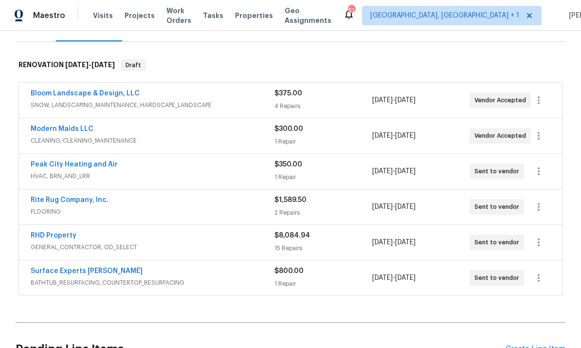
scroll to position [127, 0]
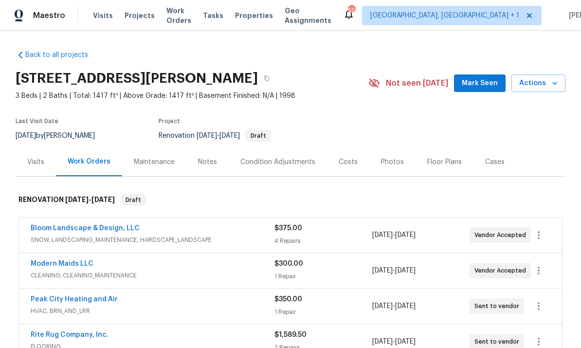
click at [346, 163] on div "Costs" at bounding box center [348, 162] width 19 height 10
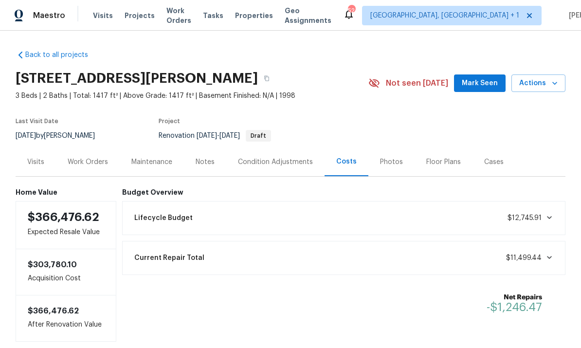
click at [87, 161] on div "Work Orders" at bounding box center [88, 162] width 40 height 10
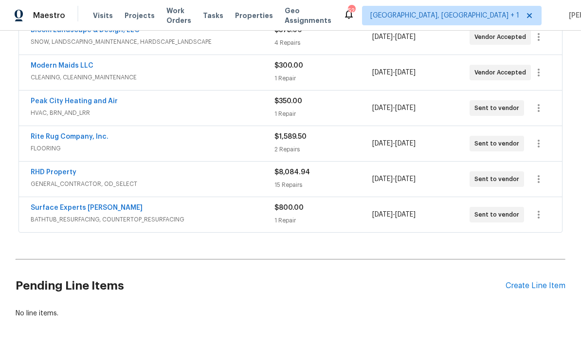
scroll to position [198, 0]
click at [542, 279] on div "Pending Line Items Create Line Item" at bounding box center [291, 286] width 550 height 45
click at [529, 282] on div "Create Line Item" at bounding box center [536, 286] width 60 height 9
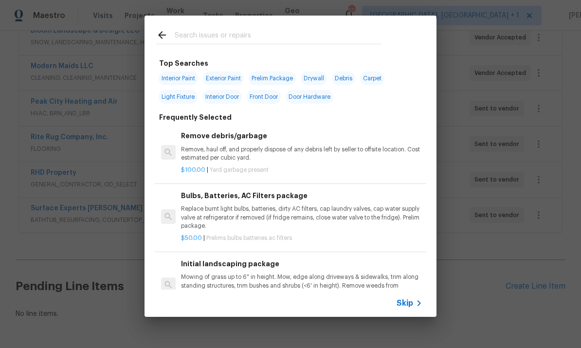
click at [192, 41] on input "text" at bounding box center [278, 36] width 206 height 15
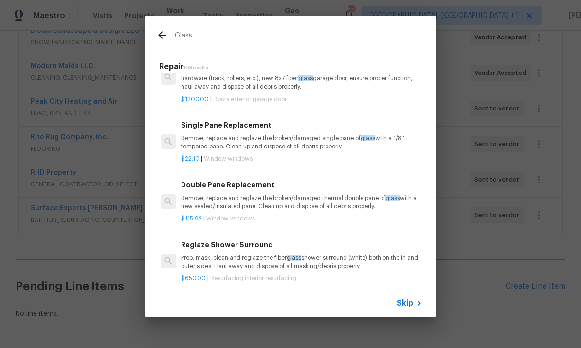
scroll to position [104, 0]
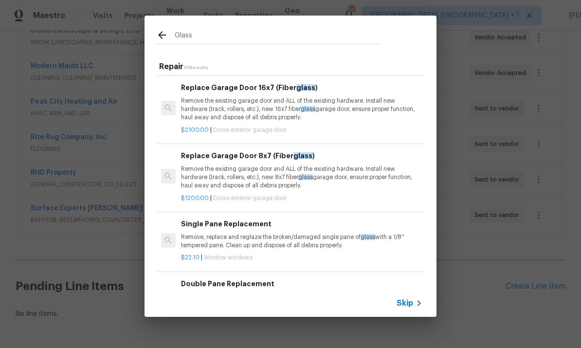
type input "Glass"
click at [167, 33] on icon at bounding box center [162, 35] width 12 height 12
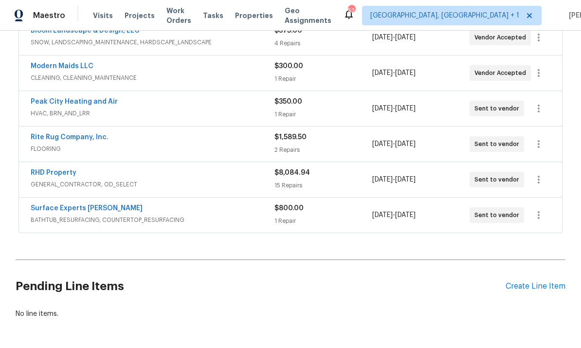
scroll to position [55, 0]
click at [540, 287] on div "Create Line Item" at bounding box center [536, 286] width 60 height 9
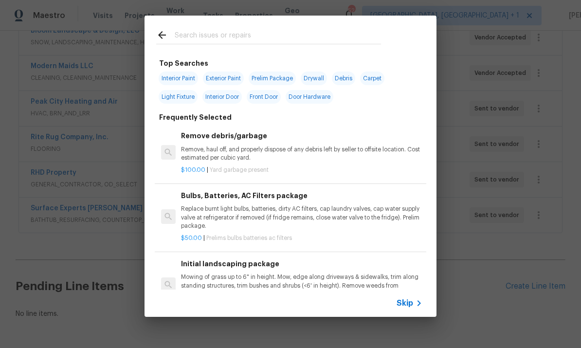
click at [201, 35] on input "text" at bounding box center [278, 36] width 206 height 15
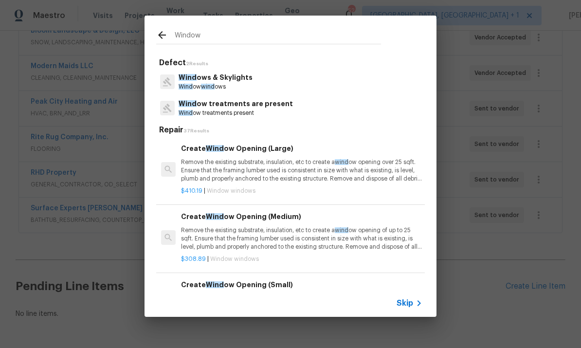
type input "Windows"
click at [216, 79] on p "Windows & Skylights" at bounding box center [215, 78] width 73 height 10
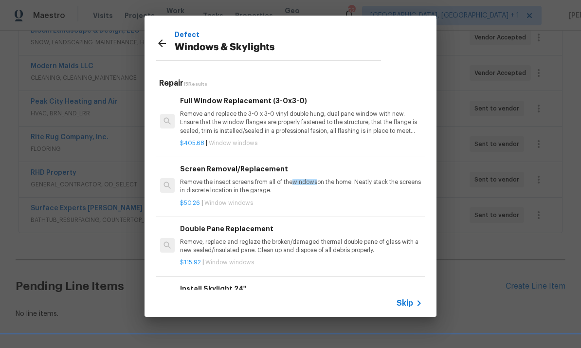
scroll to position [271, 1]
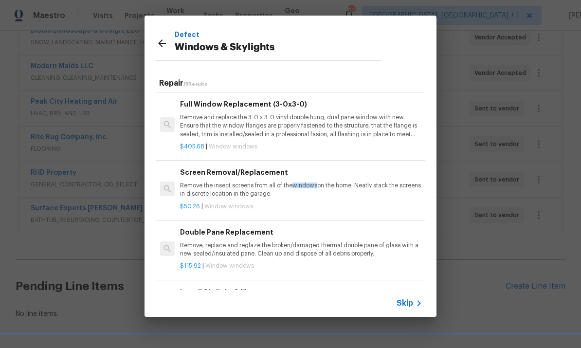
click at [347, 258] on div "$115.92 | Window windows" at bounding box center [300, 264] width 241 height 12
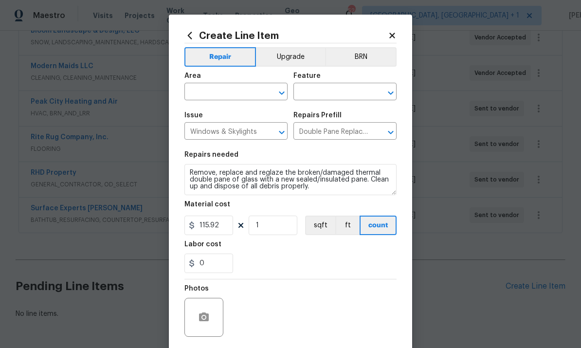
click at [237, 92] on input "text" at bounding box center [222, 92] width 76 height 15
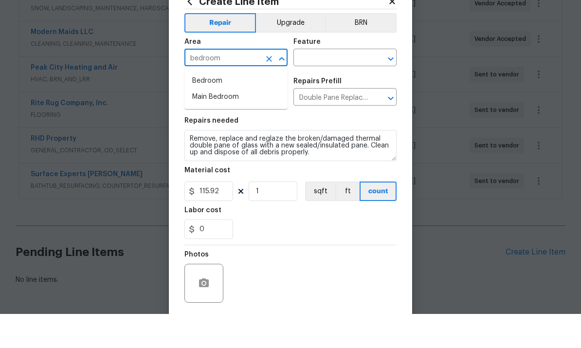
click at [219, 107] on li "Bedroom" at bounding box center [235, 115] width 103 height 16
type input "Bedroom"
click at [334, 85] on input "text" at bounding box center [331, 92] width 76 height 15
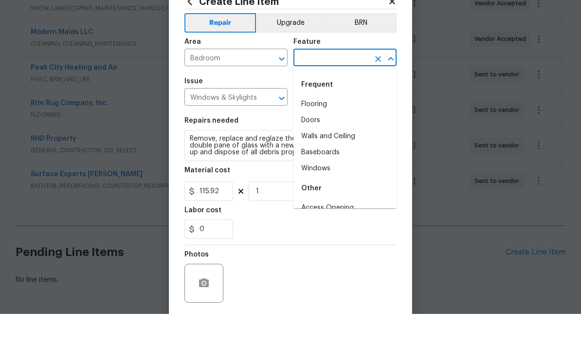
scroll to position [34, 0]
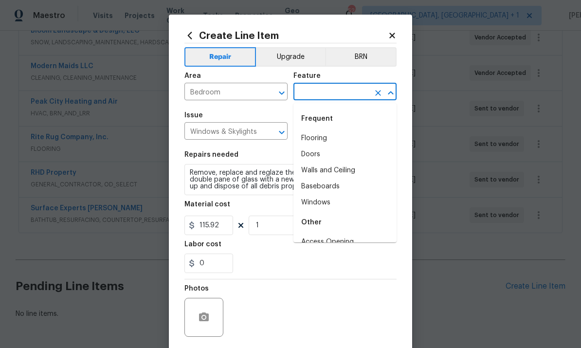
click at [268, 109] on span "Issue Windows & Skylights ​" at bounding box center [235, 125] width 103 height 39
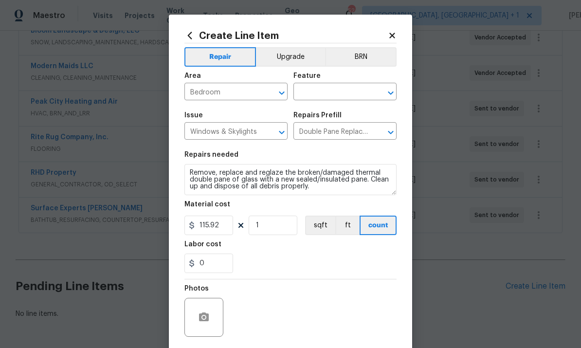
click at [321, 92] on input "text" at bounding box center [331, 92] width 76 height 15
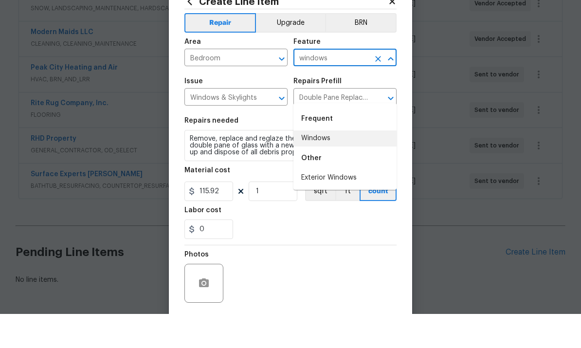
click at [327, 164] on li "Windows" at bounding box center [344, 172] width 103 height 16
type input "Windows"
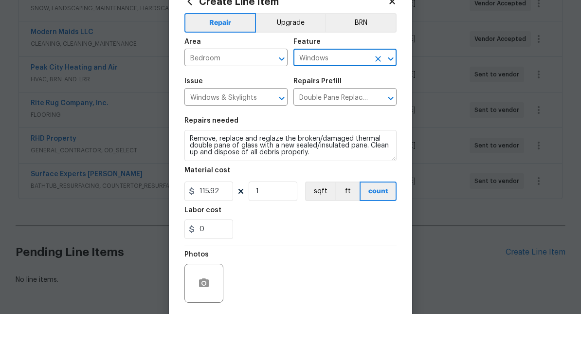
scroll to position [37, 0]
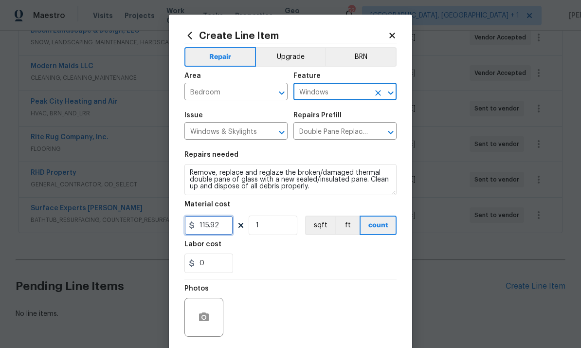
click at [227, 231] on input "115.92" at bounding box center [208, 225] width 49 height 19
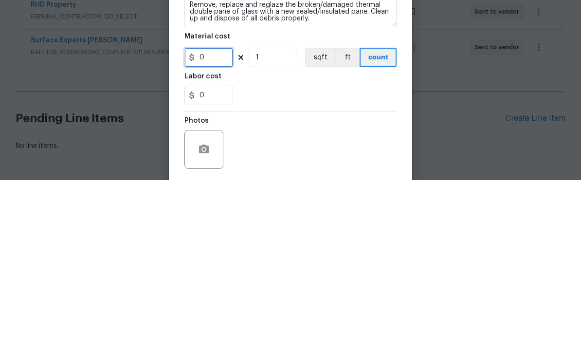
type input "1"
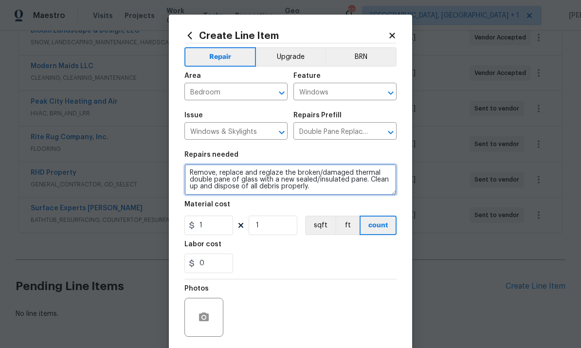
click at [191, 173] on textarea "Remove, replace and reglaze the broken/damaged thermal double pane of glass wit…" at bounding box center [290, 179] width 212 height 31
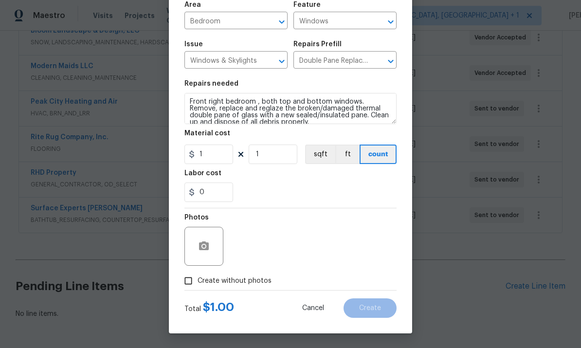
scroll to position [73, 0]
type textarea "Front right bedroom , both top and bottom windows. Remove, replace and reglaze …"
click at [209, 244] on icon "button" at bounding box center [204, 245] width 10 height 9
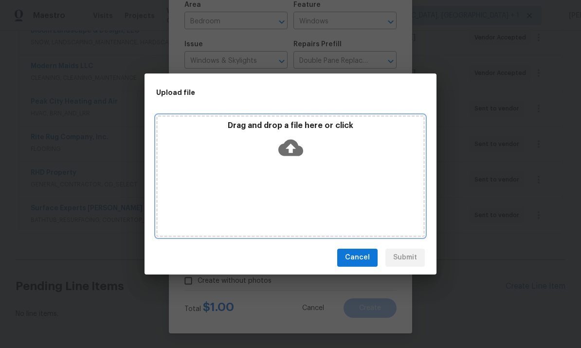
click at [290, 150] on icon at bounding box center [290, 147] width 25 height 25
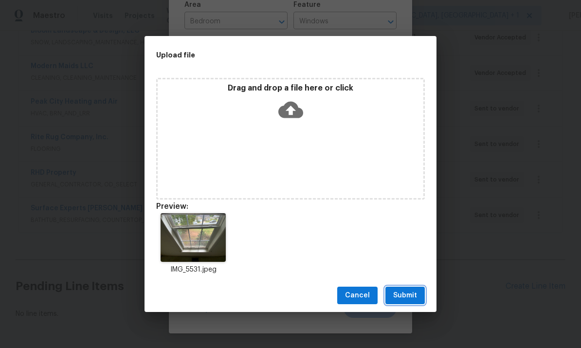
click at [421, 289] on button "Submit" at bounding box center [404, 296] width 39 height 18
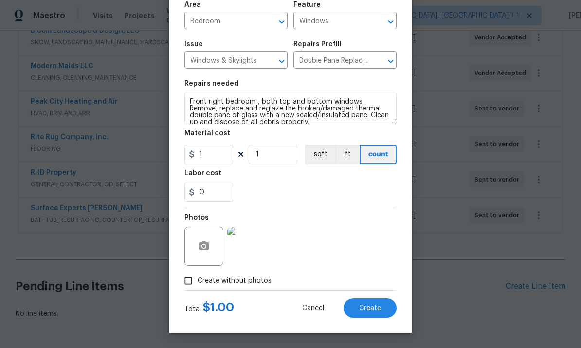
click at [366, 311] on span "Create" at bounding box center [370, 308] width 22 height 7
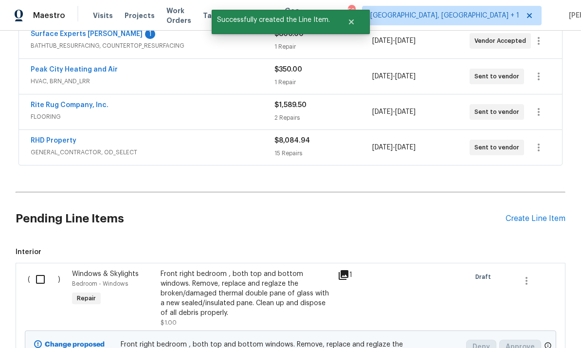
scroll to position [264, 0]
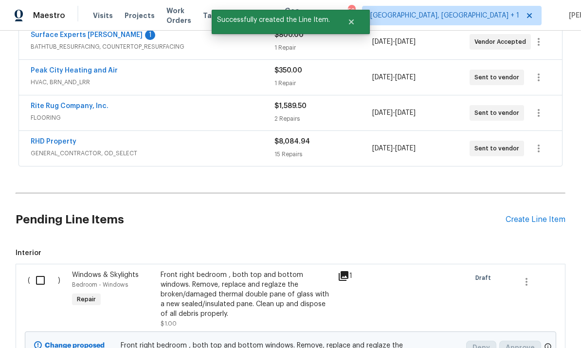
click at [47, 270] on input "checkbox" at bounding box center [44, 280] width 28 height 20
checkbox input "true"
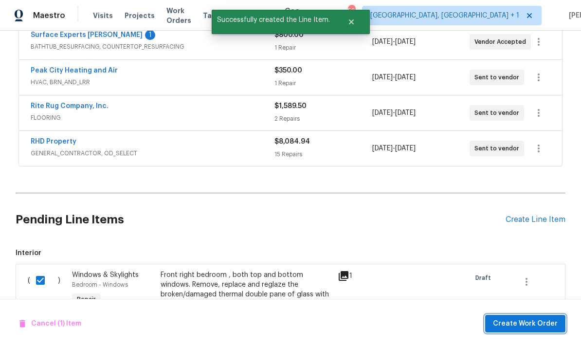
click at [523, 325] on span "Create Work Order" at bounding box center [525, 324] width 65 height 12
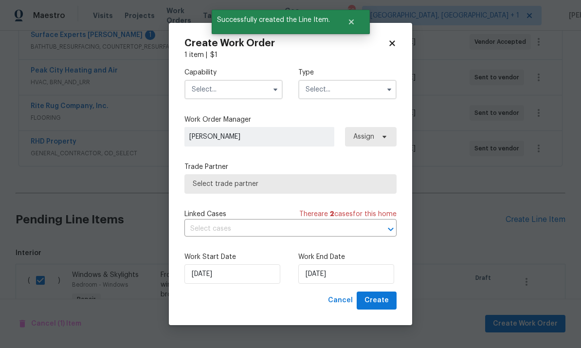
click at [244, 89] on input "text" at bounding box center [233, 89] width 98 height 19
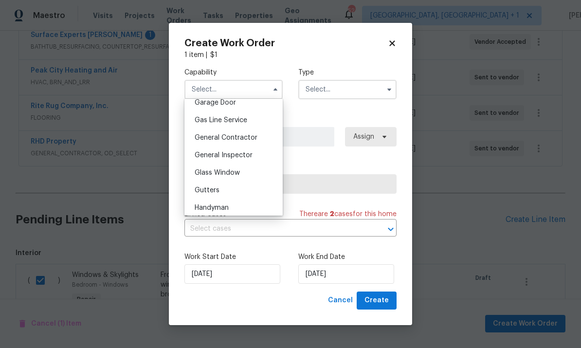
scroll to position [436, 0]
click at [239, 176] on span "Glass Window" at bounding box center [217, 174] width 45 height 7
type input "Glass Window"
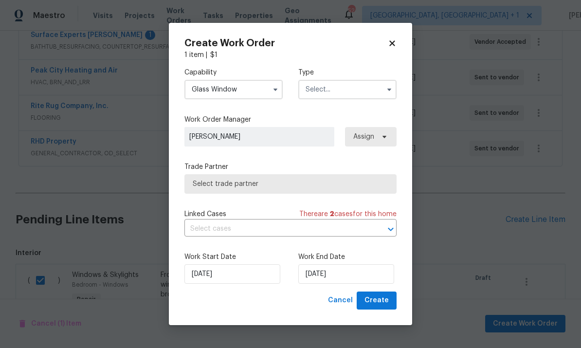
click at [361, 94] on input "text" at bounding box center [347, 89] width 98 height 19
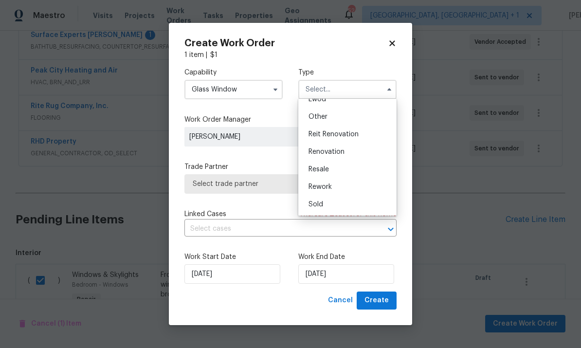
scroll to position [116, 0]
click at [335, 154] on span "Renovation" at bounding box center [327, 151] width 36 height 7
type input "Renovation"
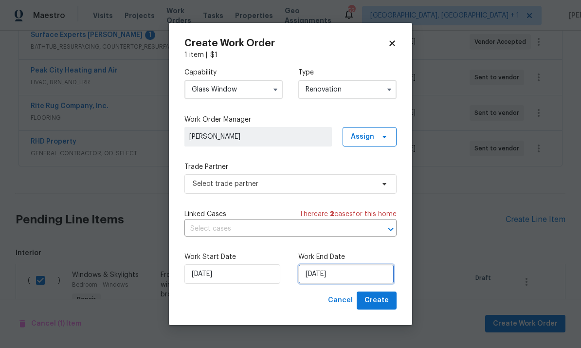
click at [360, 278] on input "[DATE]" at bounding box center [346, 273] width 96 height 19
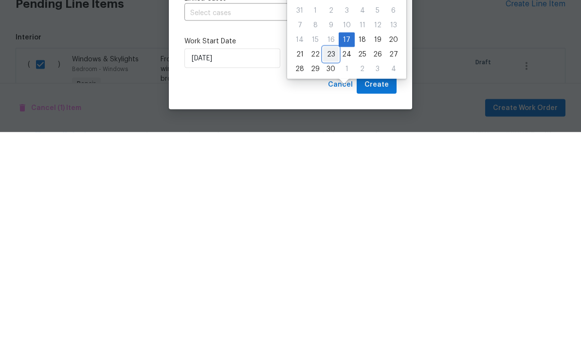
click at [332, 263] on div "23" at bounding box center [331, 270] width 16 height 14
type input "[DATE]"
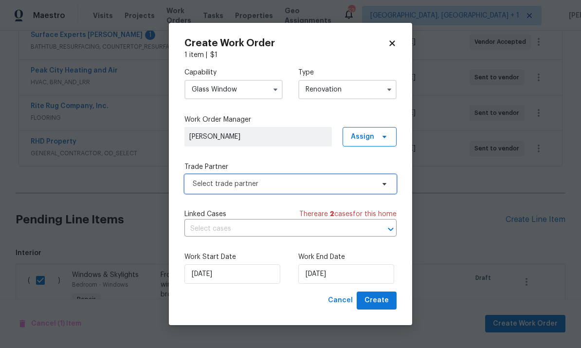
click at [380, 183] on span at bounding box center [383, 184] width 11 height 8
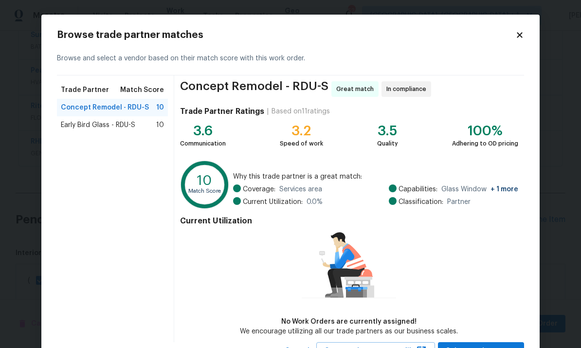
click at [129, 127] on span "Early Bird Glass - RDU-S" at bounding box center [98, 125] width 74 height 10
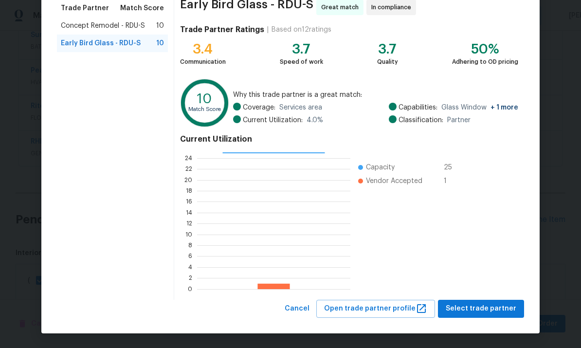
scroll to position [81, 0]
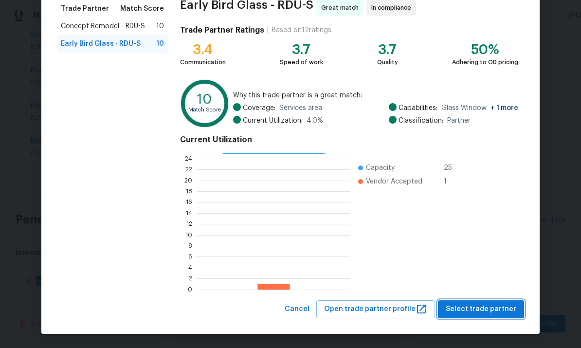
click at [493, 306] on span "Select trade partner" at bounding box center [481, 309] width 71 height 12
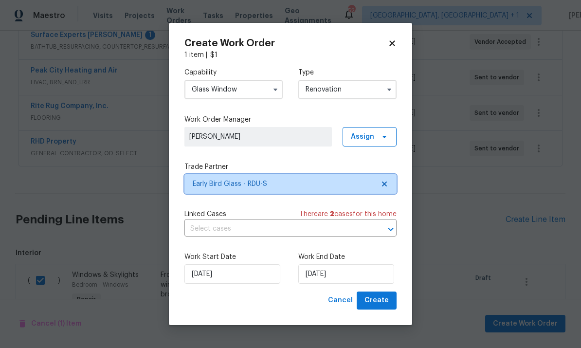
scroll to position [0, 0]
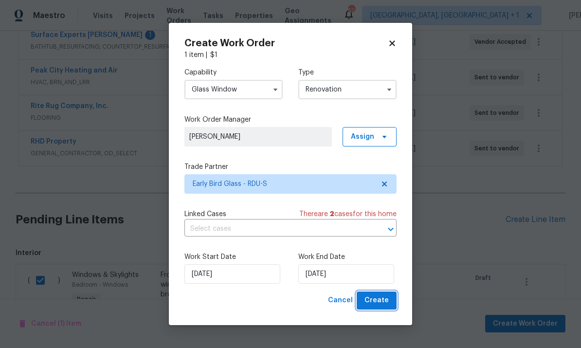
click at [385, 296] on span "Create" at bounding box center [377, 300] width 24 height 12
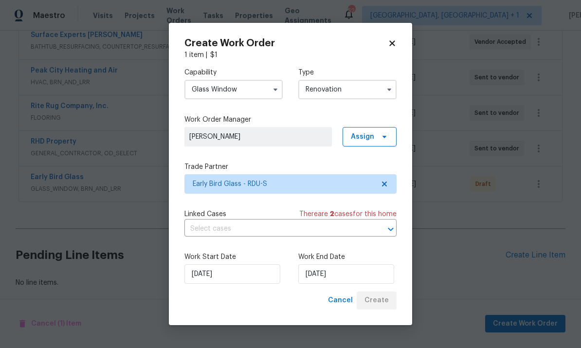
scroll to position [233, 0]
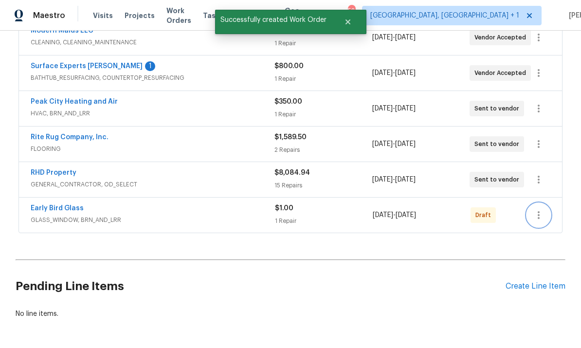
click at [542, 203] on button "button" at bounding box center [538, 214] width 23 height 23
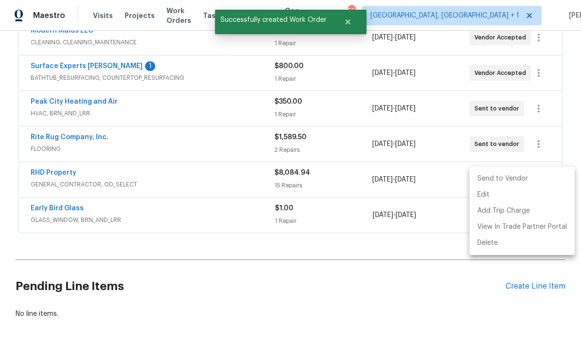
click at [496, 181] on li "Send to Vendor" at bounding box center [522, 179] width 105 height 16
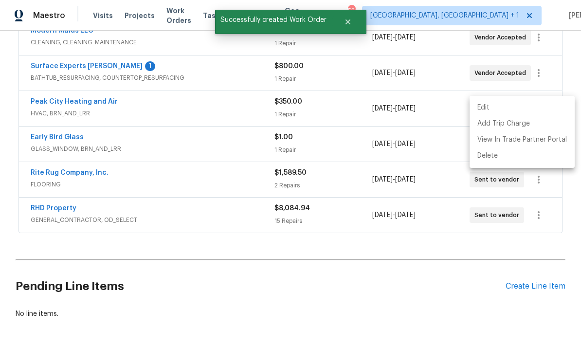
click at [237, 256] on div at bounding box center [290, 174] width 581 height 348
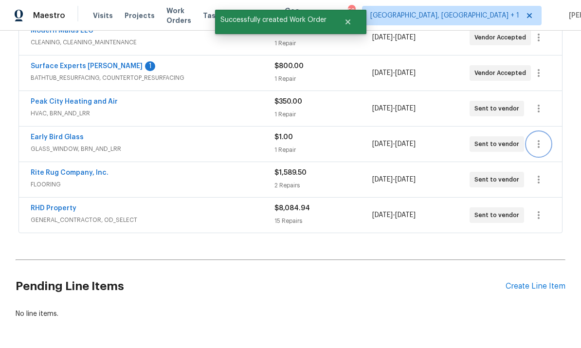
scroll to position [0, 0]
click at [69, 136] on link "Early Bird Glass" at bounding box center [57, 137] width 53 height 7
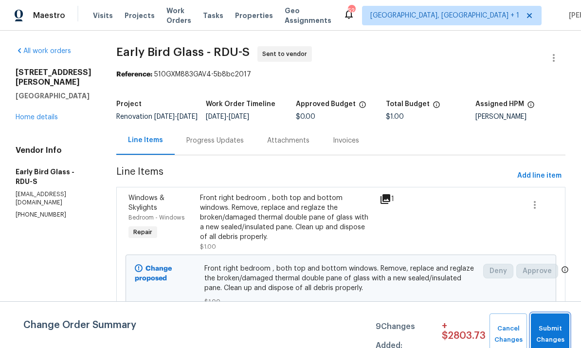
click at [554, 332] on span "Submit Changes" at bounding box center [550, 334] width 29 height 22
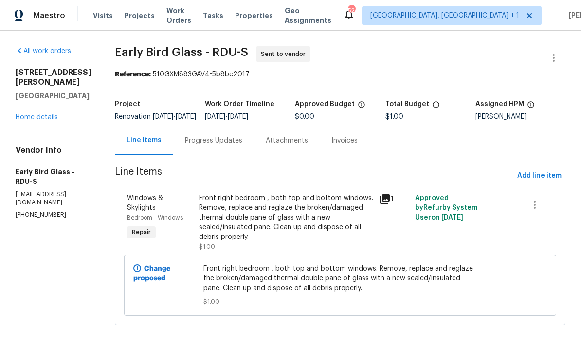
click at [212, 146] on div "Progress Updates" at bounding box center [213, 141] width 57 height 10
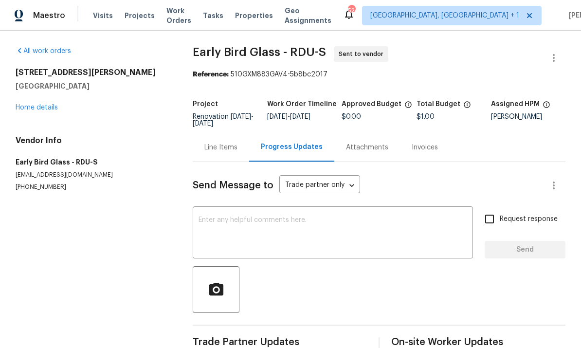
click at [230, 228] on textarea at bounding box center [333, 234] width 269 height 34
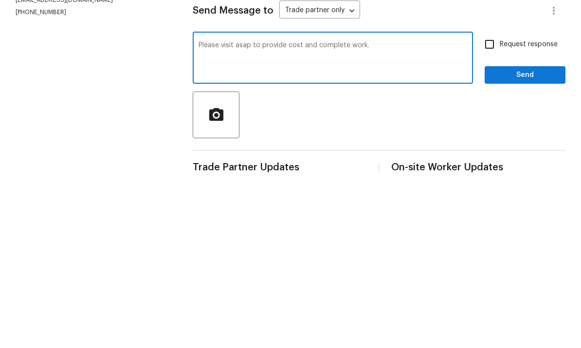
type textarea "Please visit asap to provide cost and complete work."
click at [493, 209] on input "Request response" at bounding box center [489, 219] width 20 height 20
checkbox input "true"
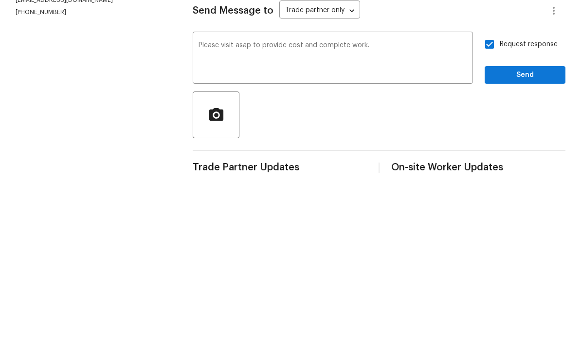
scroll to position [21, 0]
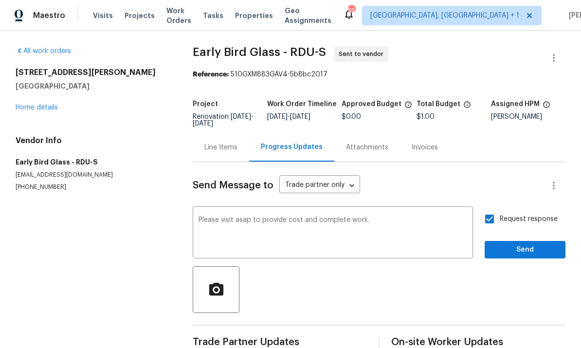
click at [528, 214] on div "Request response Send" at bounding box center [525, 234] width 81 height 50
click at [521, 244] on span "Send" at bounding box center [525, 250] width 65 height 12
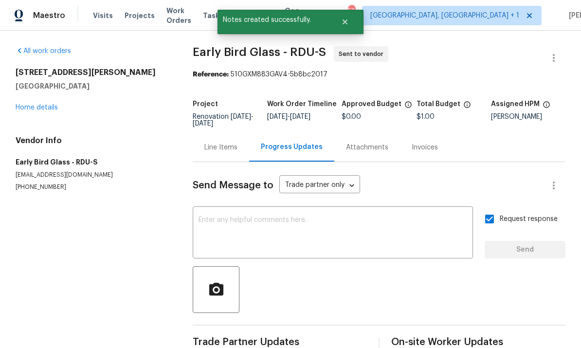
click at [49, 104] on link "Home details" at bounding box center [37, 107] width 42 height 7
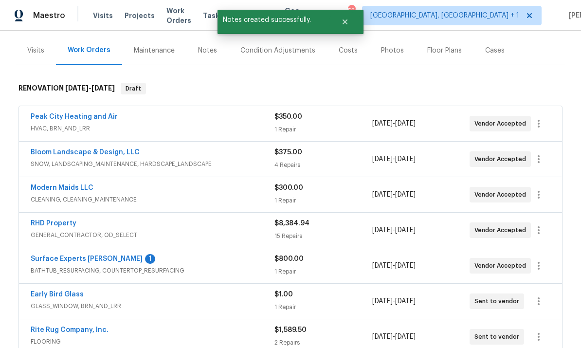
scroll to position [122, 0]
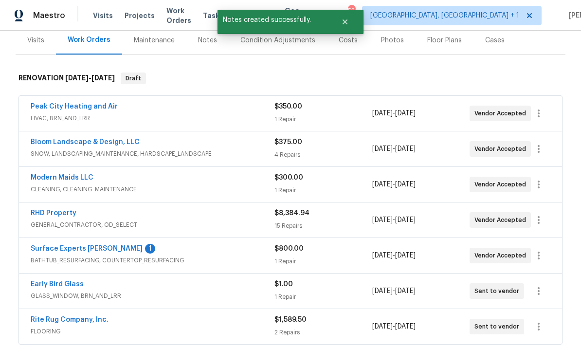
click at [91, 245] on link "Surface Experts [PERSON_NAME]" at bounding box center [87, 248] width 112 height 7
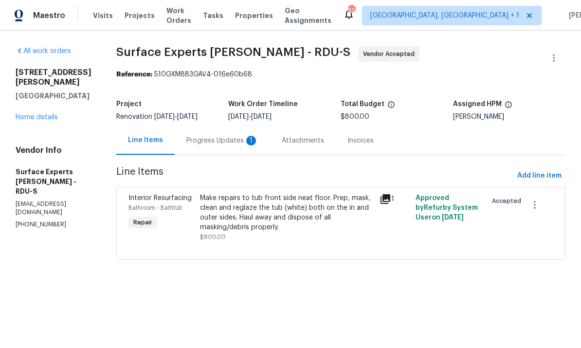
click at [226, 142] on div "Progress Updates 1" at bounding box center [222, 141] width 72 height 10
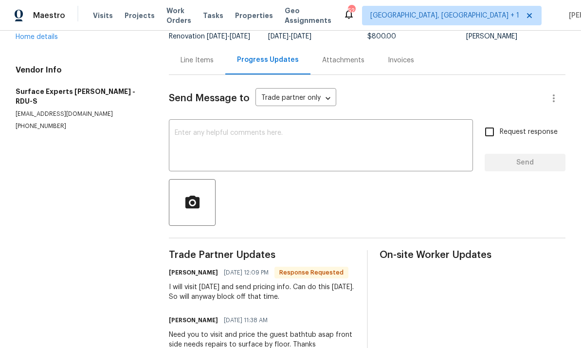
scroll to position [80, 0]
click at [219, 142] on textarea at bounding box center [321, 147] width 292 height 34
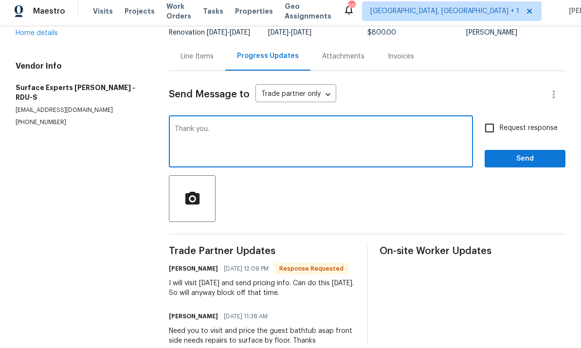
scroll to position [4, 0]
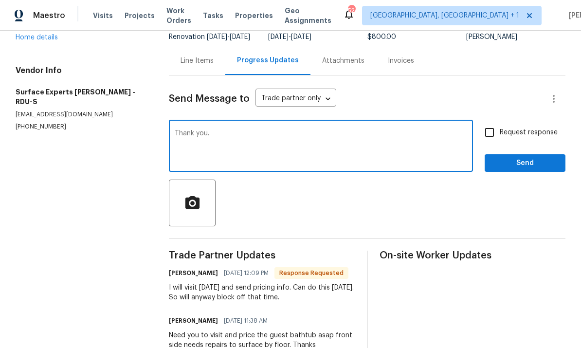
type textarea "Thank you."
click at [494, 134] on input "Request response" at bounding box center [489, 132] width 20 height 20
checkbox input "true"
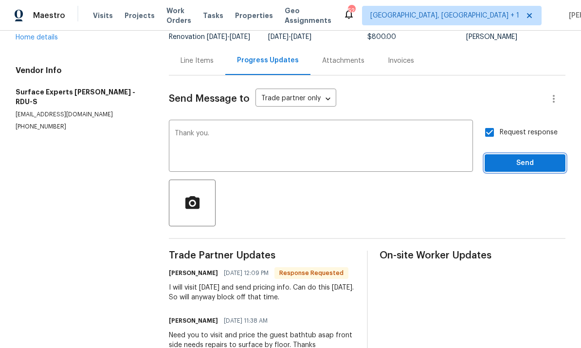
click at [535, 169] on span "Send" at bounding box center [525, 163] width 65 height 12
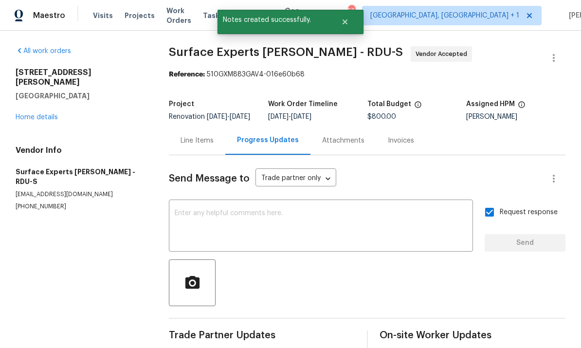
click at [44, 114] on link "Home details" at bounding box center [37, 117] width 42 height 7
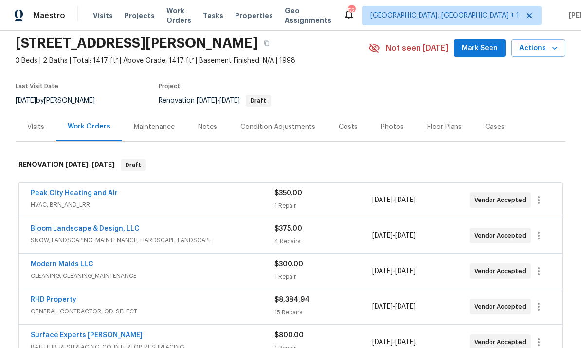
scroll to position [30, 0]
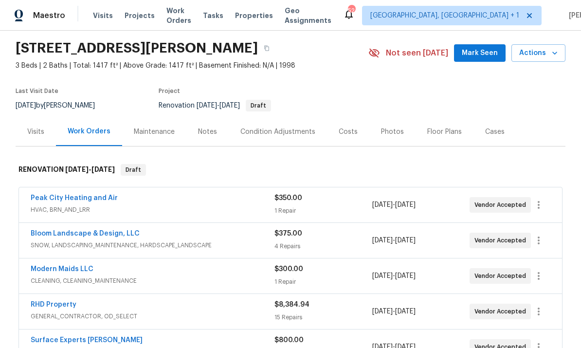
click at [208, 128] on div "Notes" at bounding box center [207, 132] width 19 height 10
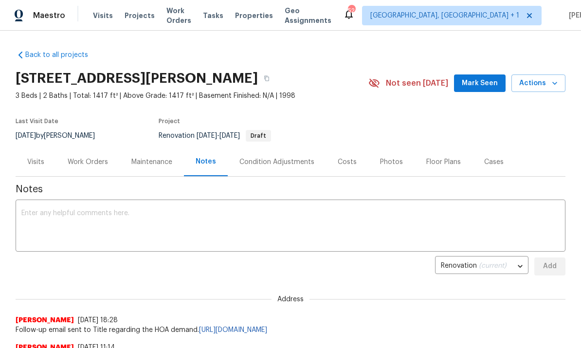
click at [69, 212] on textarea at bounding box center [290, 227] width 538 height 34
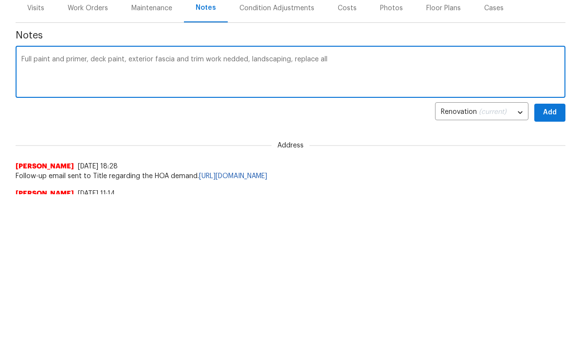
click at [235, 210] on textarea "Full paint and primer, deck paint, exterior fascia and trim work nedded, landsc…" at bounding box center [290, 227] width 538 height 34
click at [345, 210] on textarea "Full paint and primer, deck paint, exterior fascia and trim work needed, landsc…" at bounding box center [290, 227] width 538 height 34
click at [91, 210] on textarea "Full paint and primer, deck paint, exterior fascia and trim work needed, landsc…" at bounding box center [290, 227] width 538 height 34
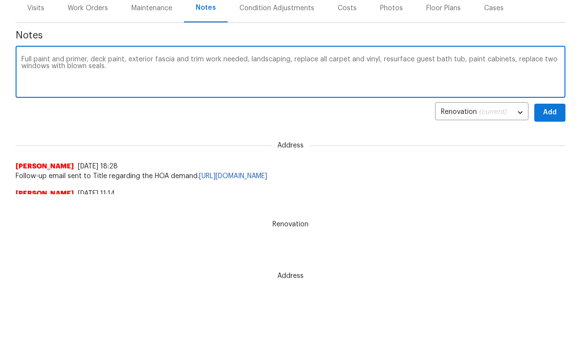
type textarea "Full paint and primer, deck paint, exterior fascia and trim work needed, landsc…"
click at [551, 107] on span "Add" at bounding box center [550, 113] width 16 height 12
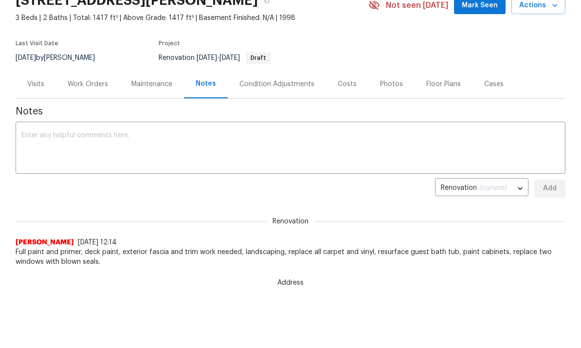
scroll to position [0, 0]
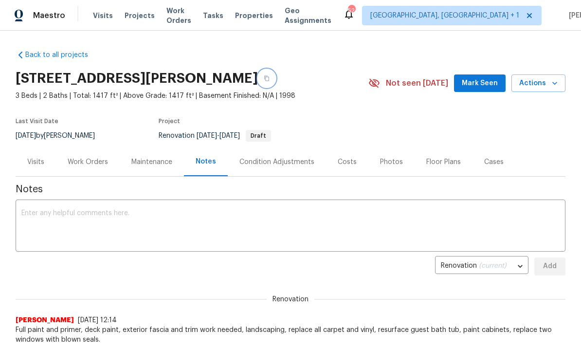
click at [275, 80] on button "button" at bounding box center [267, 79] width 18 height 18
click at [89, 158] on div "Work Orders" at bounding box center [88, 162] width 40 height 10
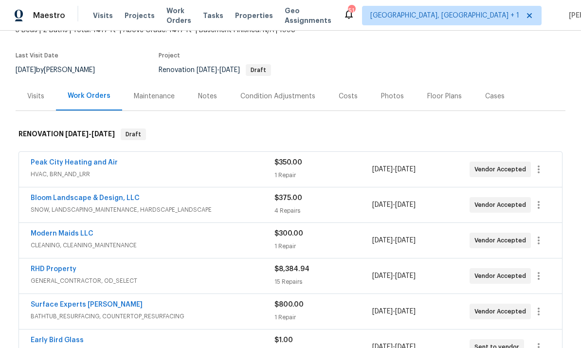
scroll to position [77, 0]
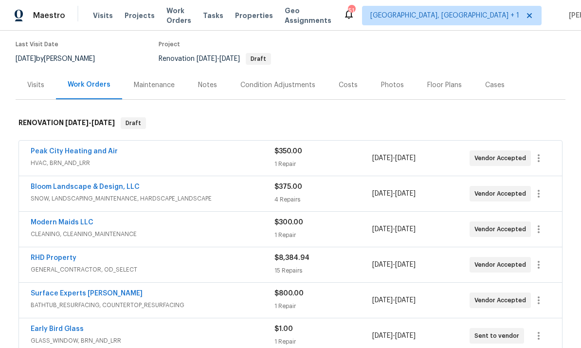
click at [81, 259] on div "RHD Property" at bounding box center [153, 259] width 244 height 12
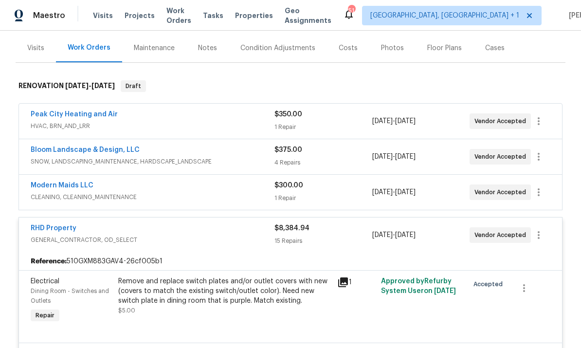
scroll to position [114, 0]
click at [60, 228] on link "RHD Property" at bounding box center [54, 227] width 46 height 7
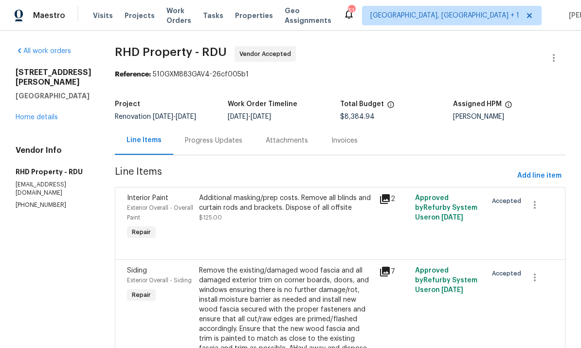
click at [226, 136] on div "Progress Updates" at bounding box center [213, 141] width 57 height 10
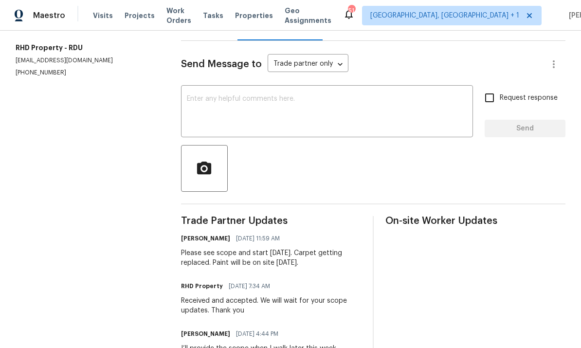
scroll to position [115, 0]
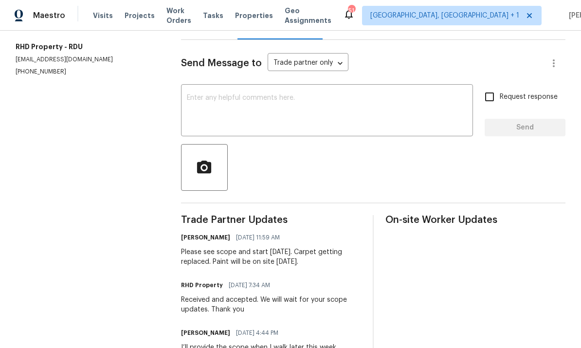
click at [229, 118] on textarea at bounding box center [327, 111] width 280 height 34
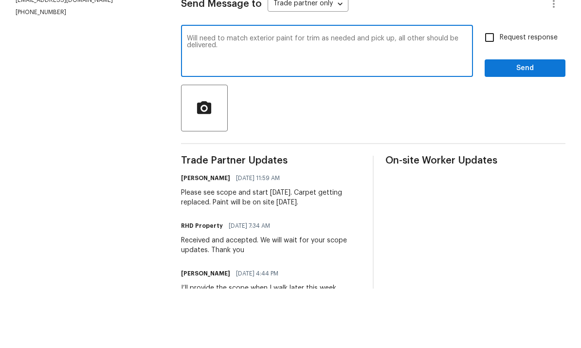
type textarea "Will need to match exterior paint for trim as needed and pick up, all other sho…"
click at [489, 87] on input "Request response" at bounding box center [489, 97] width 20 height 20
checkbox input "true"
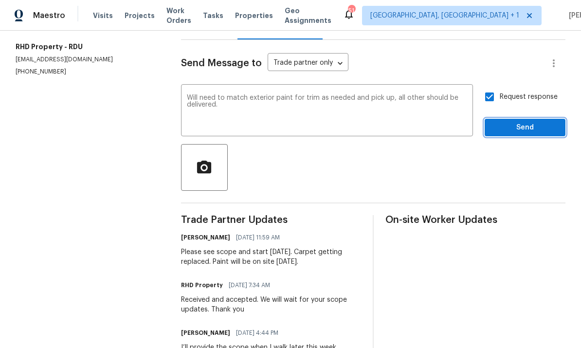
click at [524, 122] on span "Send" at bounding box center [525, 128] width 65 height 12
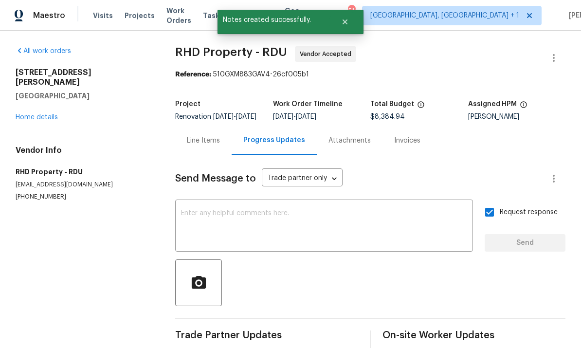
click at [46, 114] on link "Home details" at bounding box center [37, 117] width 42 height 7
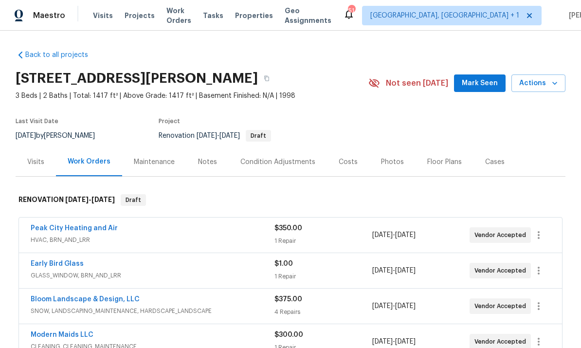
click at [483, 77] on span "Mark Seen" at bounding box center [480, 83] width 36 height 12
click at [352, 157] on div "Costs" at bounding box center [348, 162] width 19 height 10
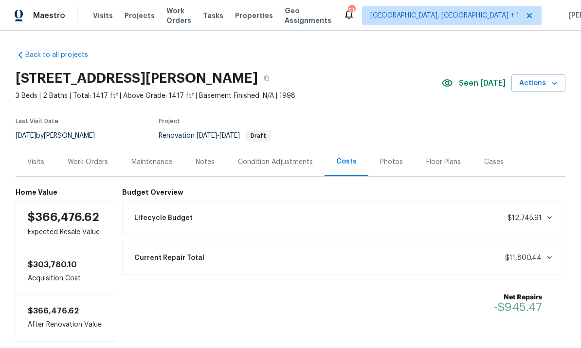
click at [89, 157] on div "Work Orders" at bounding box center [88, 162] width 40 height 10
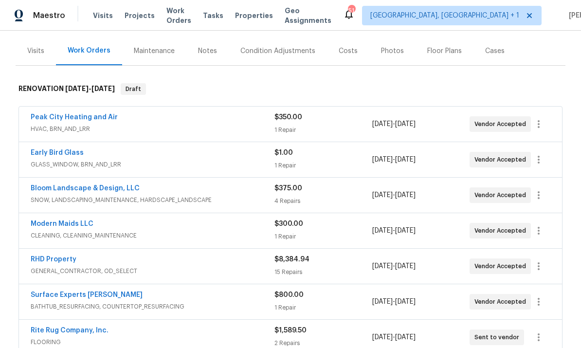
scroll to position [112, 0]
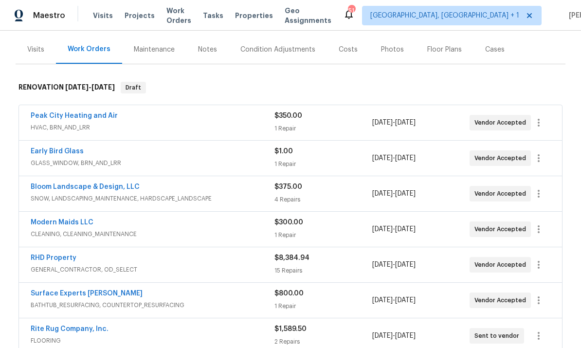
click at [70, 255] on link "RHD Property" at bounding box center [54, 258] width 46 height 7
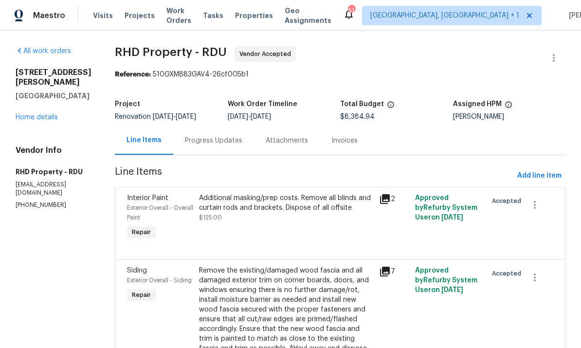
click at [50, 114] on link "Home details" at bounding box center [37, 117] width 42 height 7
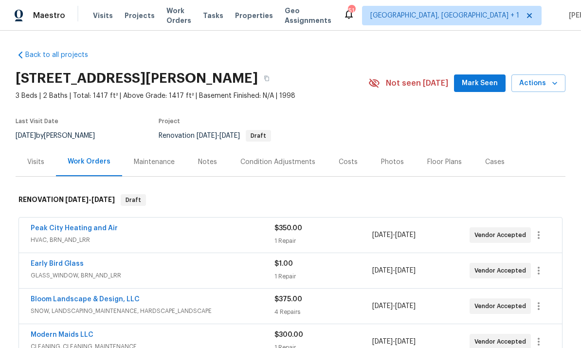
click at [489, 83] on span "Mark Seen" at bounding box center [480, 83] width 36 height 12
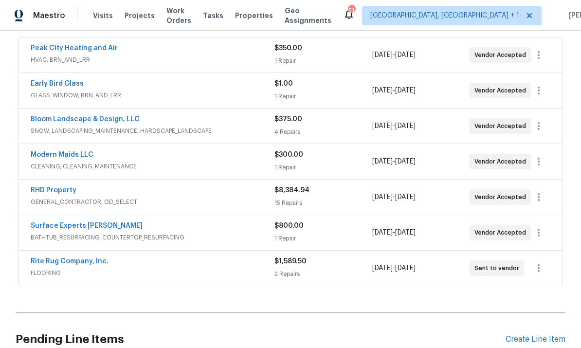
scroll to position [181, 0]
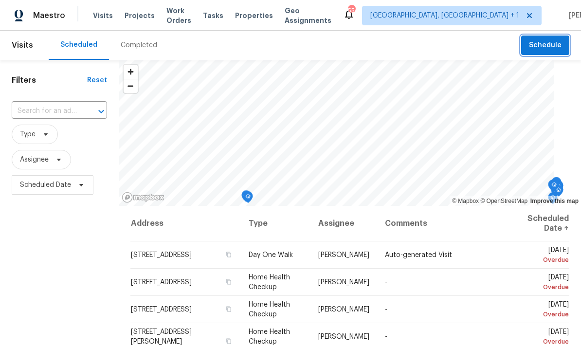
click at [557, 46] on span "Schedule" at bounding box center [545, 45] width 33 height 12
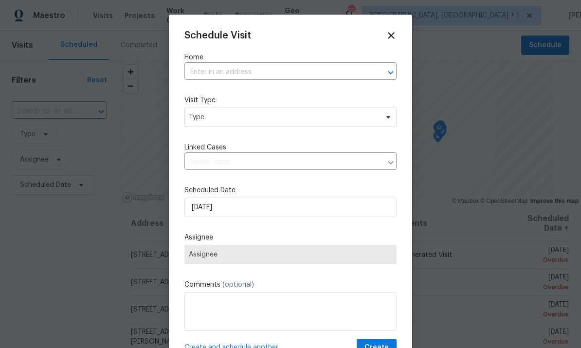
click at [216, 71] on input "text" at bounding box center [276, 72] width 185 height 15
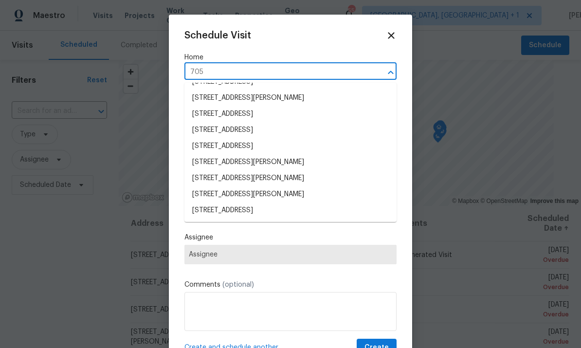
click at [226, 73] on input "705" at bounding box center [276, 72] width 185 height 15
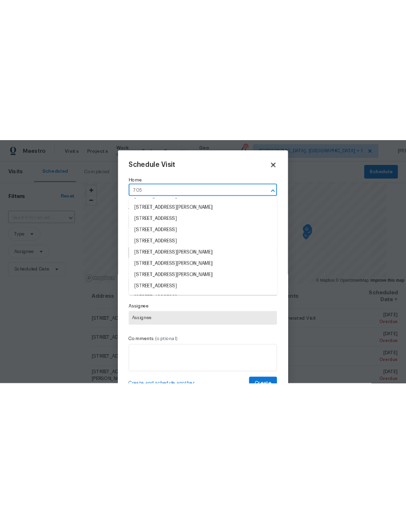
scroll to position [128, 0]
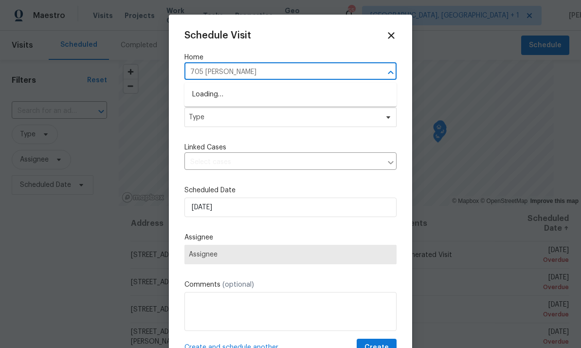
type input "705 [PERSON_NAME]"
click at [302, 97] on li "[STREET_ADDRESS][PERSON_NAME]" at bounding box center [290, 95] width 212 height 16
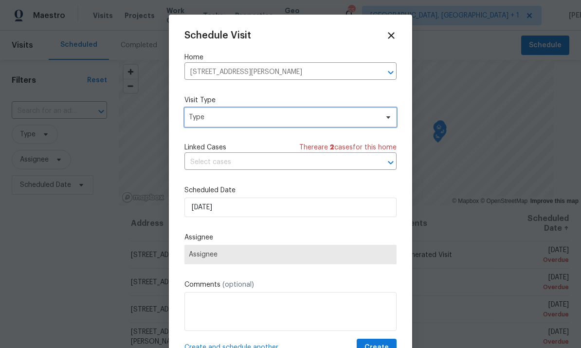
click at [384, 120] on span at bounding box center [387, 117] width 11 height 8
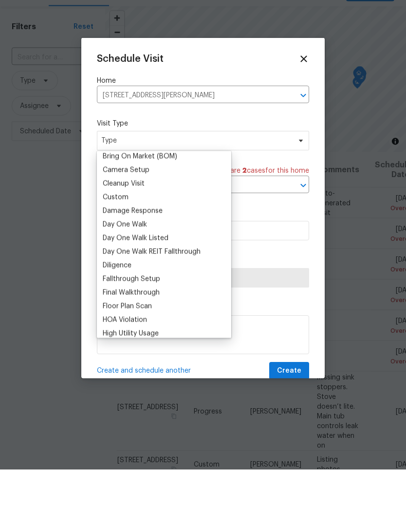
scroll to position [115, 0]
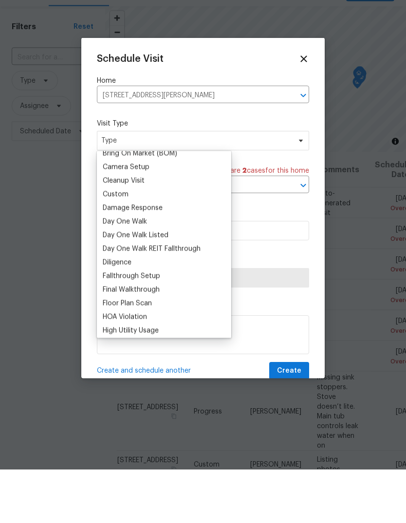
click at [161, 347] on div "Floor Plan Scan" at bounding box center [164, 357] width 128 height 14
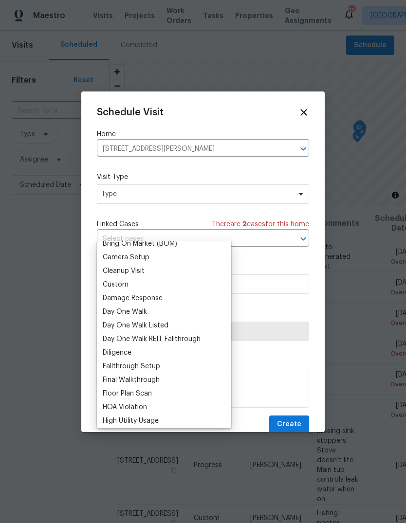
click at [162, 347] on div "Floor Plan Scan" at bounding box center [164, 394] width 128 height 14
click at [152, 347] on div "Floor Plan Scan" at bounding box center [127, 394] width 49 height 10
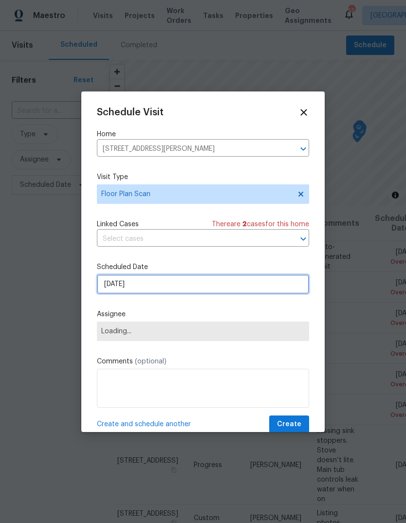
click at [283, 286] on input "[DATE]" at bounding box center [203, 283] width 212 height 19
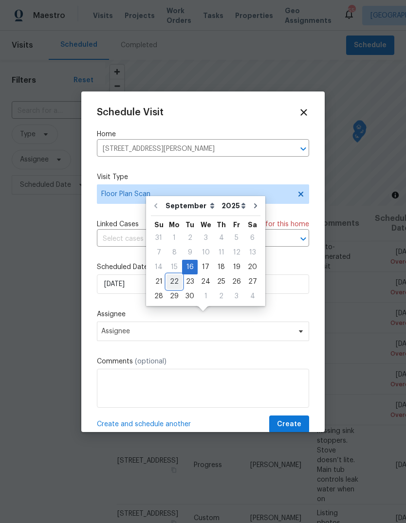
click at [174, 275] on div "22" at bounding box center [174, 282] width 16 height 14
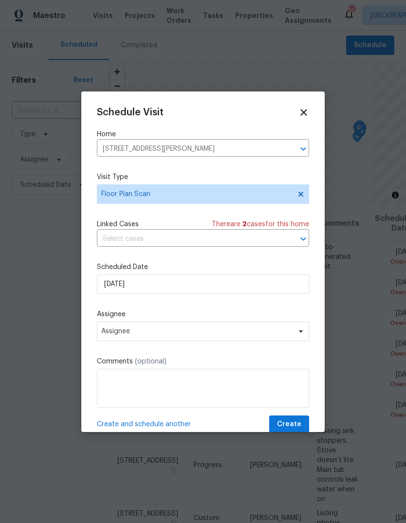
type input "[DATE]"
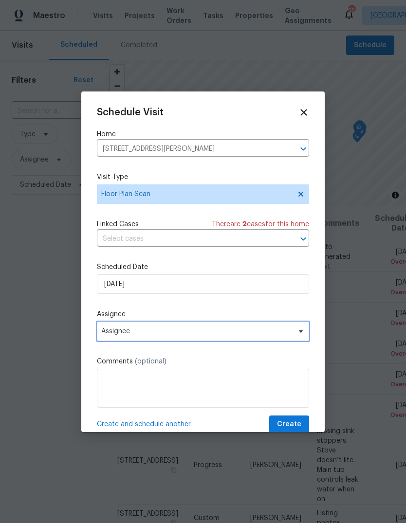
click at [292, 336] on span "Assignee" at bounding box center [203, 331] width 212 height 19
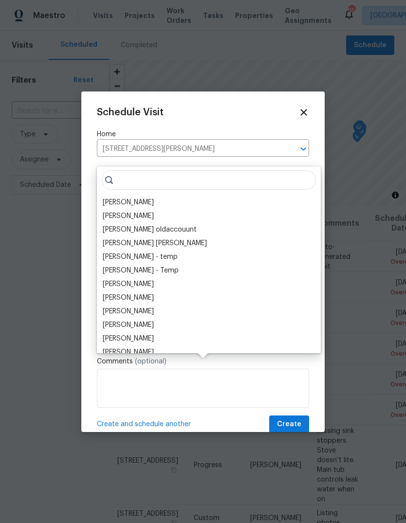
click at [143, 198] on div "[PERSON_NAME]" at bounding box center [128, 203] width 51 height 10
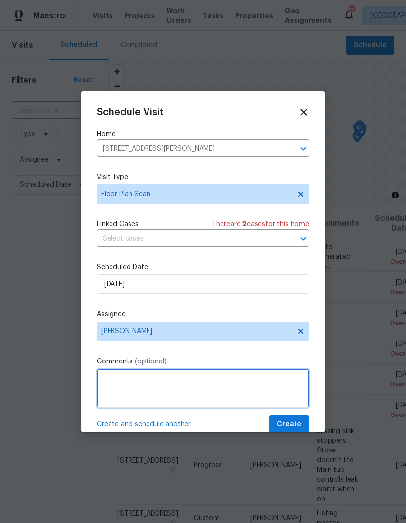
click at [137, 347] on textarea at bounding box center [203, 388] width 212 height 39
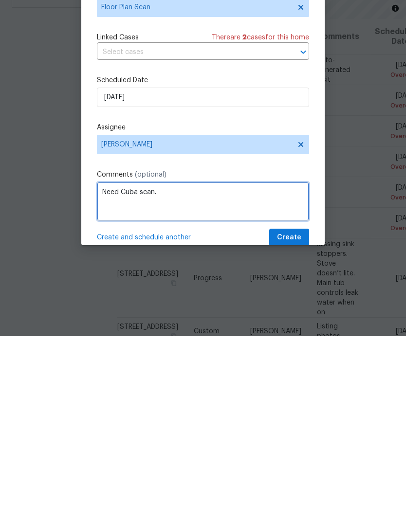
type textarea "Need Cuba scan."
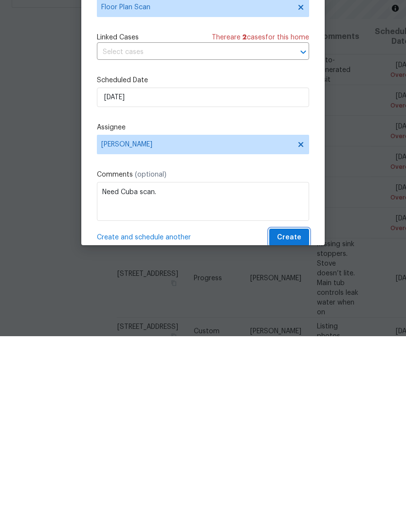
click at [291, 347] on button "Create" at bounding box center [289, 425] width 40 height 18
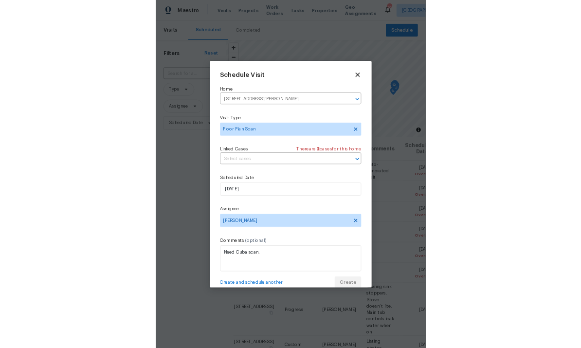
scroll to position [0, 0]
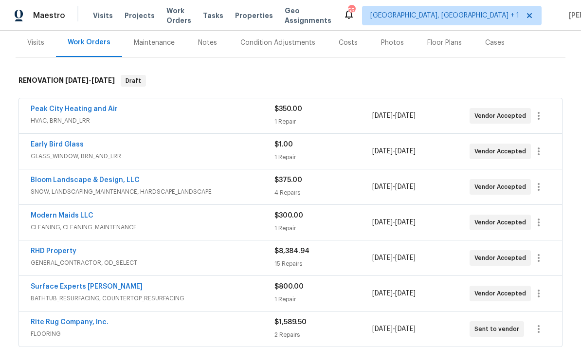
scroll to position [131, 0]
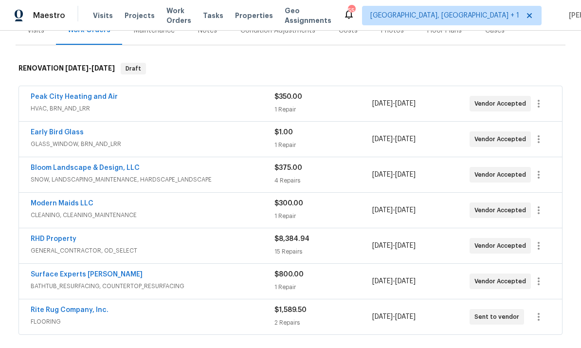
click at [76, 235] on div "RHD Property" at bounding box center [153, 240] width 244 height 12
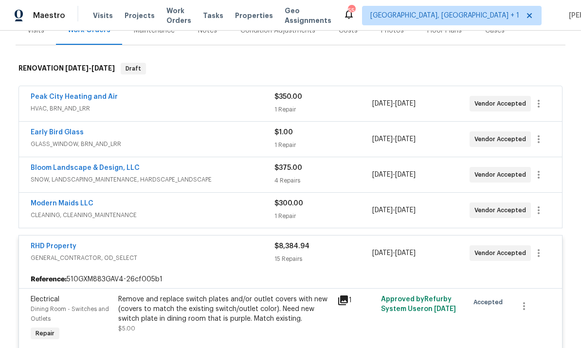
click at [59, 249] on link "RHD Property" at bounding box center [54, 246] width 46 height 7
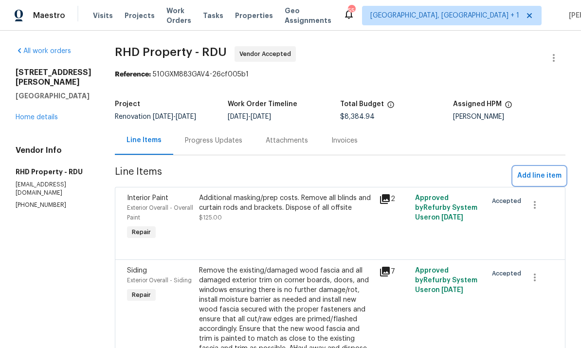
click at [547, 178] on span "Add line item" at bounding box center [539, 176] width 44 height 12
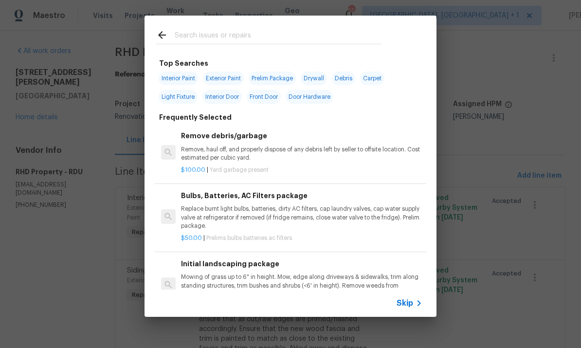
click at [207, 38] on input "text" at bounding box center [278, 36] width 206 height 15
type input "Dryer"
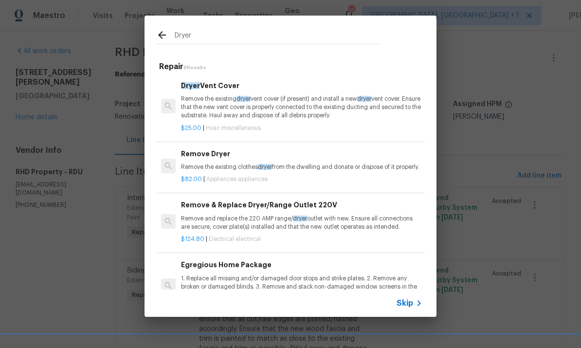
click at [304, 109] on p "Remove the existing dryer vent cover (if present) and install a new dryer vent …" at bounding box center [301, 107] width 241 height 25
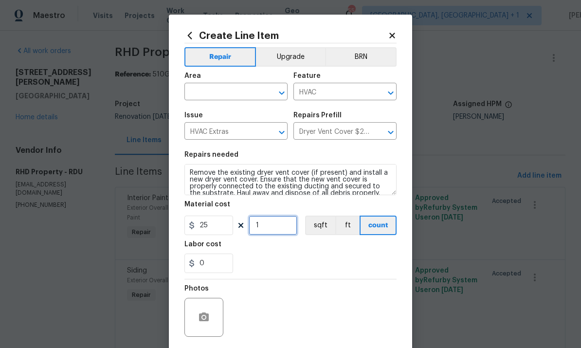
click at [284, 228] on input "1" at bounding box center [273, 225] width 49 height 19
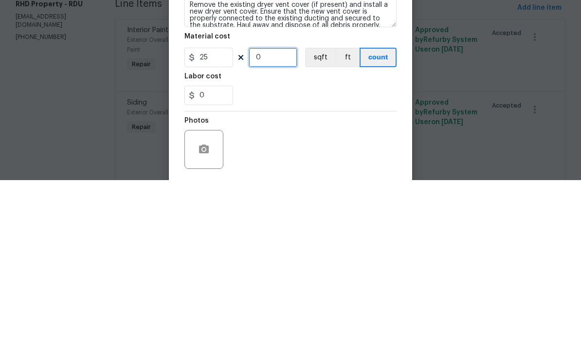
type input "3"
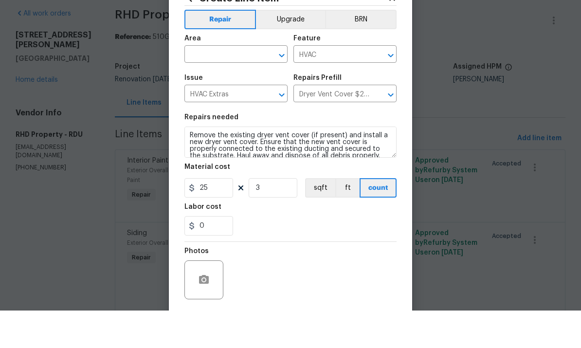
click at [222, 85] on input "text" at bounding box center [222, 92] width 76 height 15
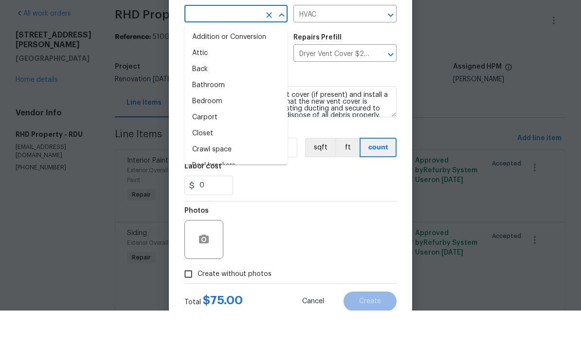
scroll to position [43, 0]
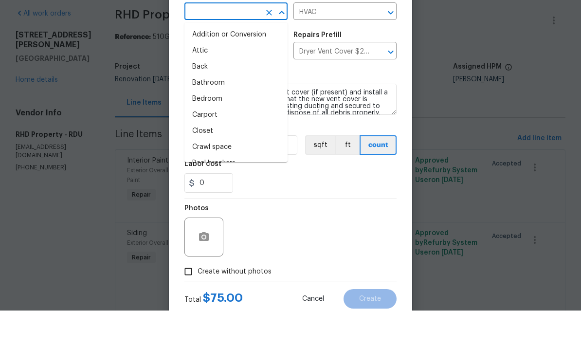
click at [215, 42] on input "text" at bounding box center [222, 49] width 76 height 15
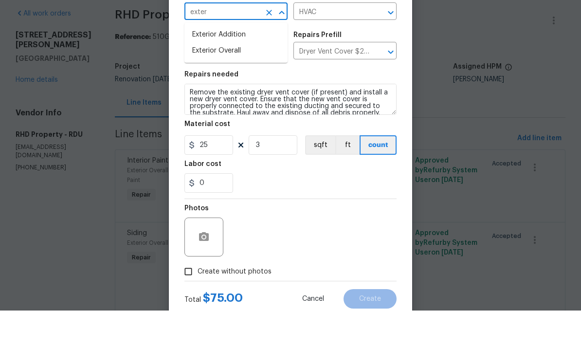
click at [233, 80] on li "Exterior Overall" at bounding box center [235, 88] width 103 height 16
type input "Exterior Overall"
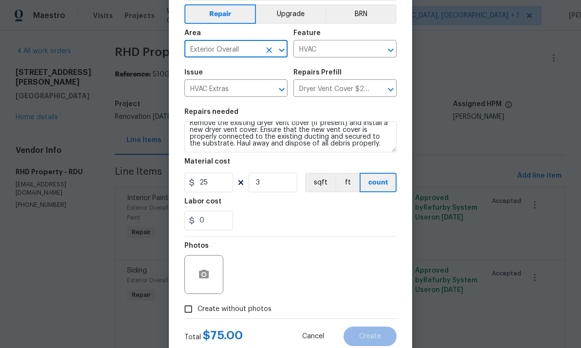
scroll to position [7, 0]
click at [208, 270] on button "button" at bounding box center [203, 274] width 23 height 23
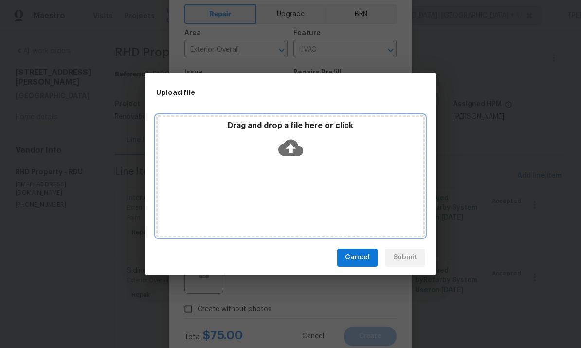
click at [291, 143] on icon at bounding box center [290, 147] width 25 height 17
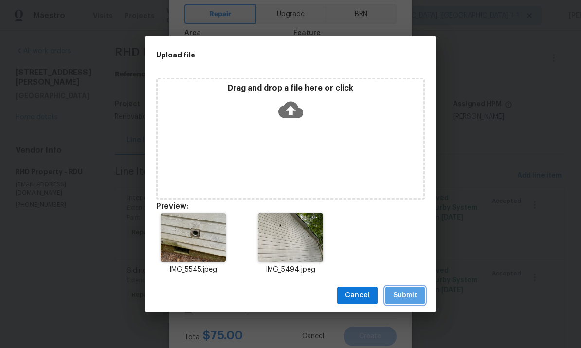
click at [411, 293] on span "Submit" at bounding box center [405, 296] width 24 height 12
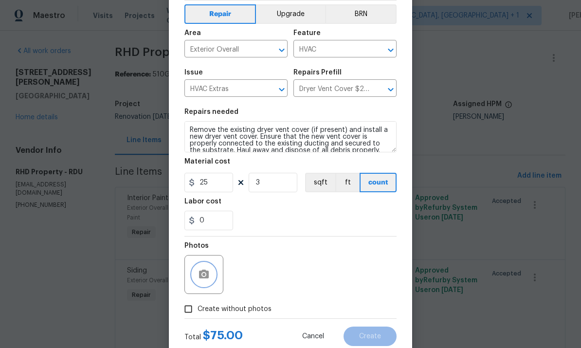
scroll to position [0, 0]
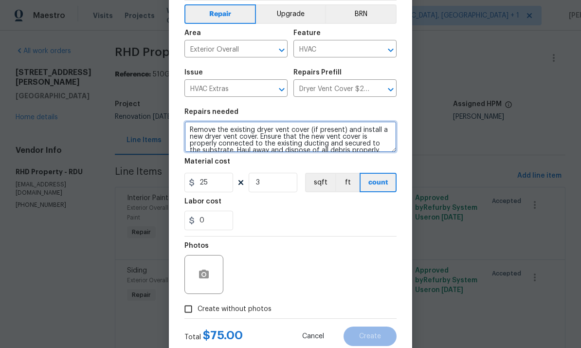
click at [303, 133] on textarea "Remove the existing dryer vent cover (if present) and install a new dryer vent …" at bounding box center [290, 136] width 212 height 31
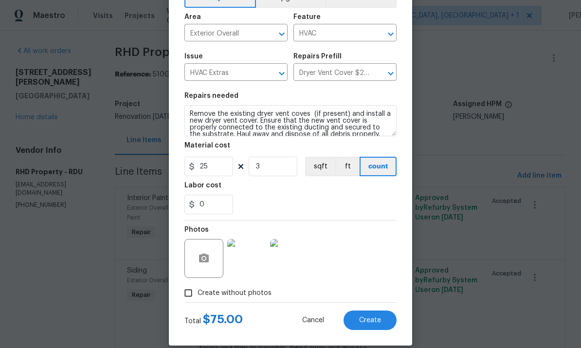
scroll to position [60, 0]
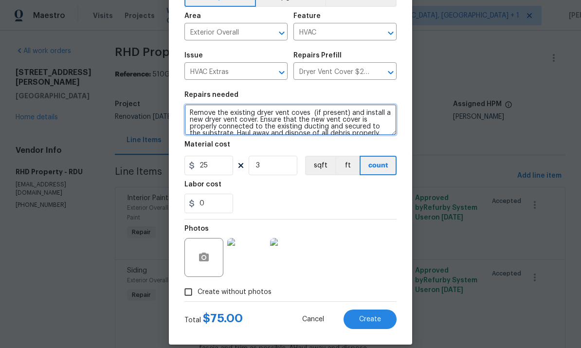
type textarea "Remove the existing dryer vent coves (if present) and install a new dryer vent …"
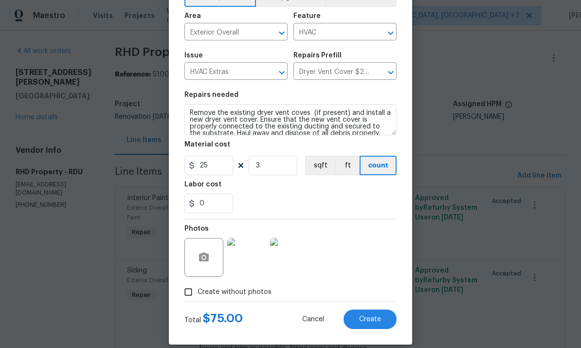
click at [376, 318] on span "Create" at bounding box center [370, 319] width 22 height 7
type input "0"
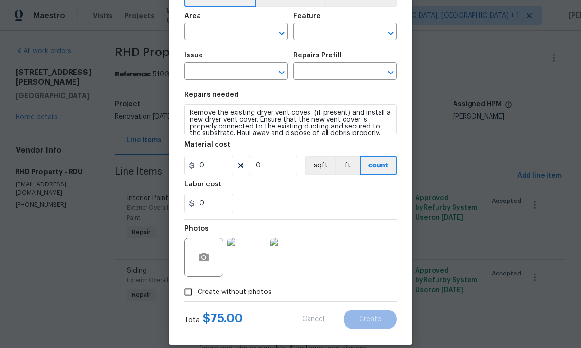
click at [371, 347] on html "Maestro Visits Projects Work Orders Tasks Properties Geo Assignments 55 [GEOGRA…" at bounding box center [290, 174] width 581 height 348
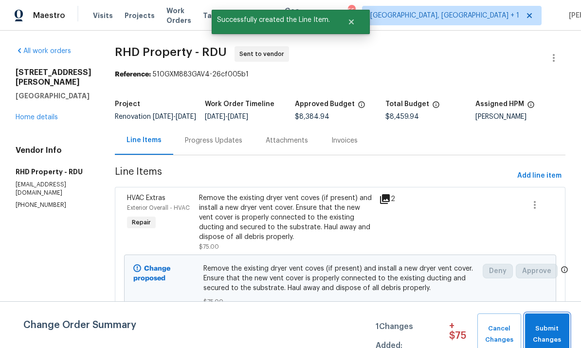
click at [567, 328] on button "Submit Changes" at bounding box center [547, 334] width 44 height 42
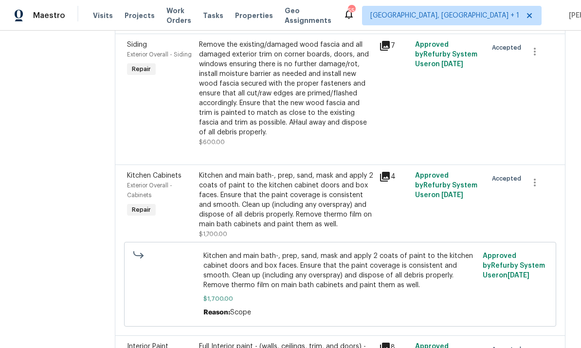
scroll to position [226, 0]
